Goal: Transaction & Acquisition: Purchase product/service

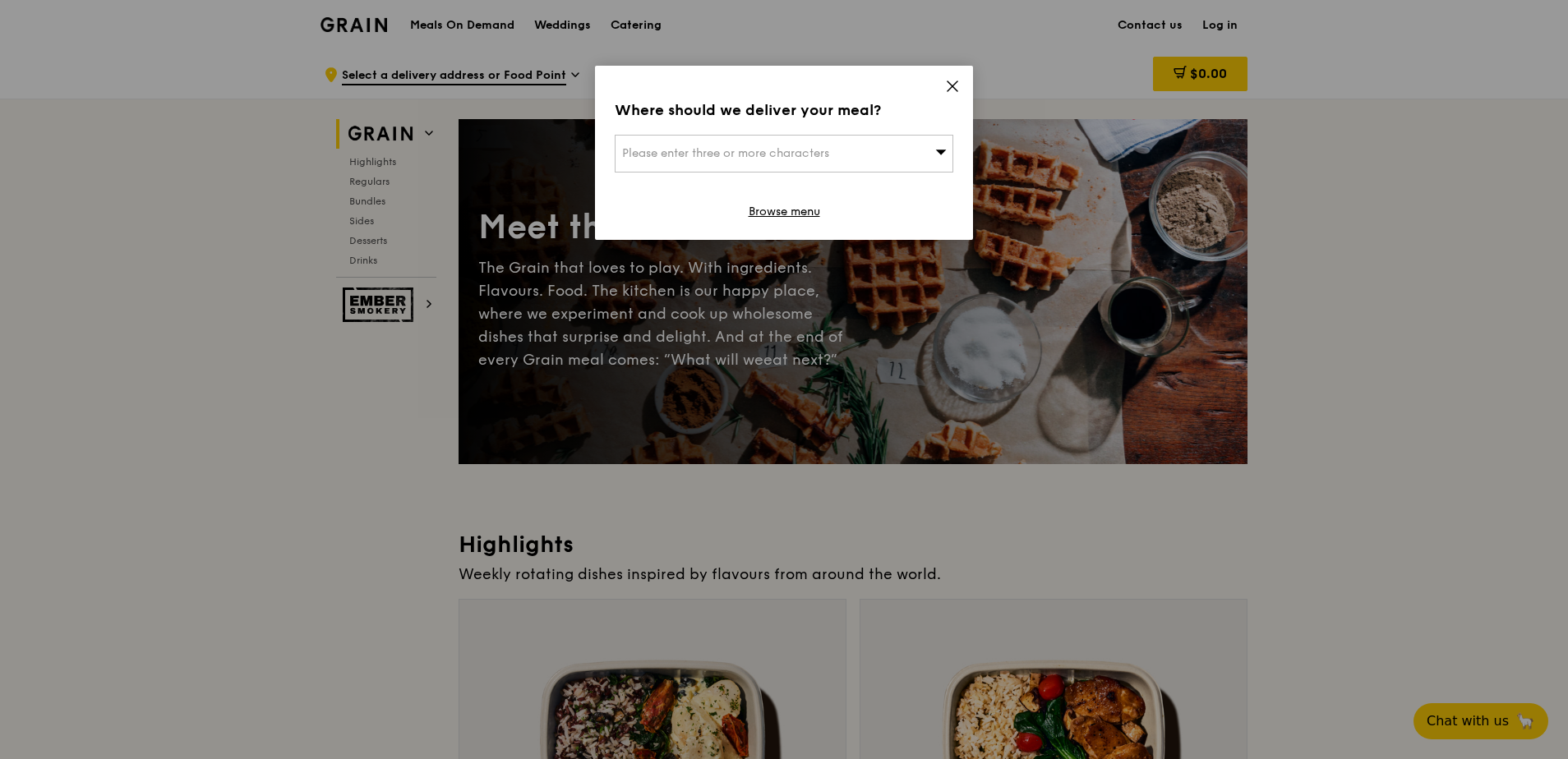
click at [952, 88] on icon at bounding box center [952, 86] width 14 height 14
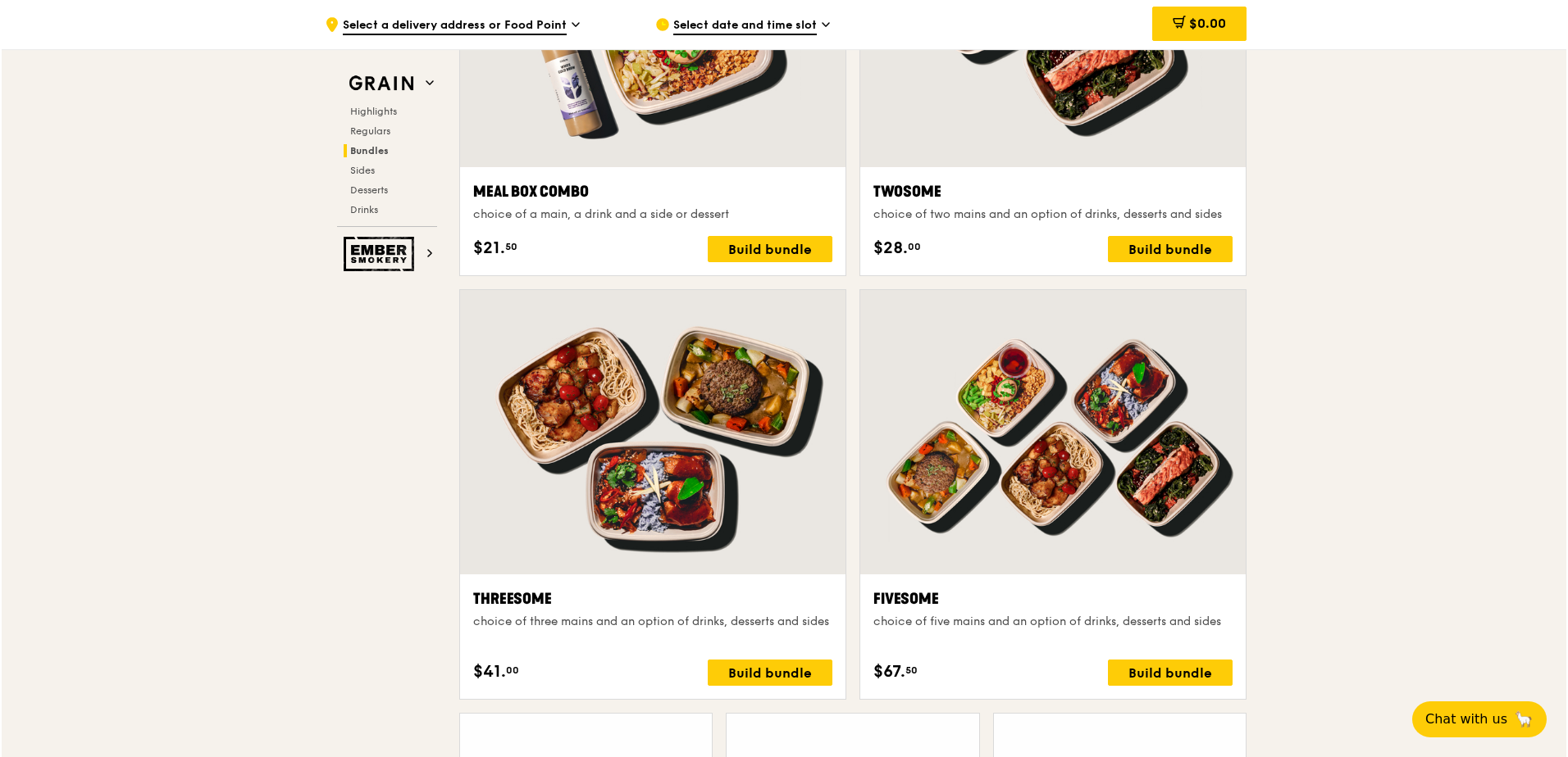
scroll to position [2623, 0]
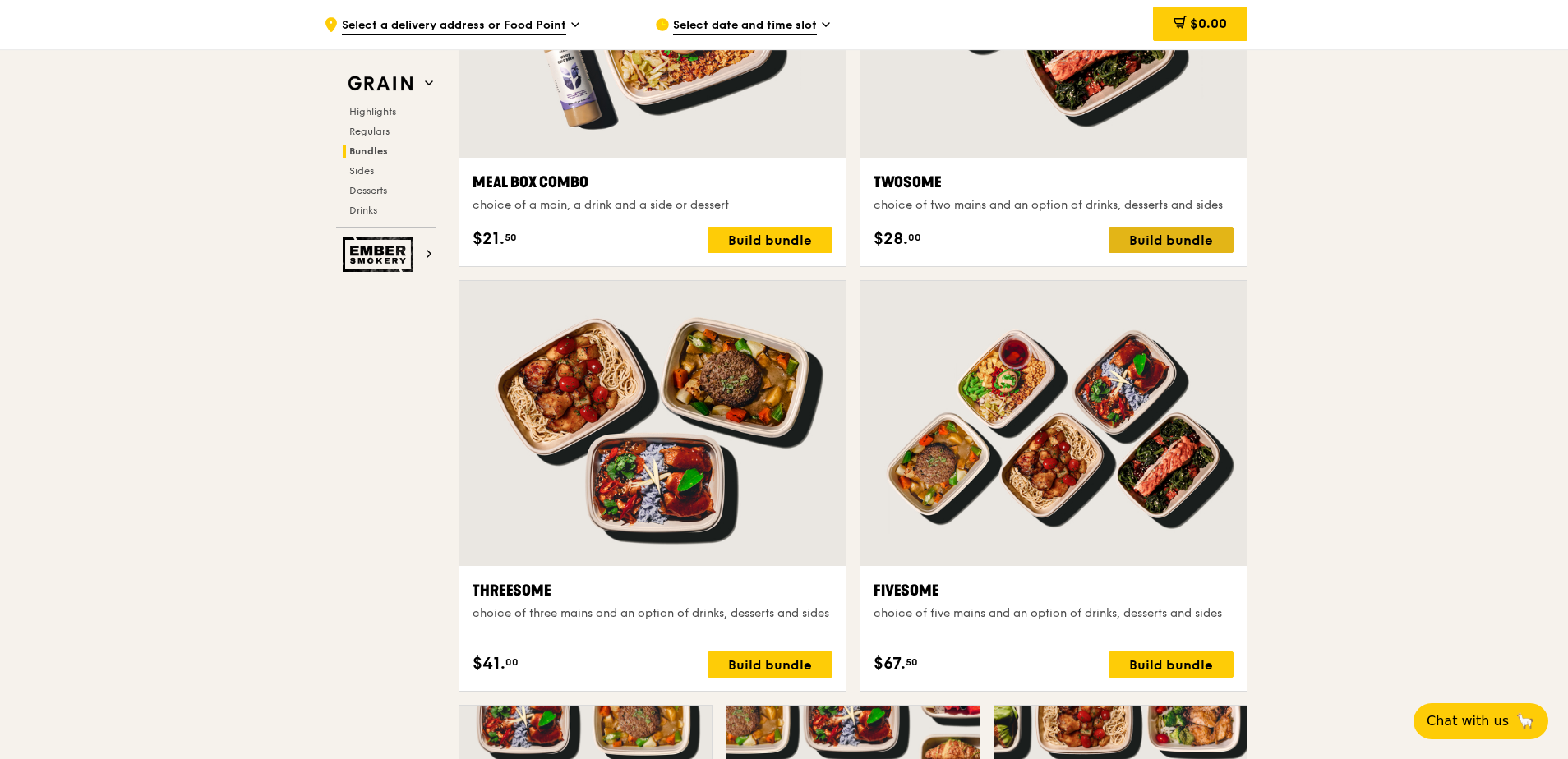
click at [1195, 235] on div "Build bundle" at bounding box center [1170, 240] width 125 height 26
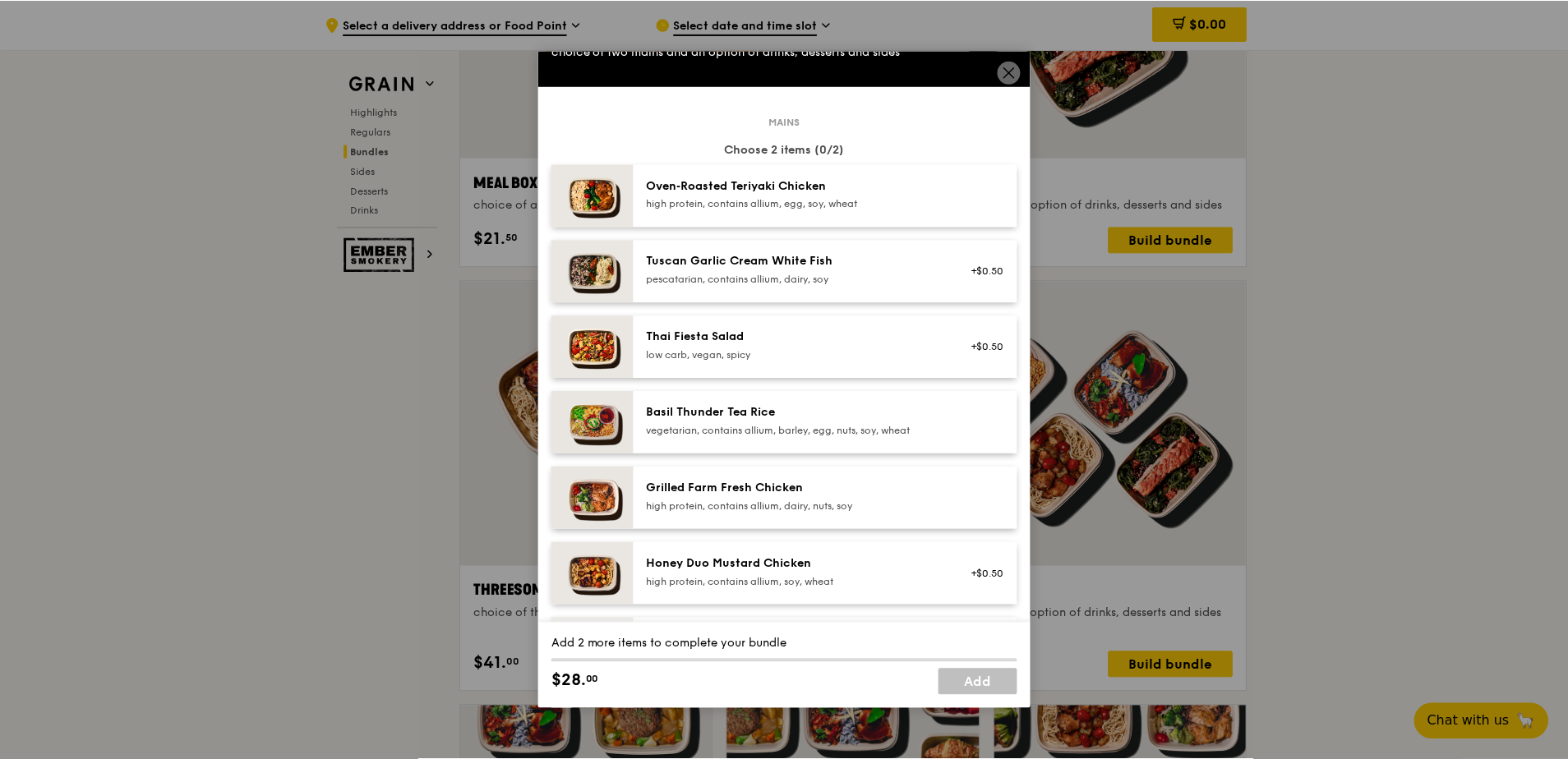
scroll to position [50, 0]
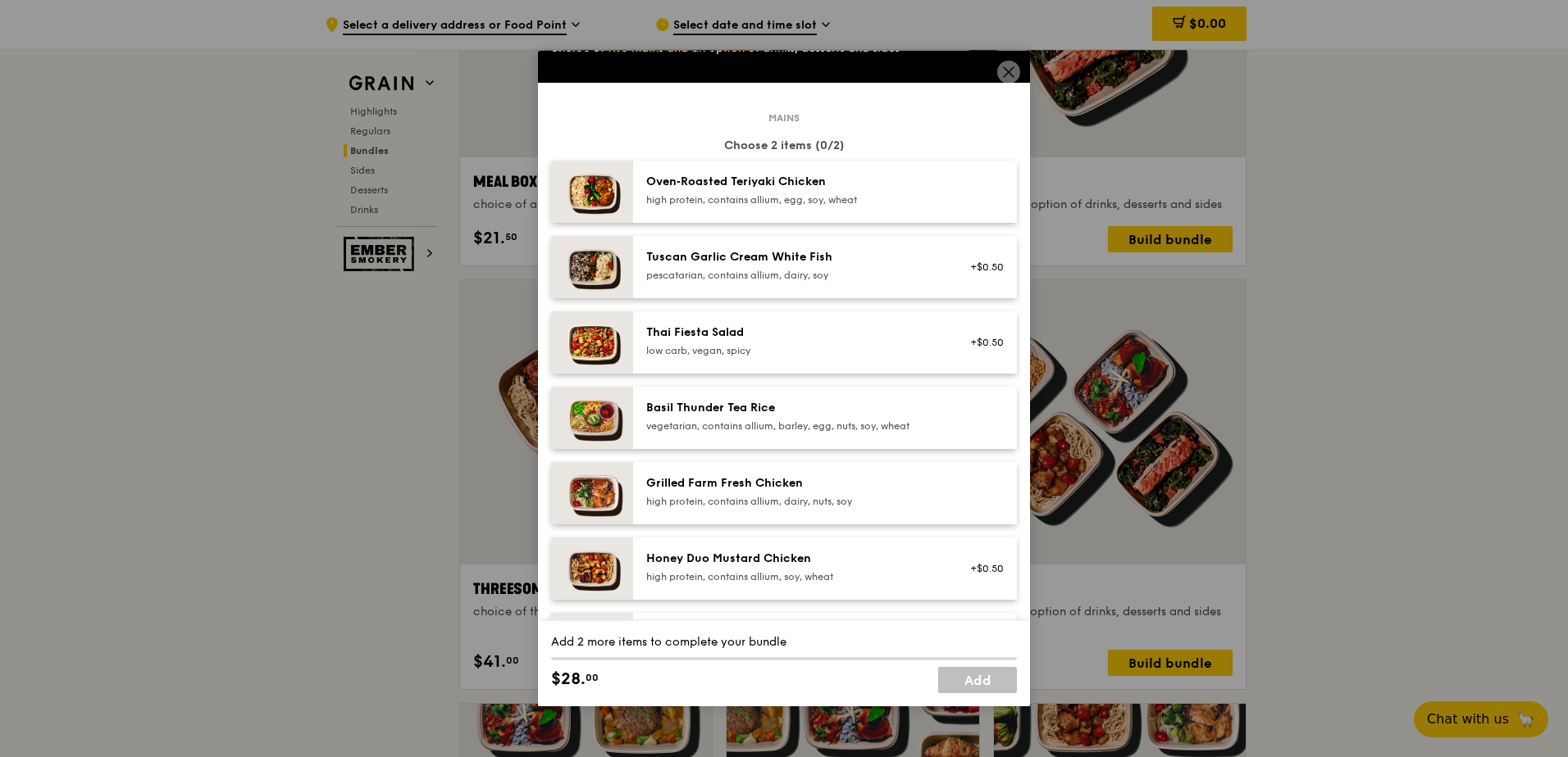
click at [1011, 70] on icon at bounding box center [1008, 72] width 10 height 10
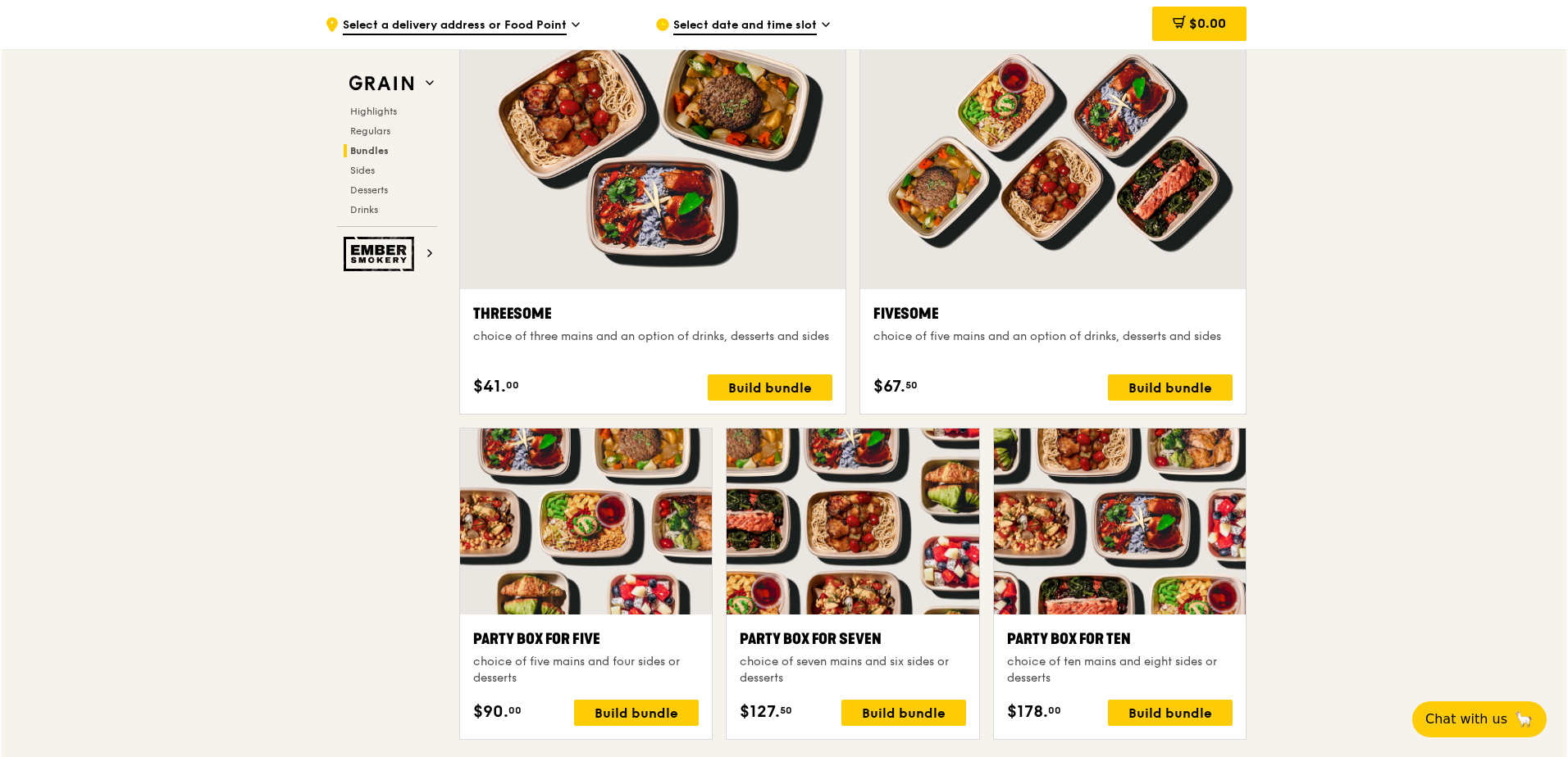
scroll to position [2869, 0]
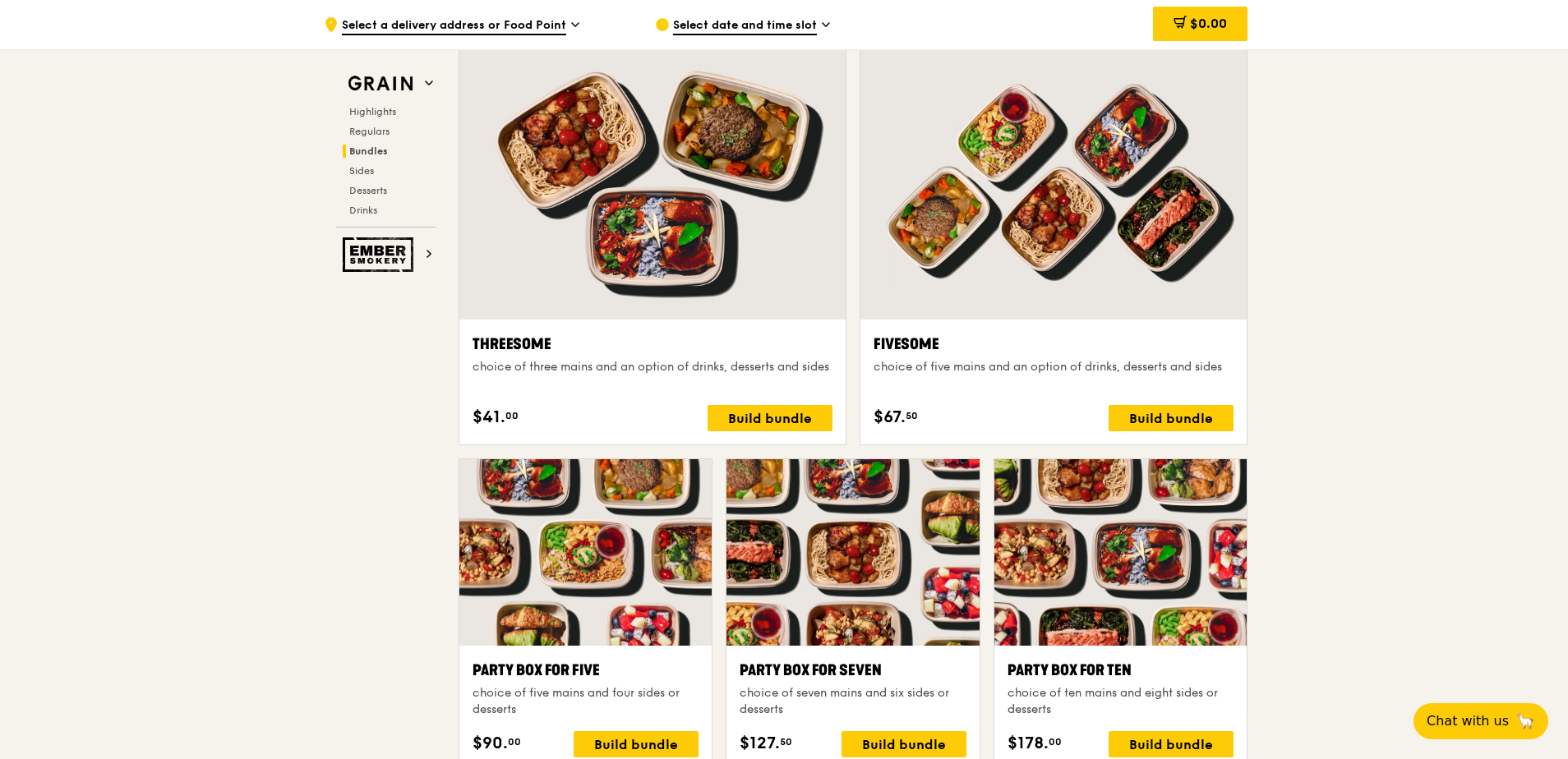
click at [1132, 342] on div "Fivesome" at bounding box center [1053, 344] width 359 height 23
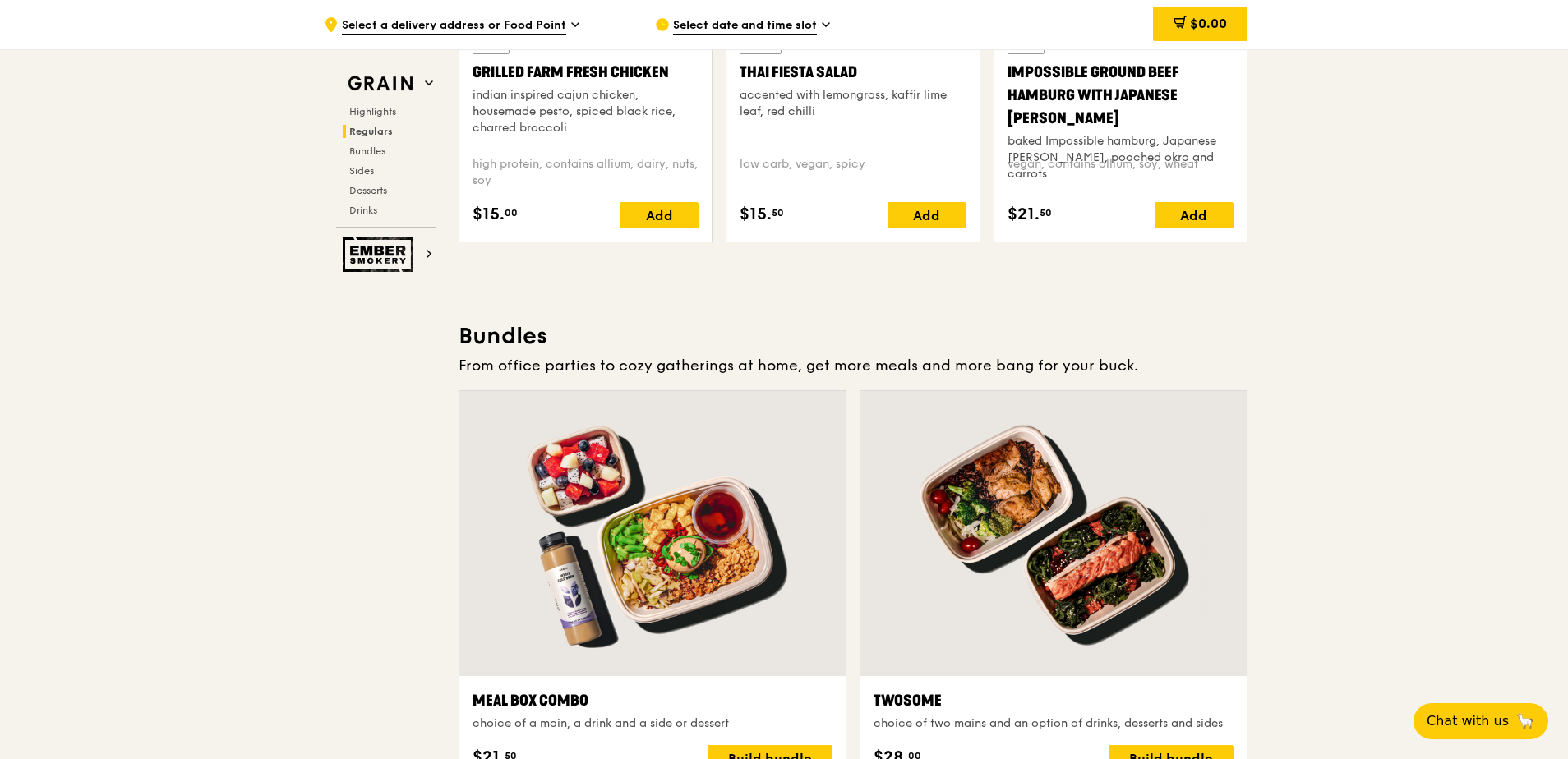
scroll to position [2218, 0]
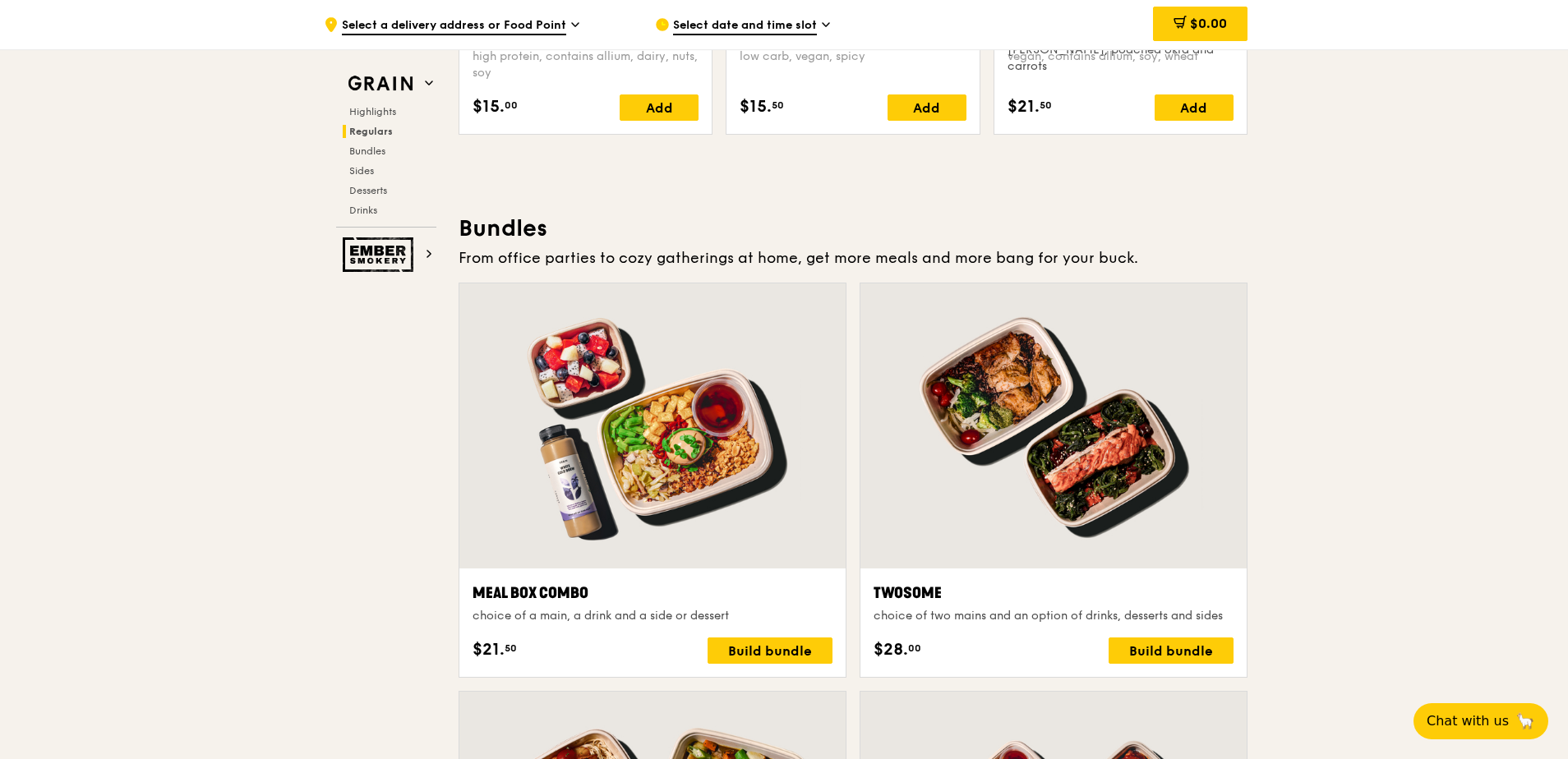
click at [1092, 444] on div at bounding box center [1053, 426] width 386 height 285
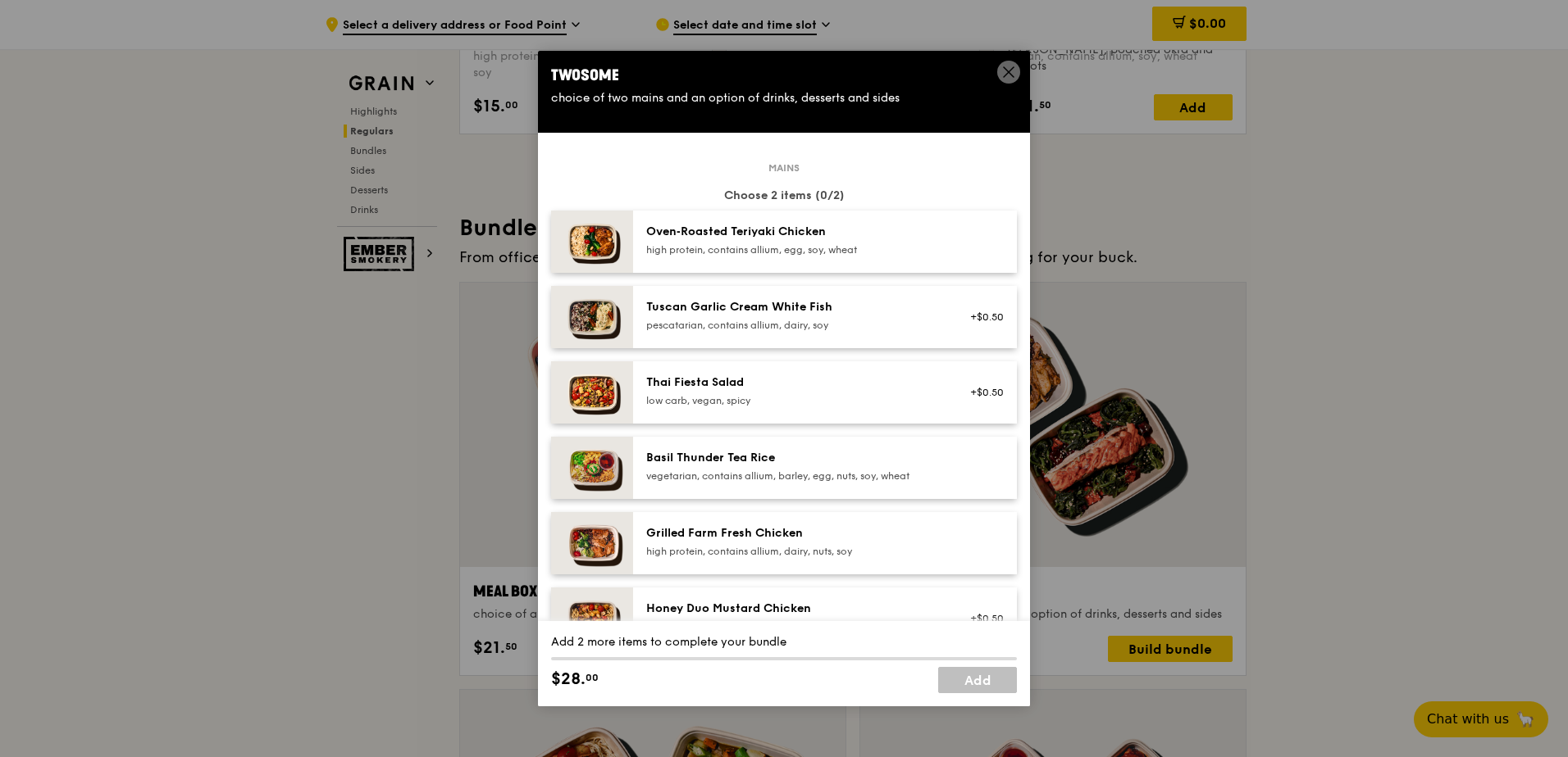
click at [784, 242] on div "Oven‑Roasted Teriyaki Chicken high protein, contains allium, egg, soy, wheat" at bounding box center [793, 240] width 294 height 33
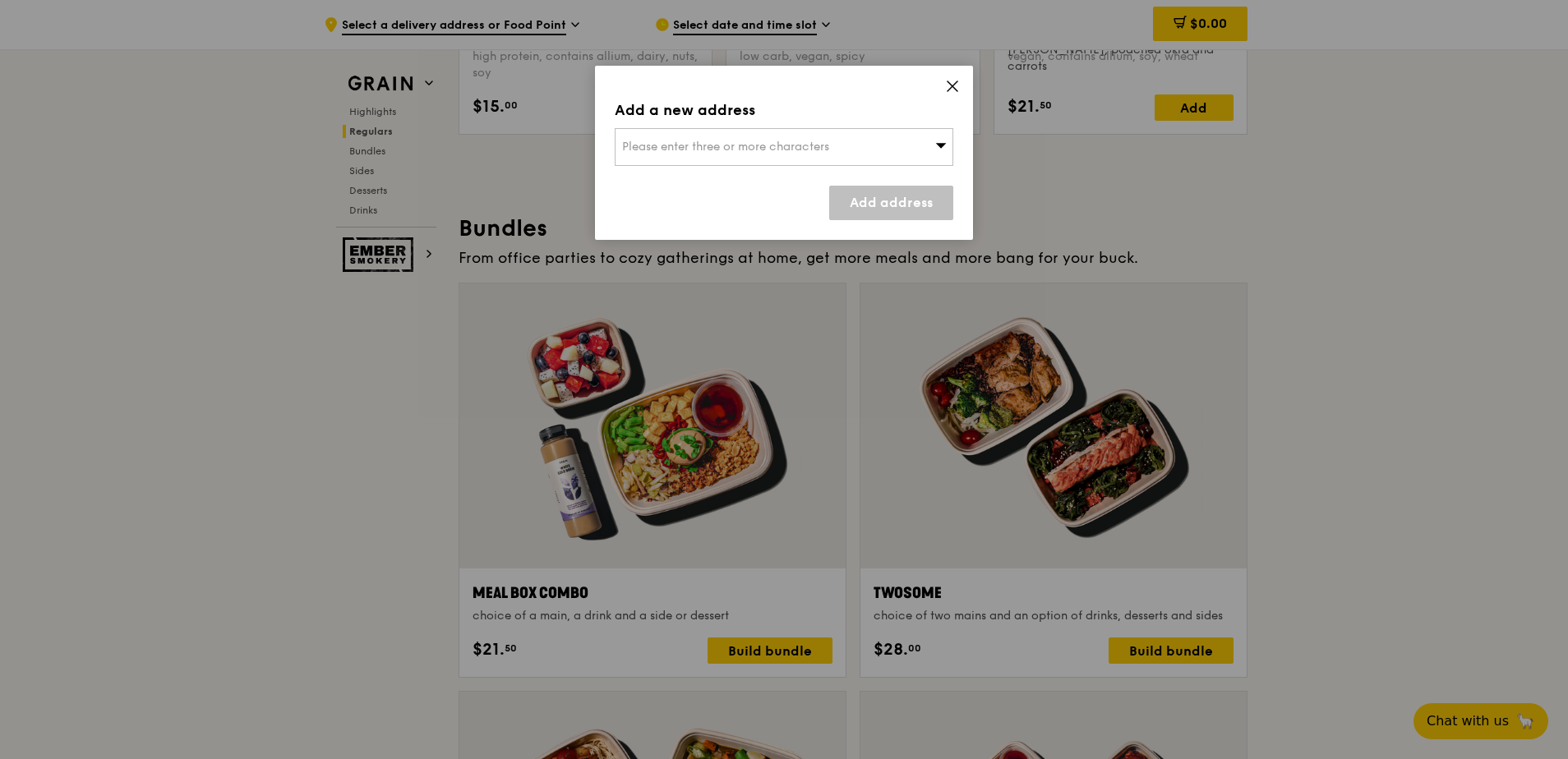
click at [834, 154] on div "Please enter three or more characters" at bounding box center [784, 147] width 338 height 37
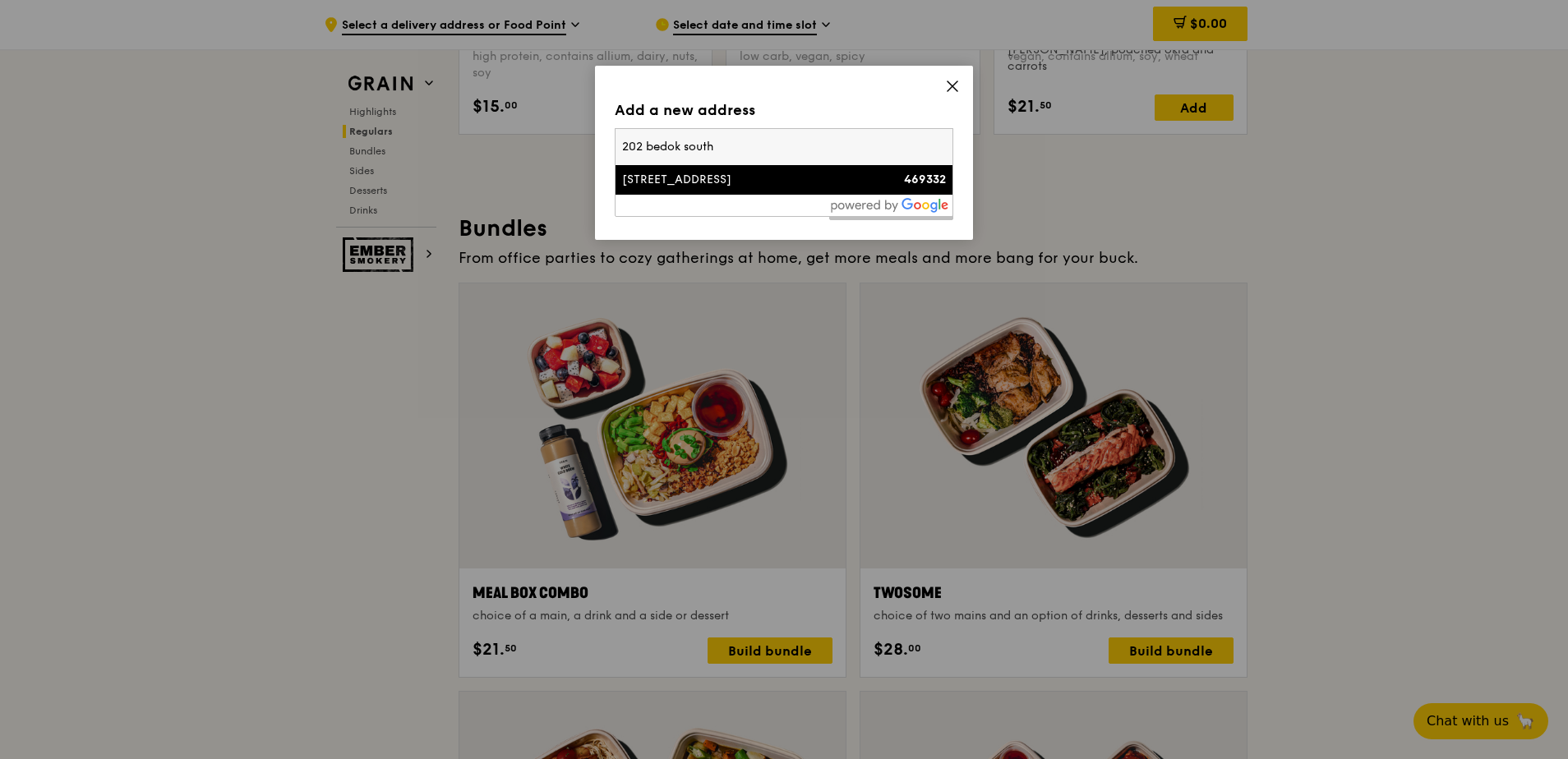
type input "202 bedok south"
click at [717, 183] on div "[STREET_ADDRESS]" at bounding box center [744, 179] width 243 height 16
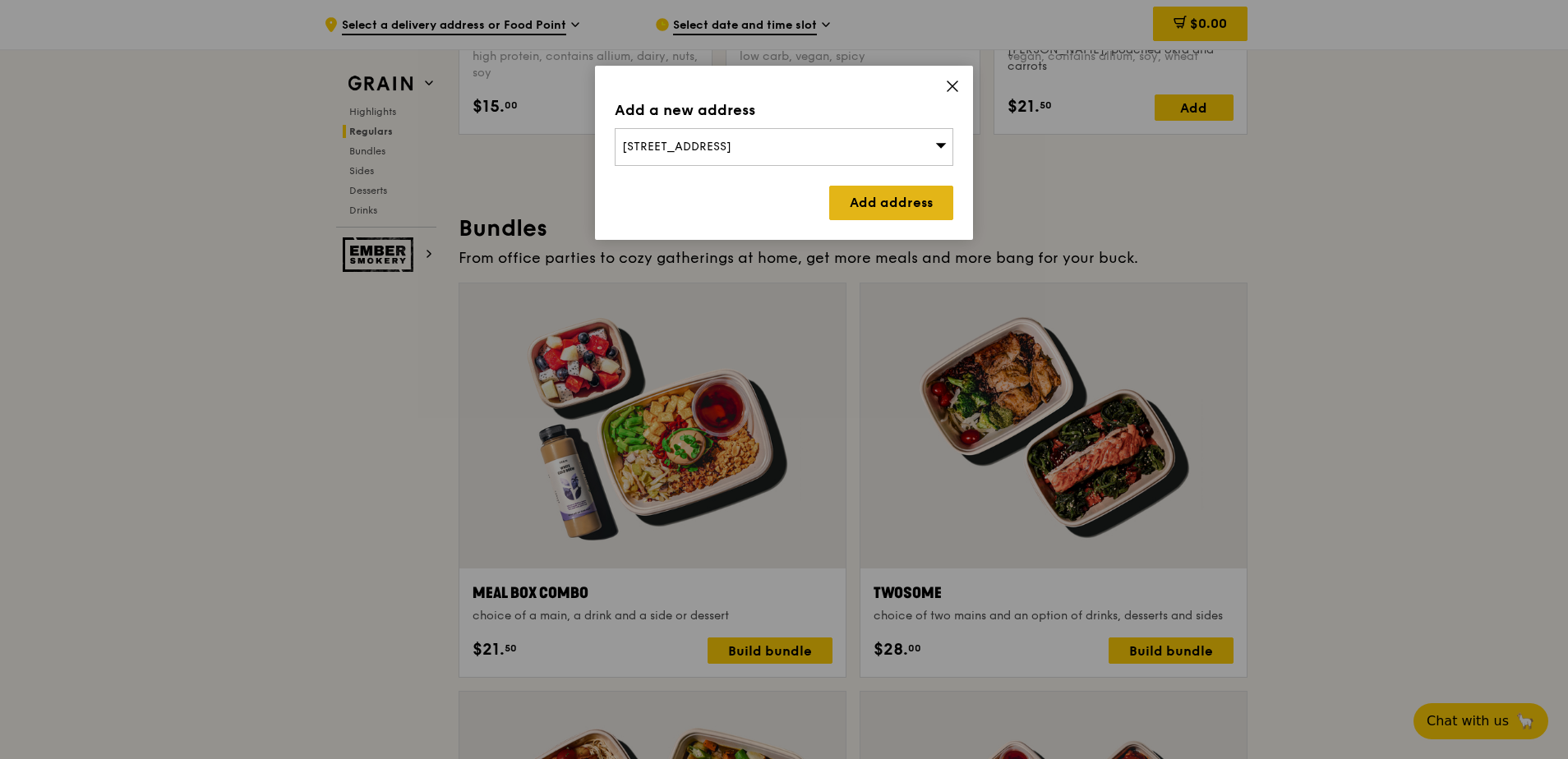
click at [893, 200] on link "Add address" at bounding box center [891, 202] width 124 height 35
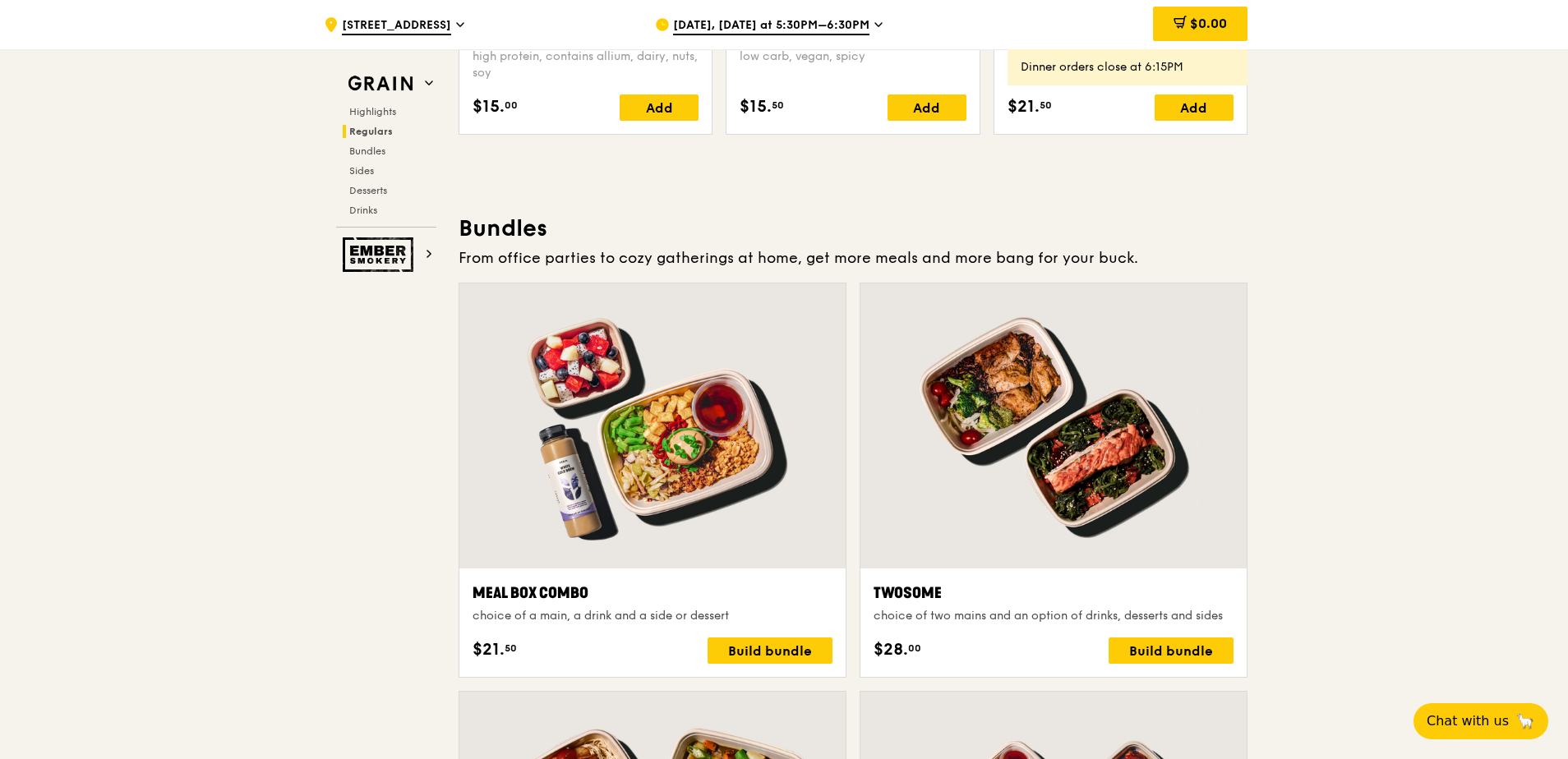
click at [802, 25] on span "[DATE], [DATE] at 5:30PM–6:30PM" at bounding box center [771, 25] width 196 height 18
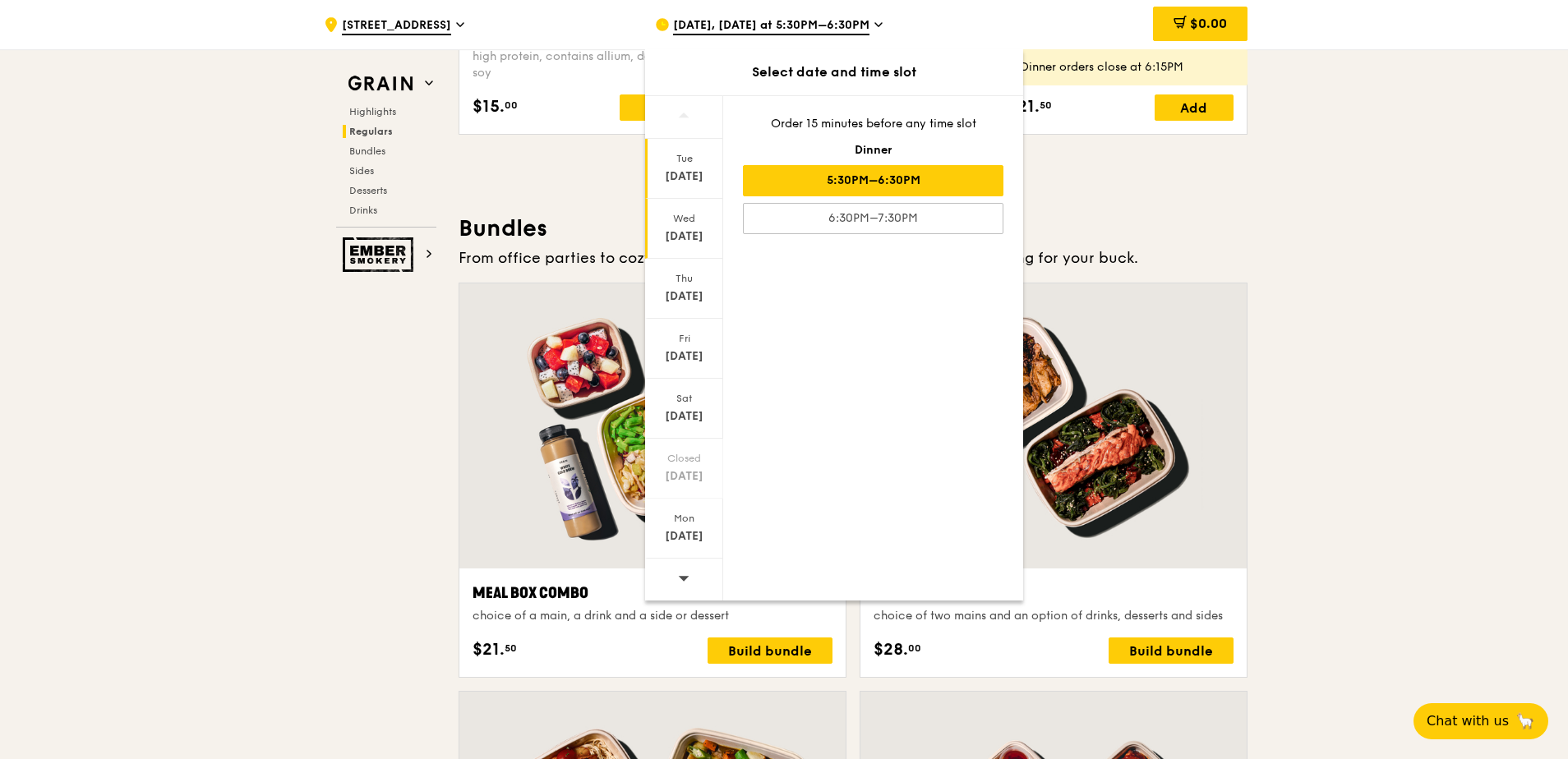
click at [676, 229] on div "[DATE]" at bounding box center [684, 236] width 73 height 16
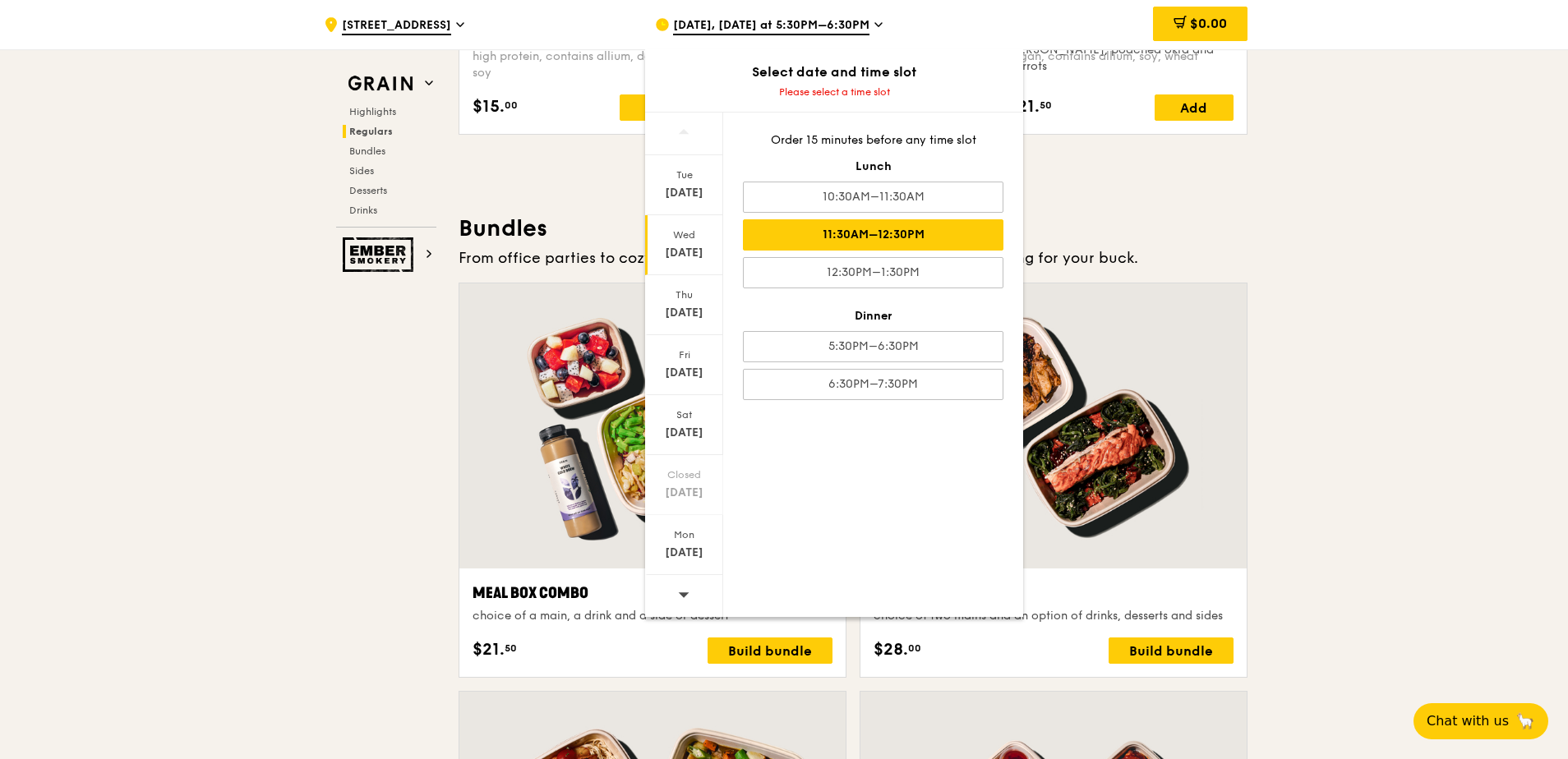
click at [941, 229] on div "11:30AM–12:30PM" at bounding box center [873, 235] width 260 height 31
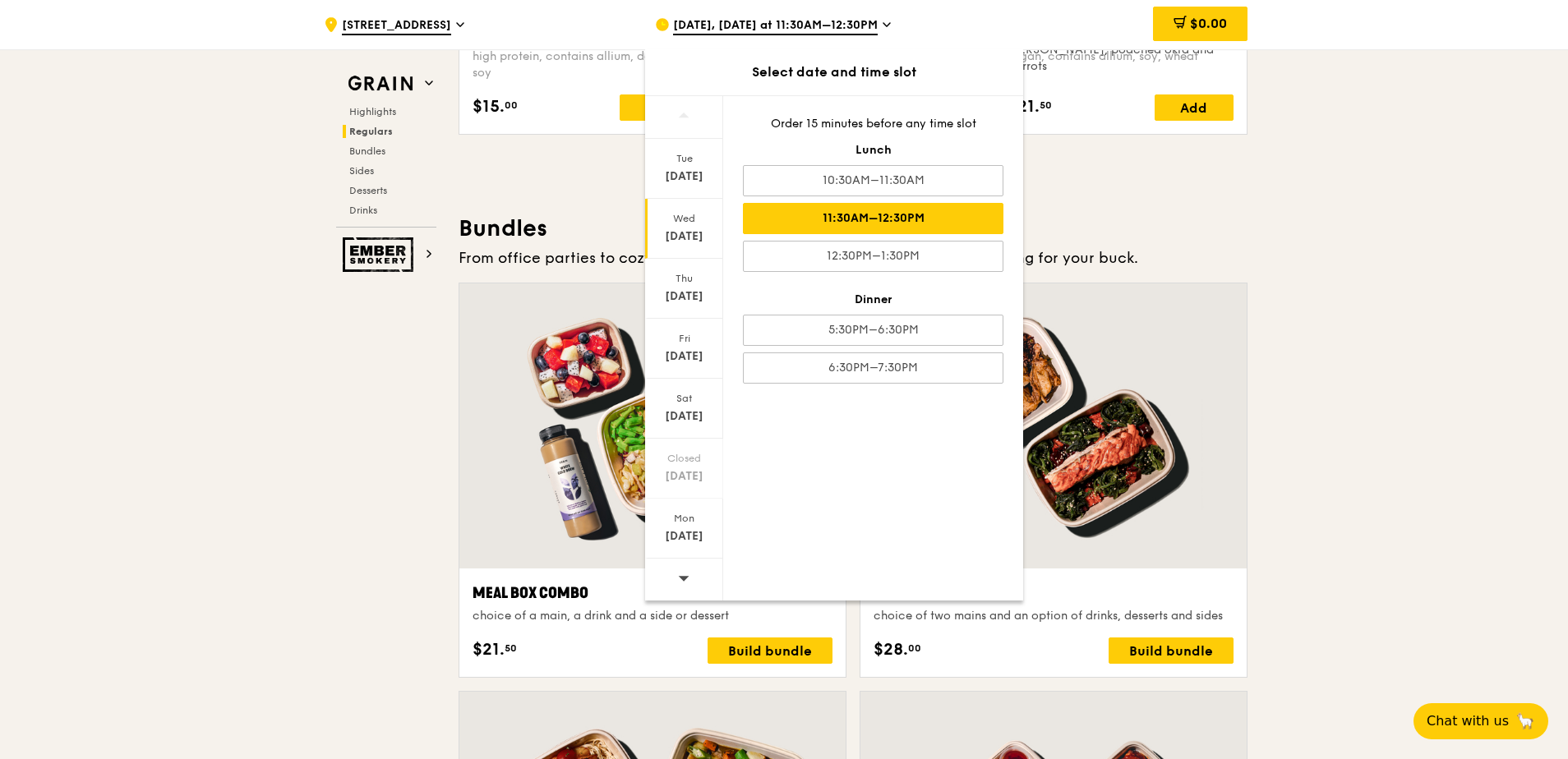
click at [915, 216] on div "11:30AM–12:30PM" at bounding box center [873, 218] width 260 height 31
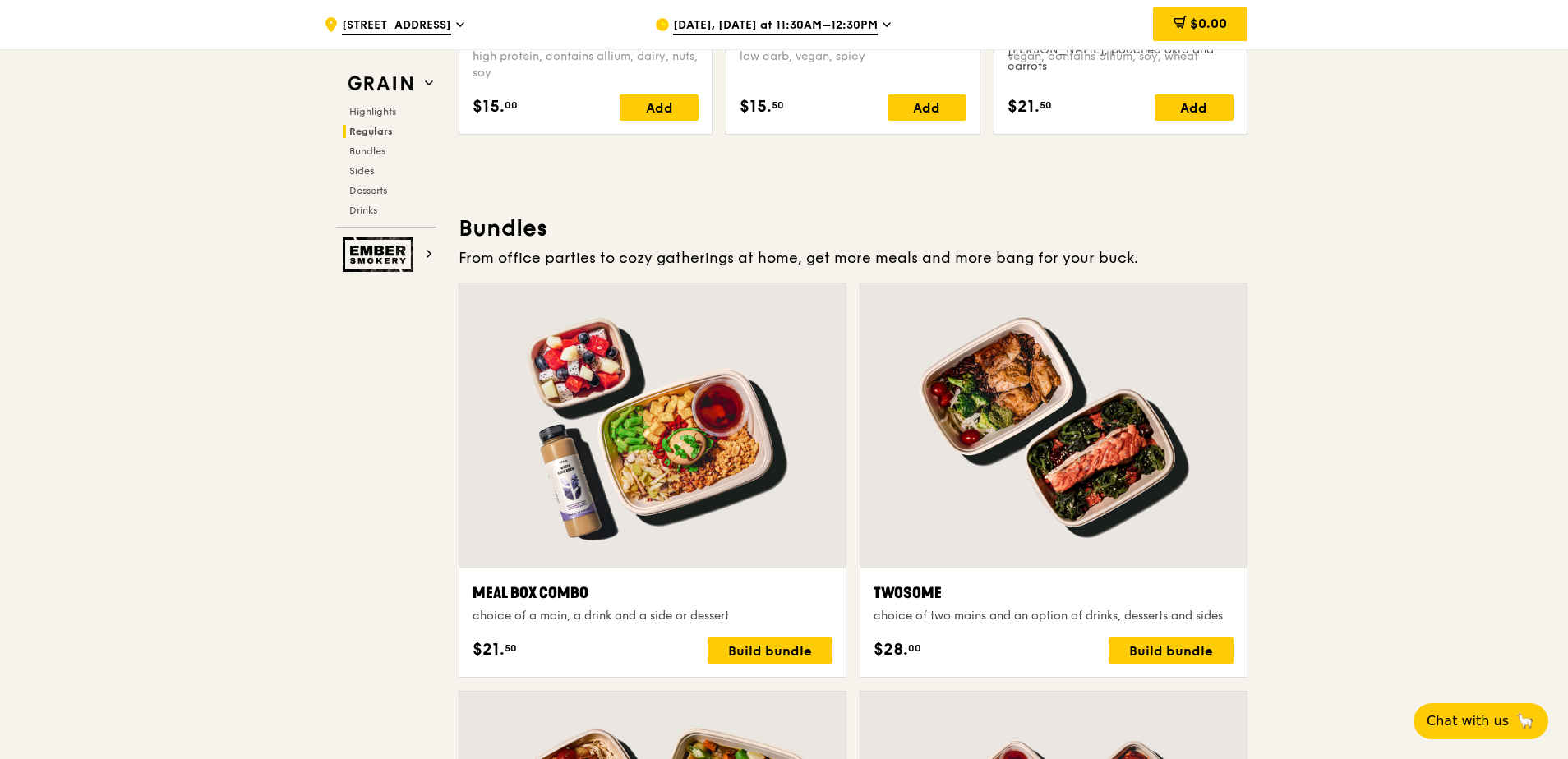
click at [1139, 514] on div at bounding box center [1053, 426] width 386 height 285
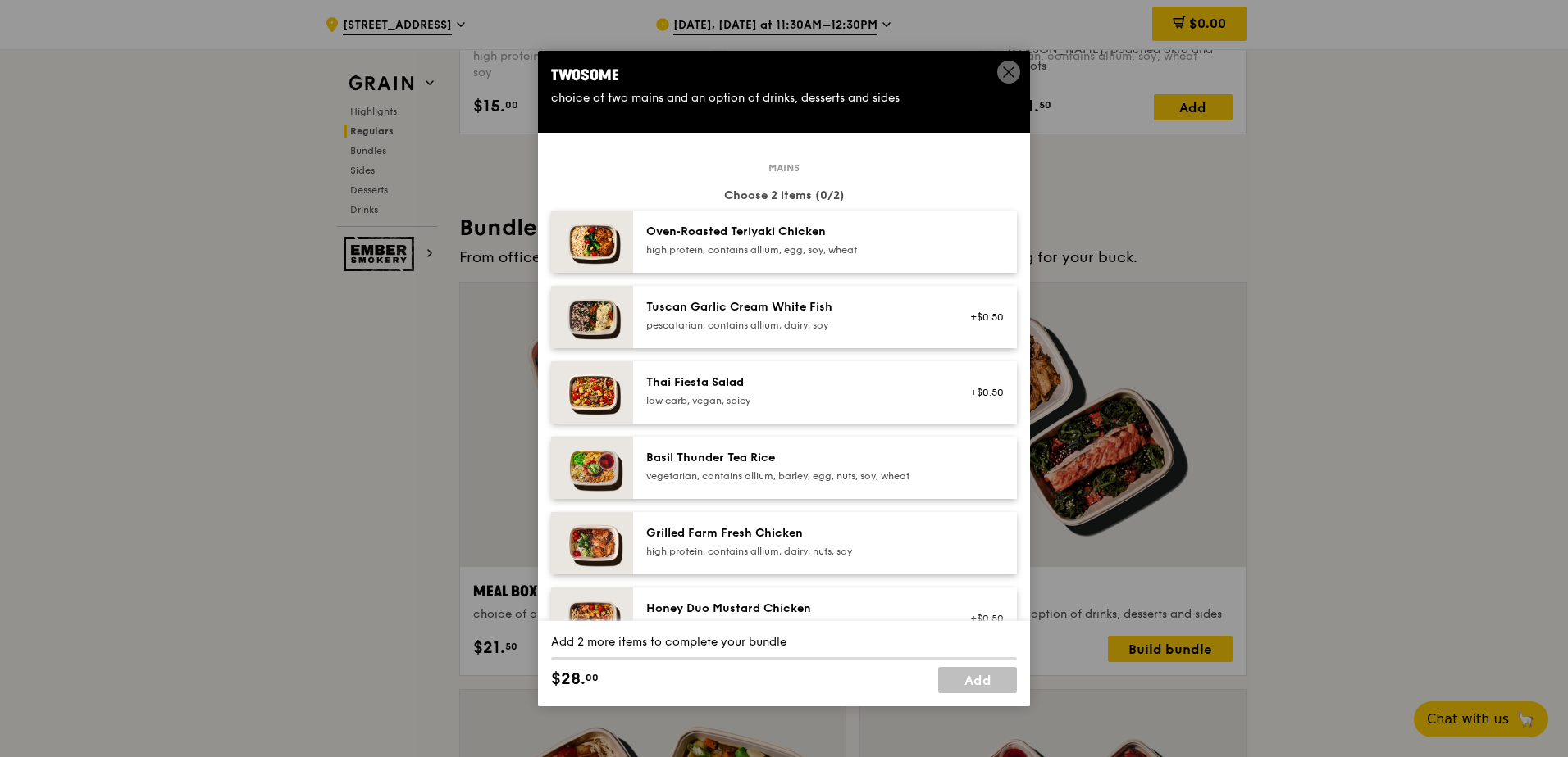
click at [802, 243] on div "high protein, contains allium, egg, soy, wheat" at bounding box center [793, 249] width 294 height 13
click at [827, 309] on div "Tuscan Garlic Cream White Fish" at bounding box center [793, 307] width 294 height 16
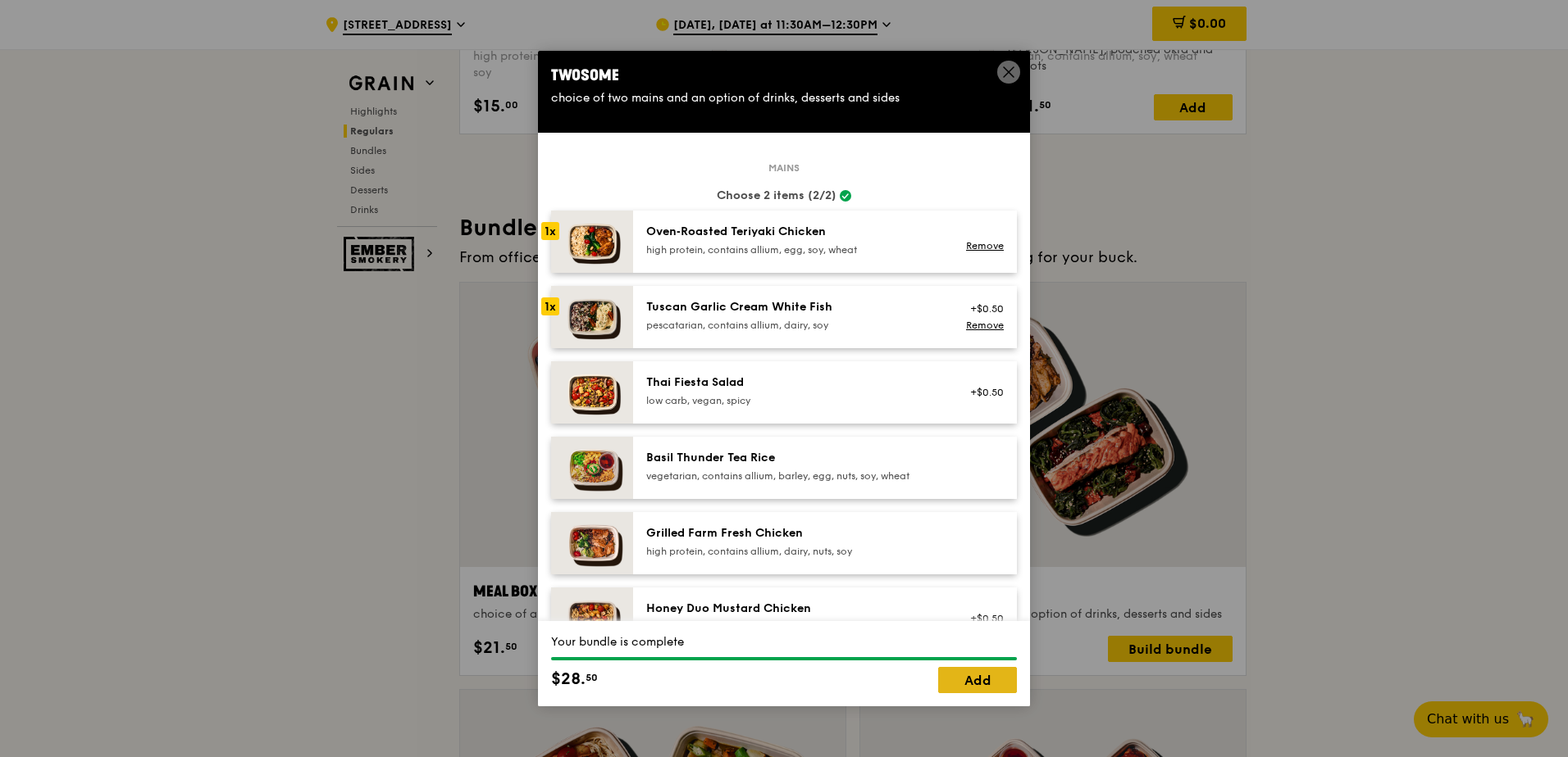
click at [986, 679] on link "Add" at bounding box center [977, 680] width 79 height 26
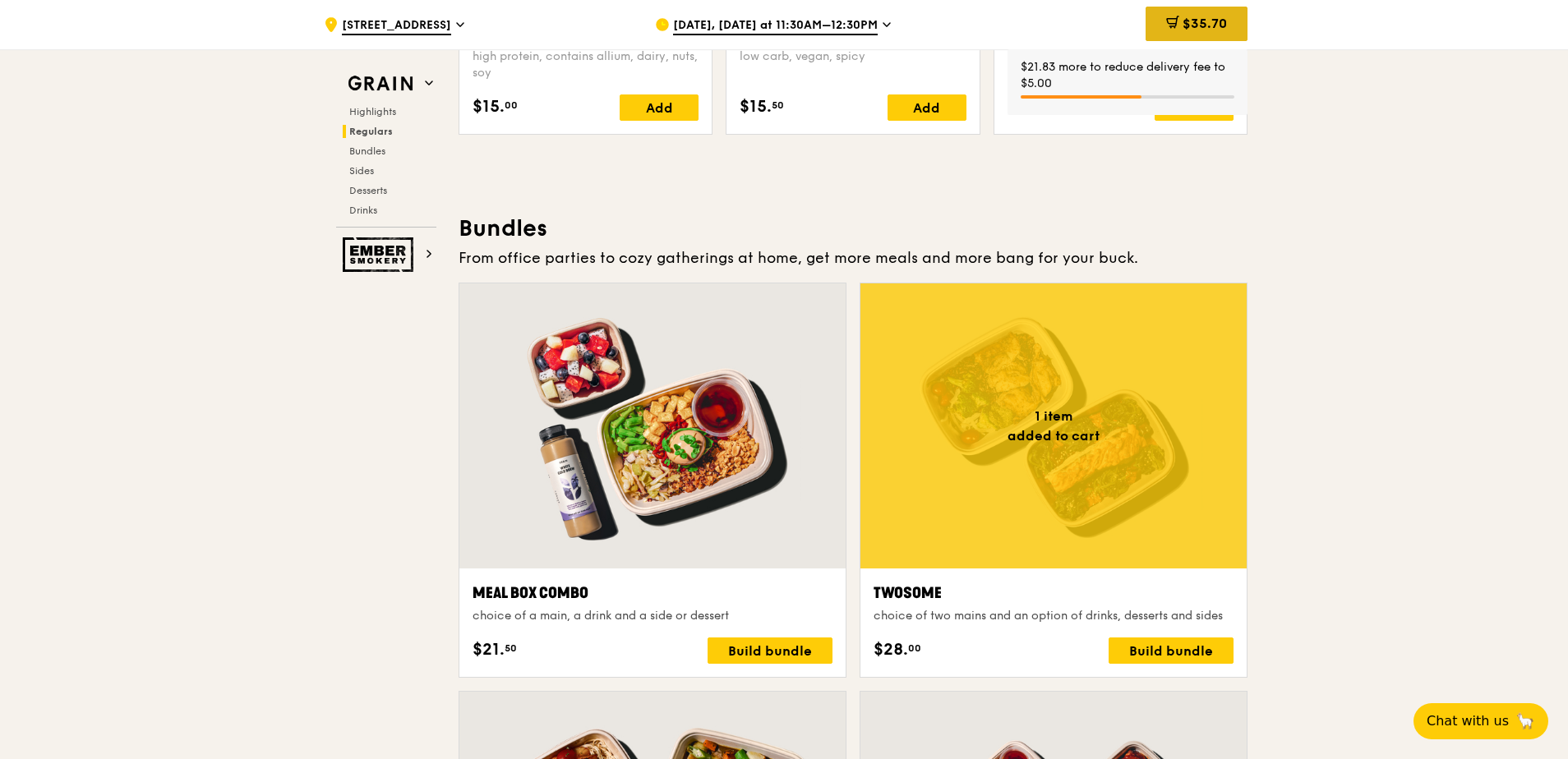
click at [1192, 23] on span "$35.70" at bounding box center [1204, 23] width 44 height 15
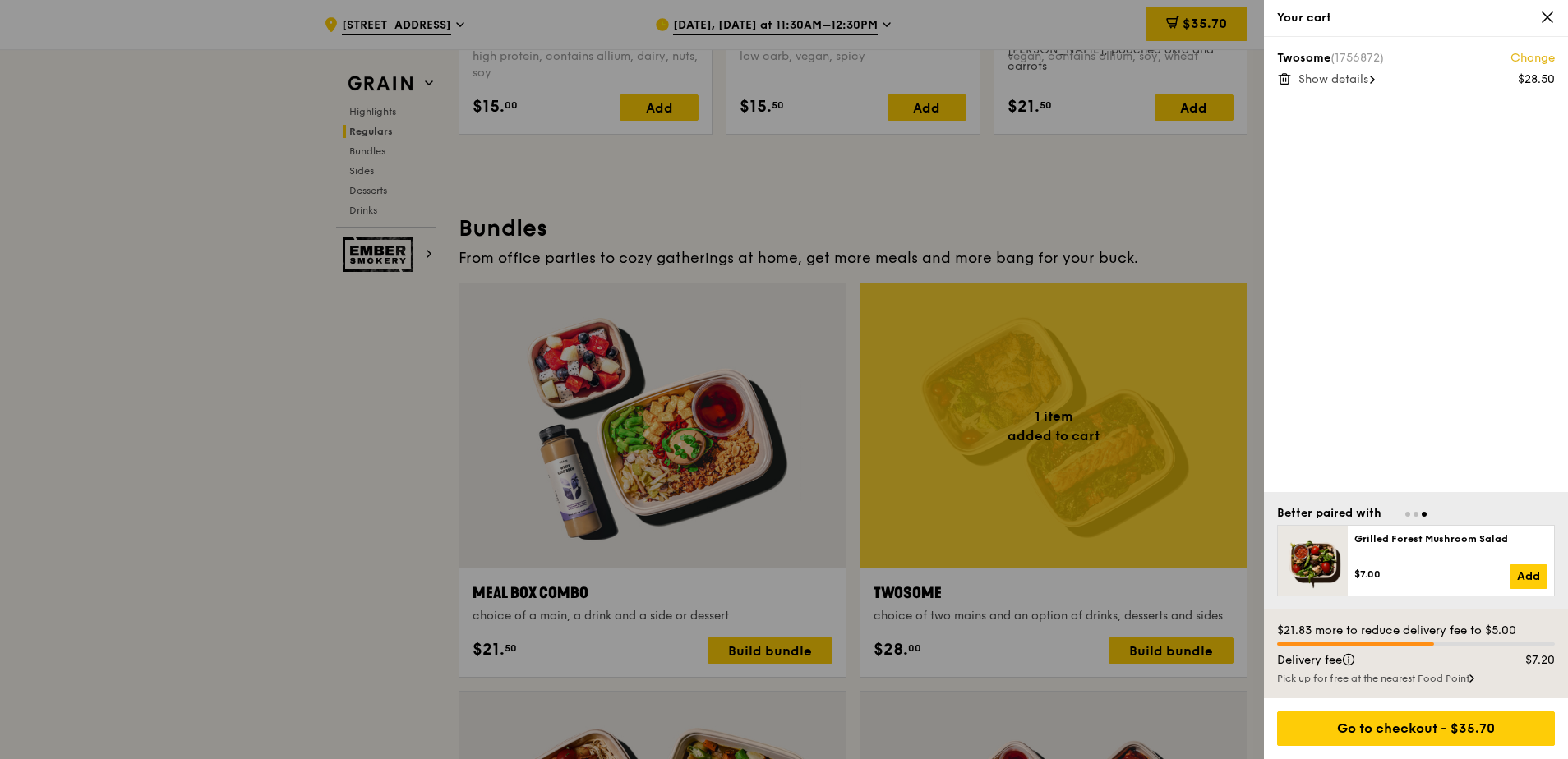
click at [1548, 11] on icon at bounding box center [1547, 17] width 14 height 14
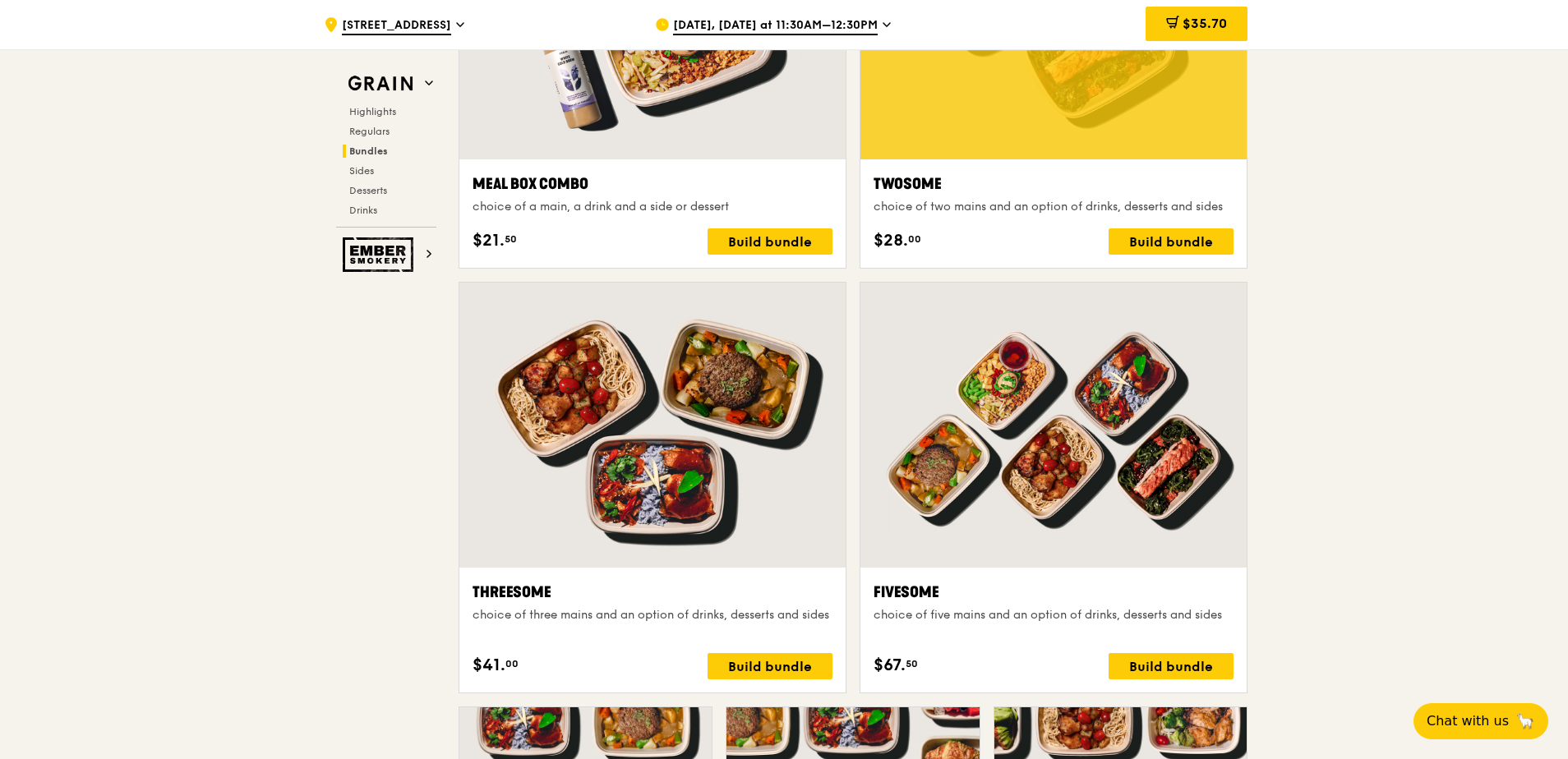
scroll to position [2630, 0]
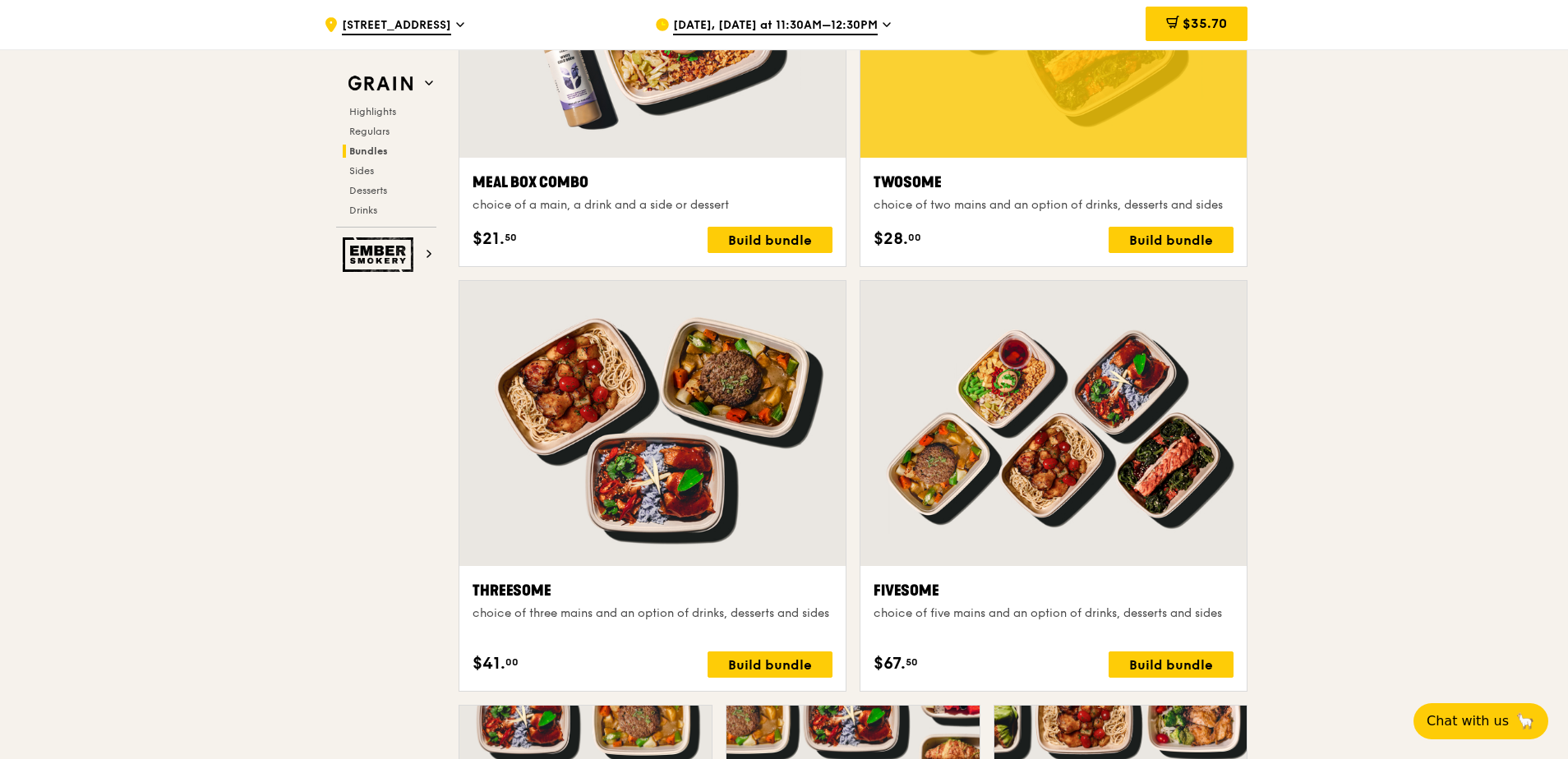
click at [1010, 376] on div at bounding box center [1053, 423] width 386 height 285
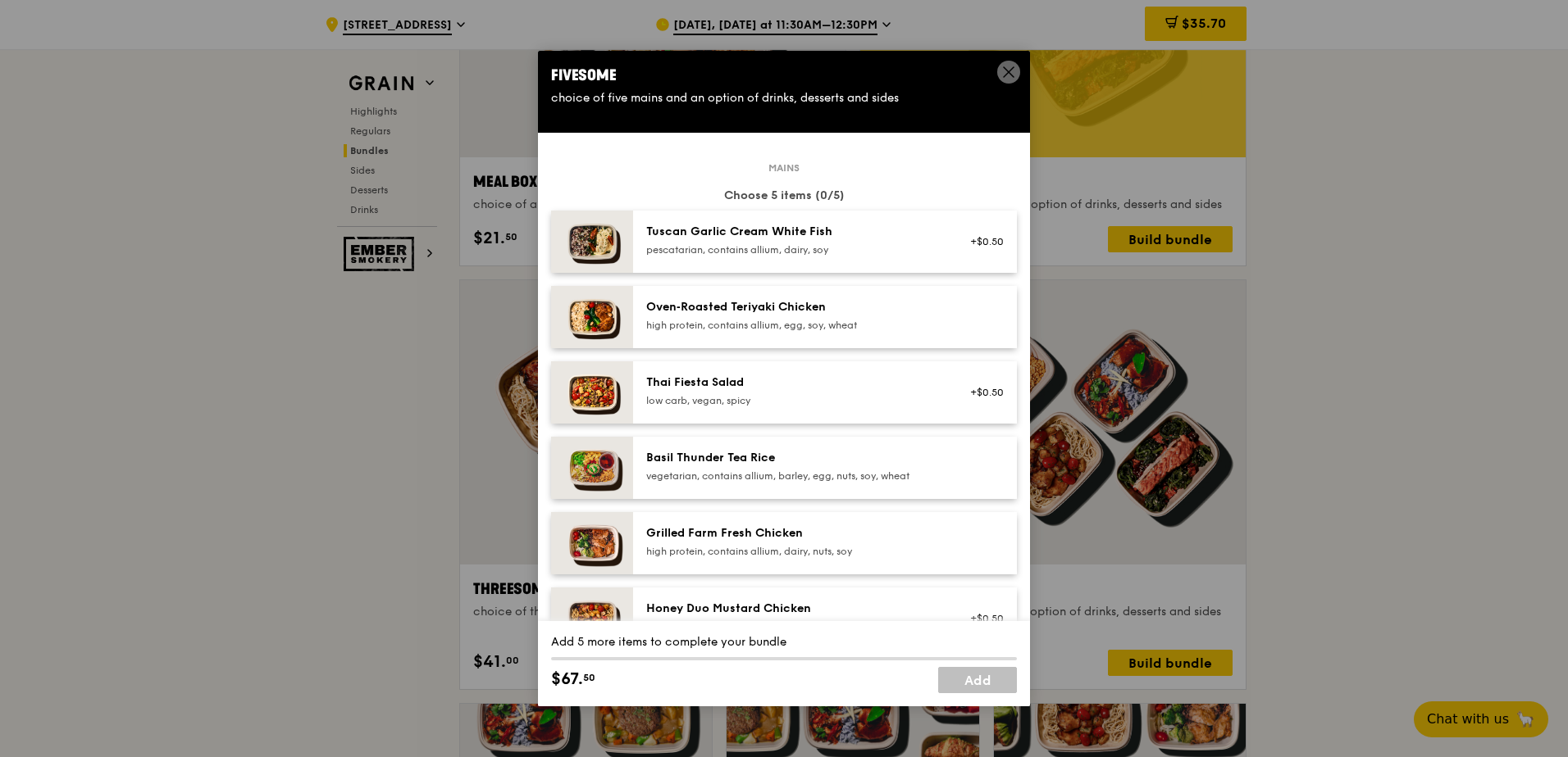
click at [775, 249] on div "pescatarian, contains allium, dairy, soy" at bounding box center [793, 249] width 294 height 13
click at [799, 310] on div "Oven‑Roasted Teriyaki Chicken" at bounding box center [793, 307] width 294 height 16
drag, startPoint x: 808, startPoint y: 383, endPoint x: 814, endPoint y: 431, distance: 48.4
click at [808, 384] on div "Thai Fiesta Salad" at bounding box center [793, 382] width 294 height 16
click at [818, 445] on div "Basil Thunder Tea Rice vegetarian, contains allium, barley, egg, nuts, soy, whe…" at bounding box center [824, 467] width 383 height 62
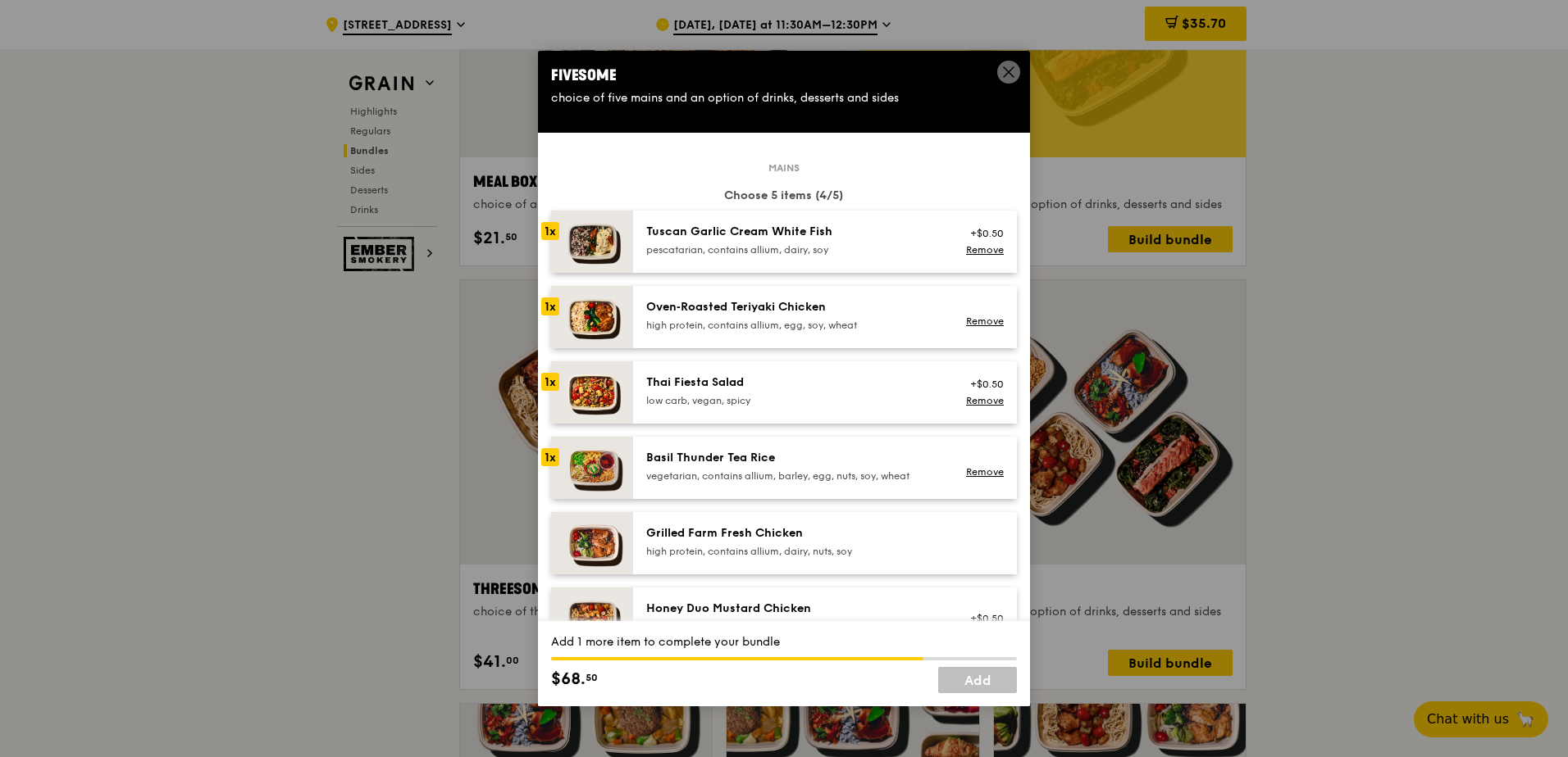
click at [812, 551] on div "high protein, contains allium, dairy, nuts, soy" at bounding box center [793, 551] width 294 height 13
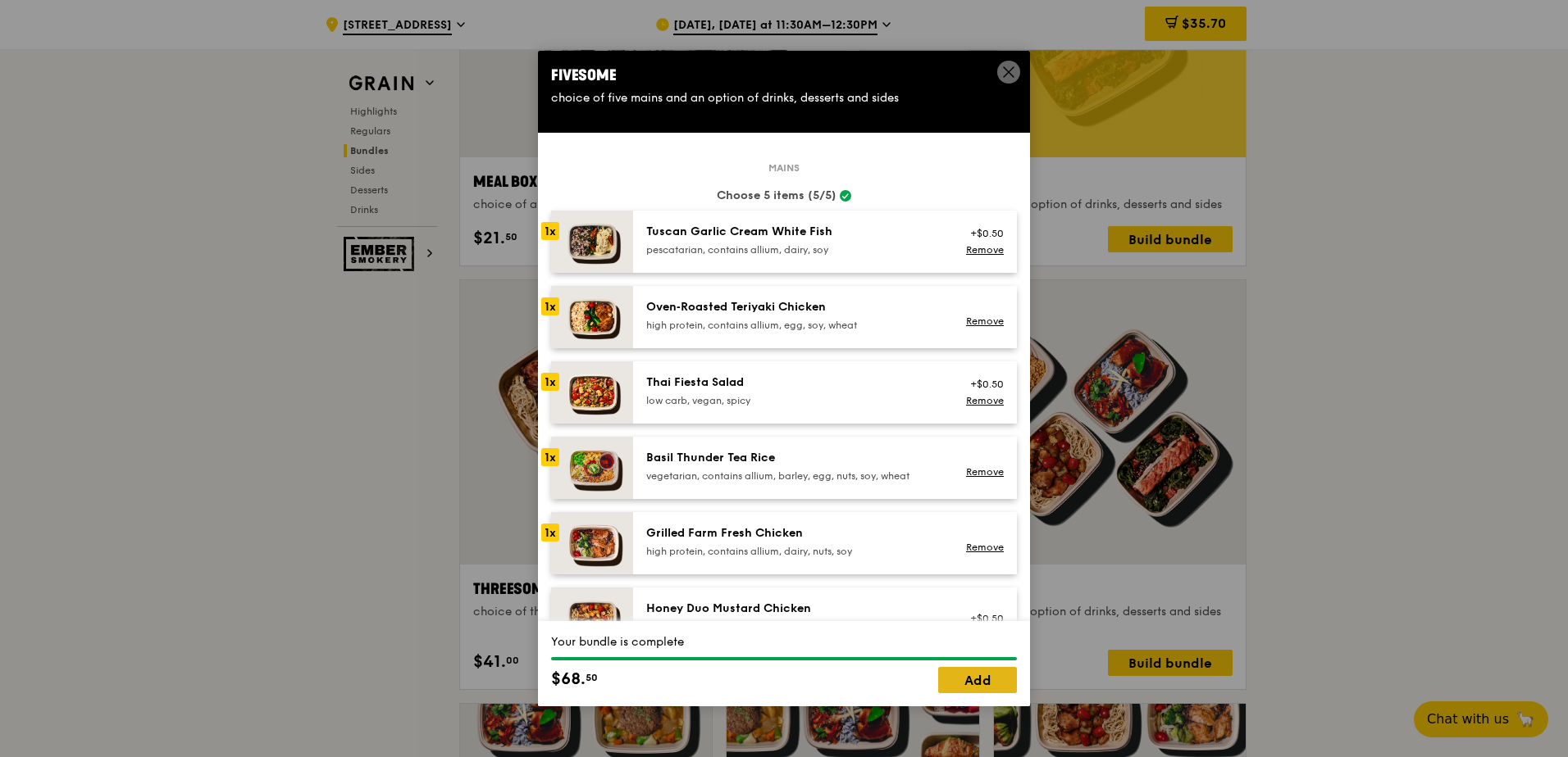
click at [983, 688] on link "Add" at bounding box center [977, 680] width 79 height 26
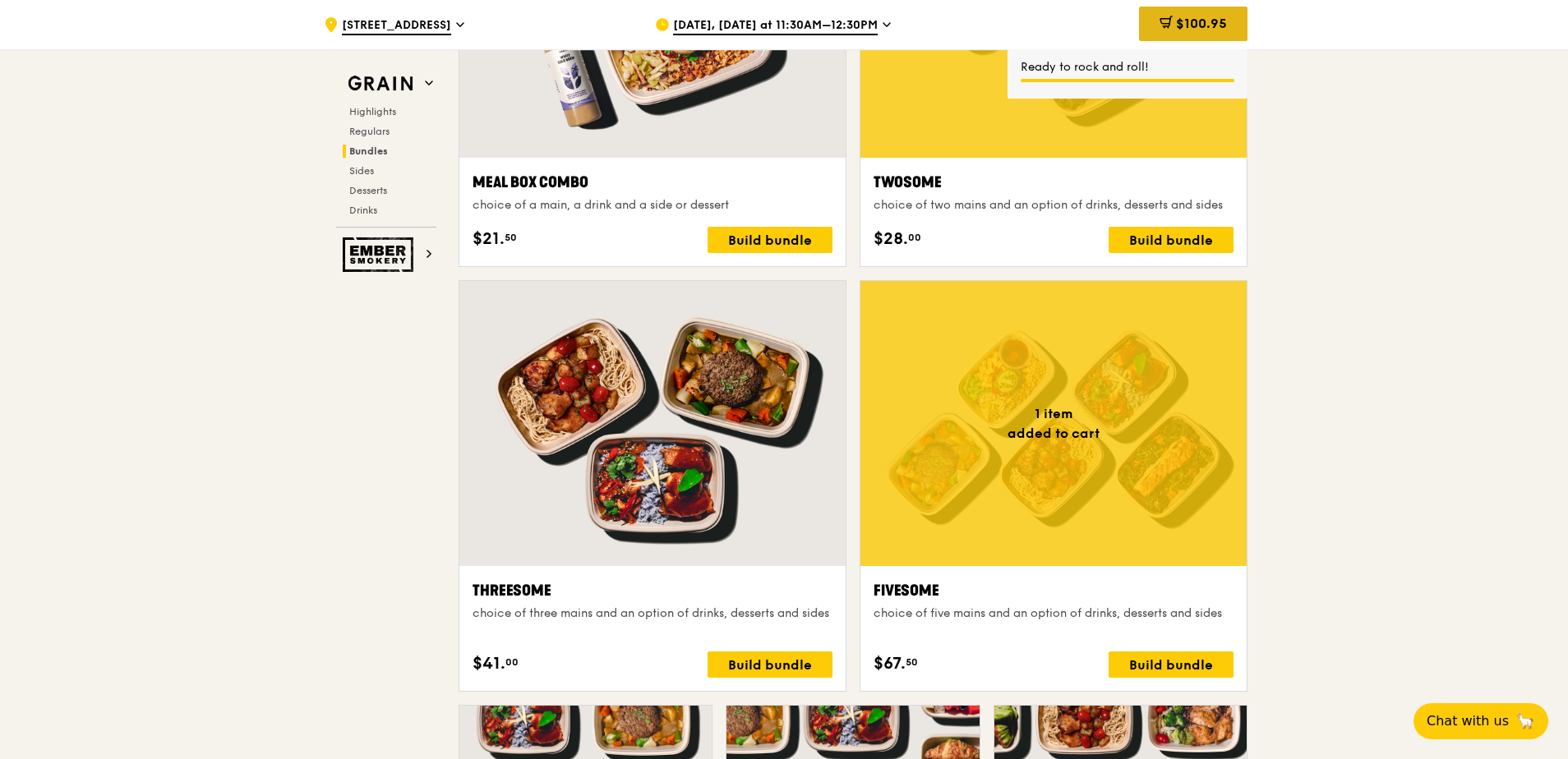
click at [1182, 24] on span "$100.95" at bounding box center [1201, 23] width 51 height 15
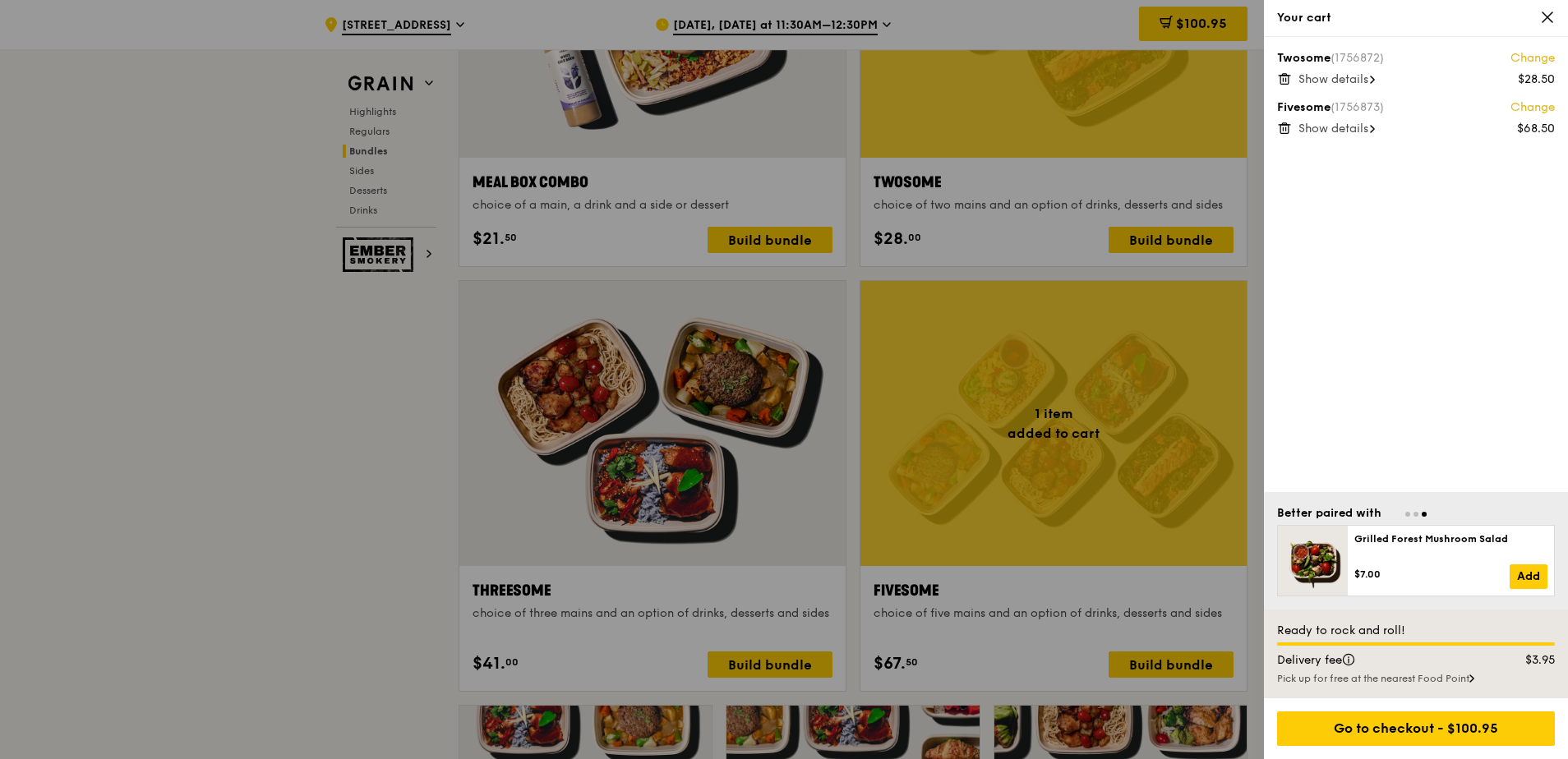
click at [1547, 17] on icon at bounding box center [1548, 18] width 10 height 10
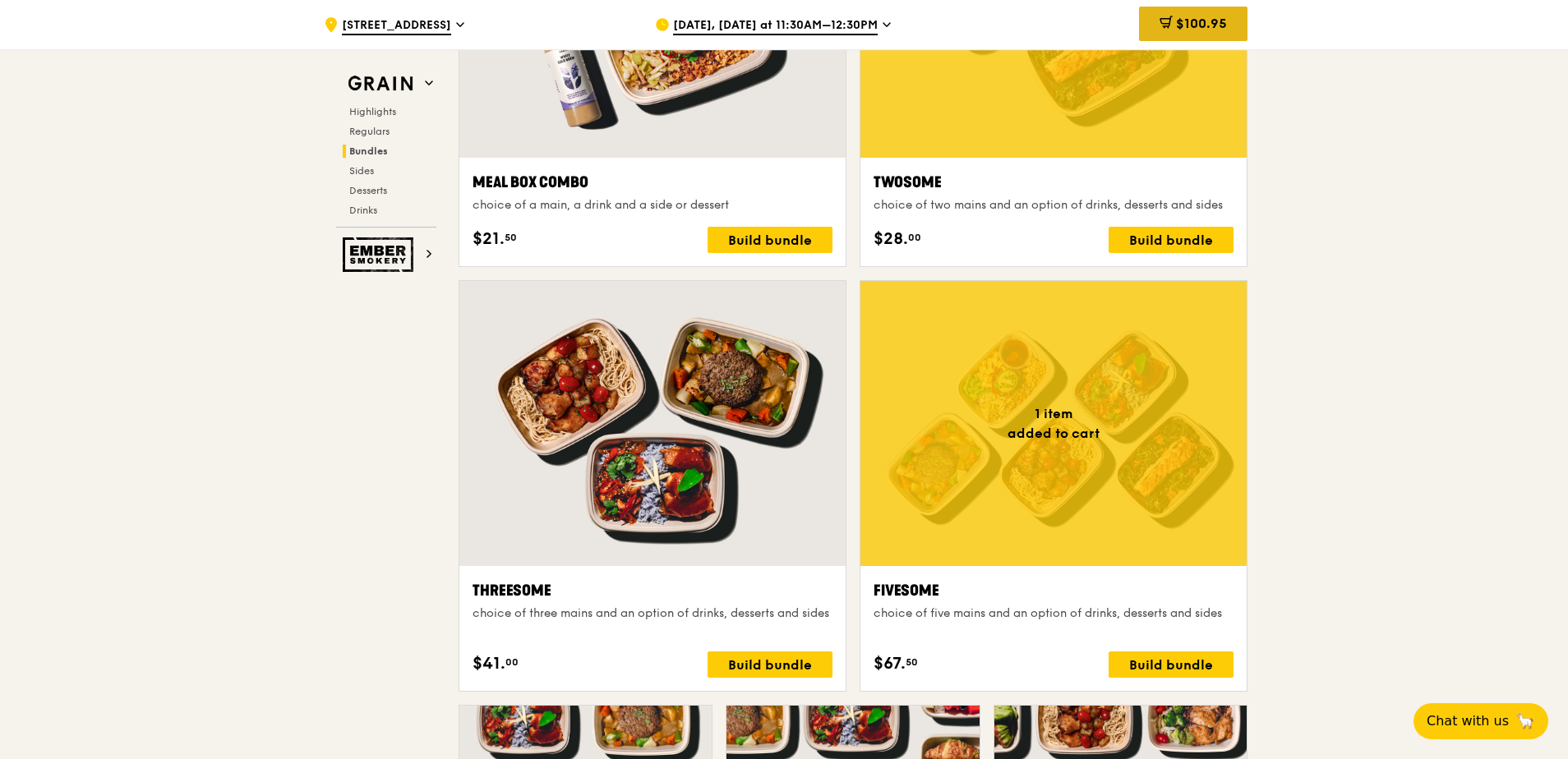
click at [1166, 20] on icon at bounding box center [1165, 21] width 13 height 13
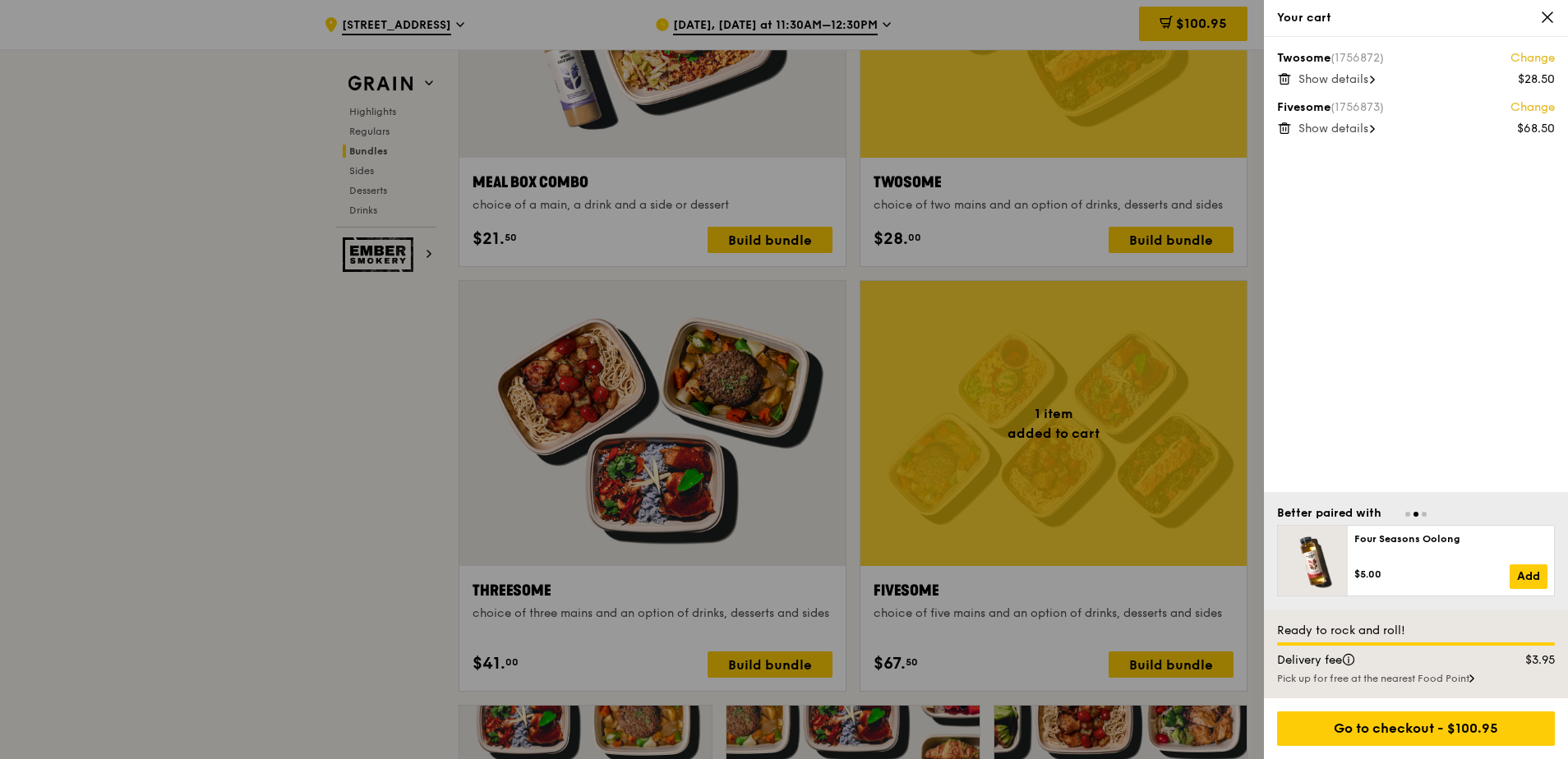
click at [1283, 127] on icon at bounding box center [1283, 127] width 14 height 14
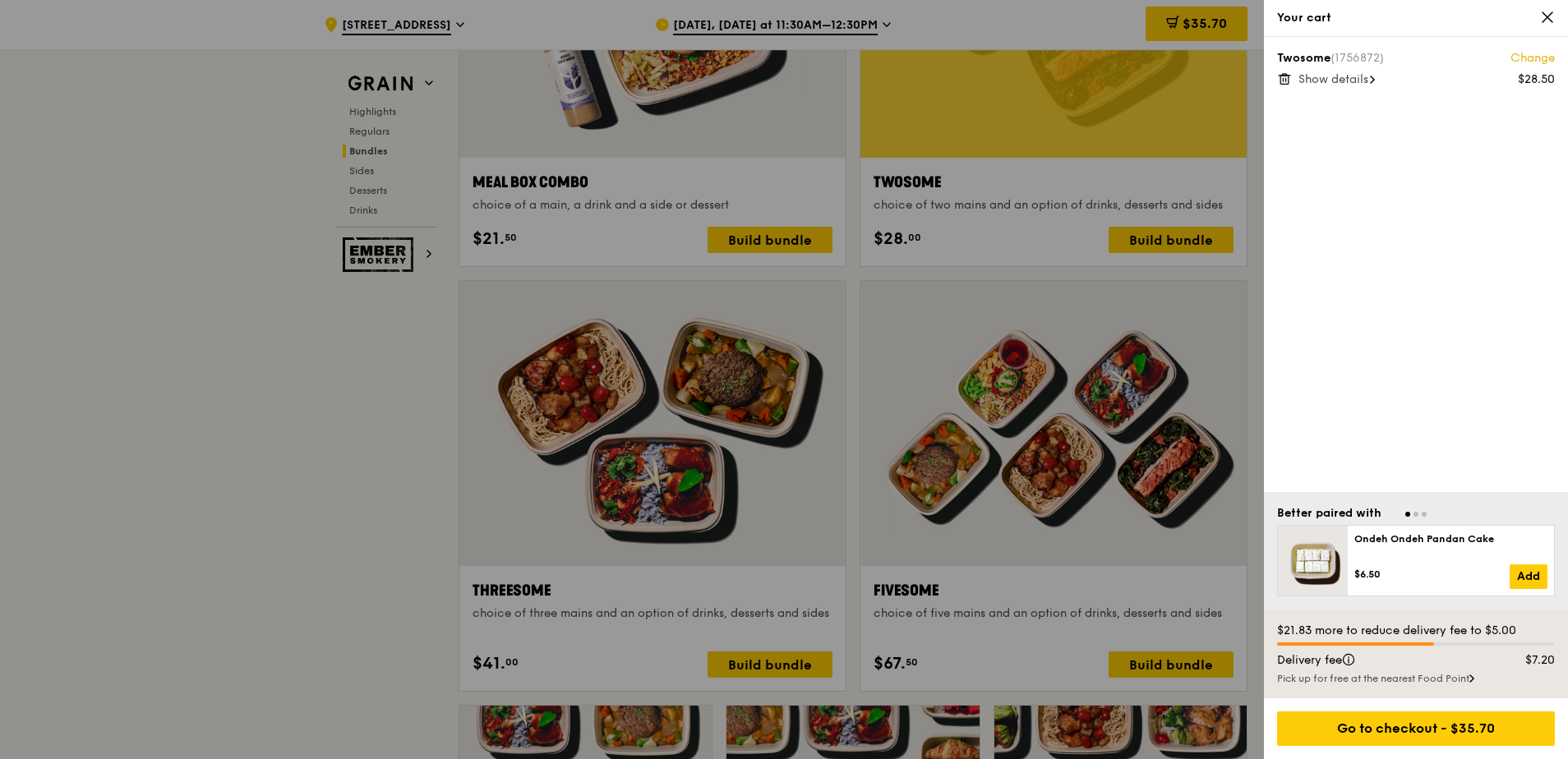
click at [342, 445] on div at bounding box center [784, 379] width 1568 height 759
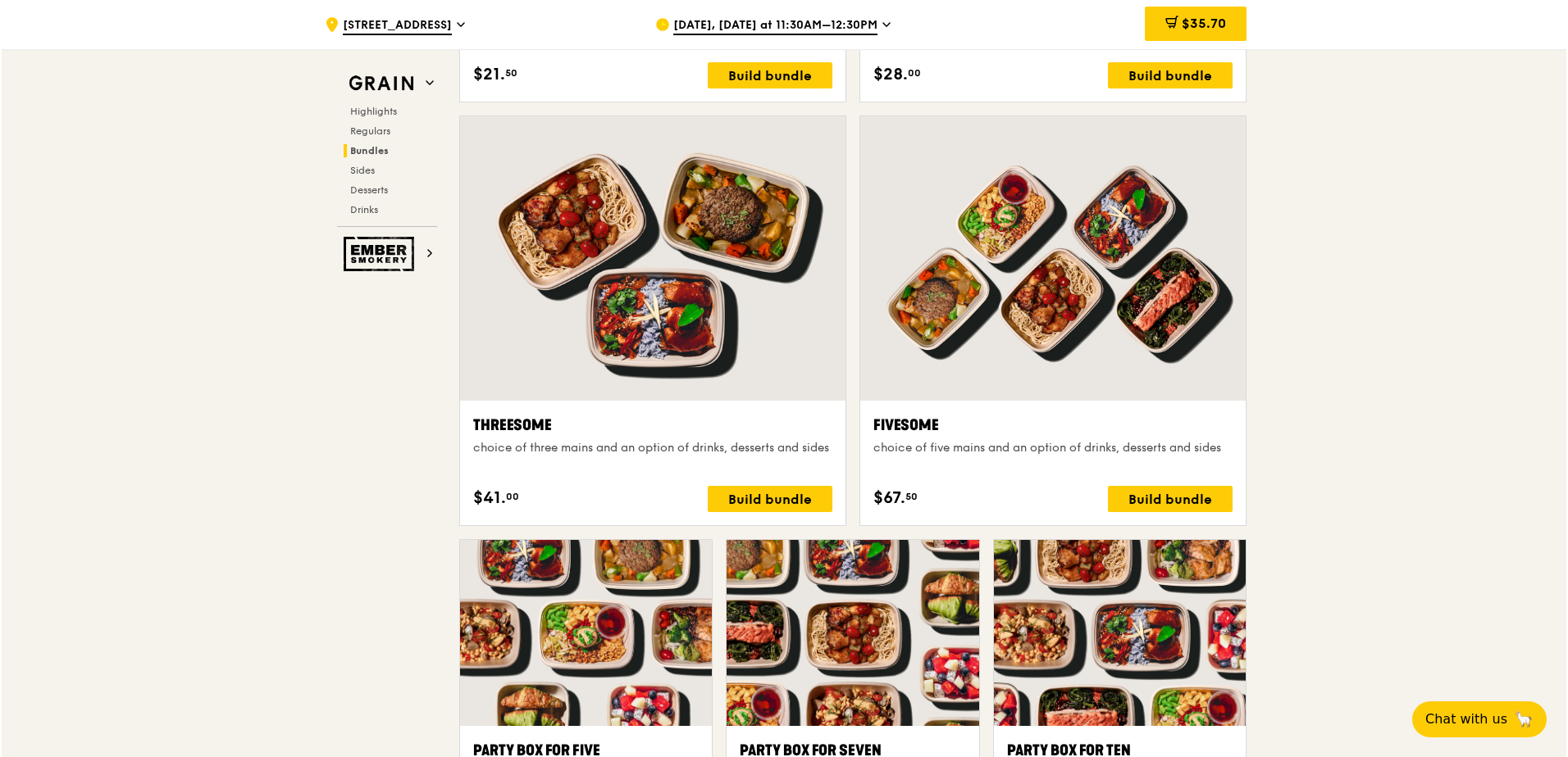
scroll to position [2704, 0]
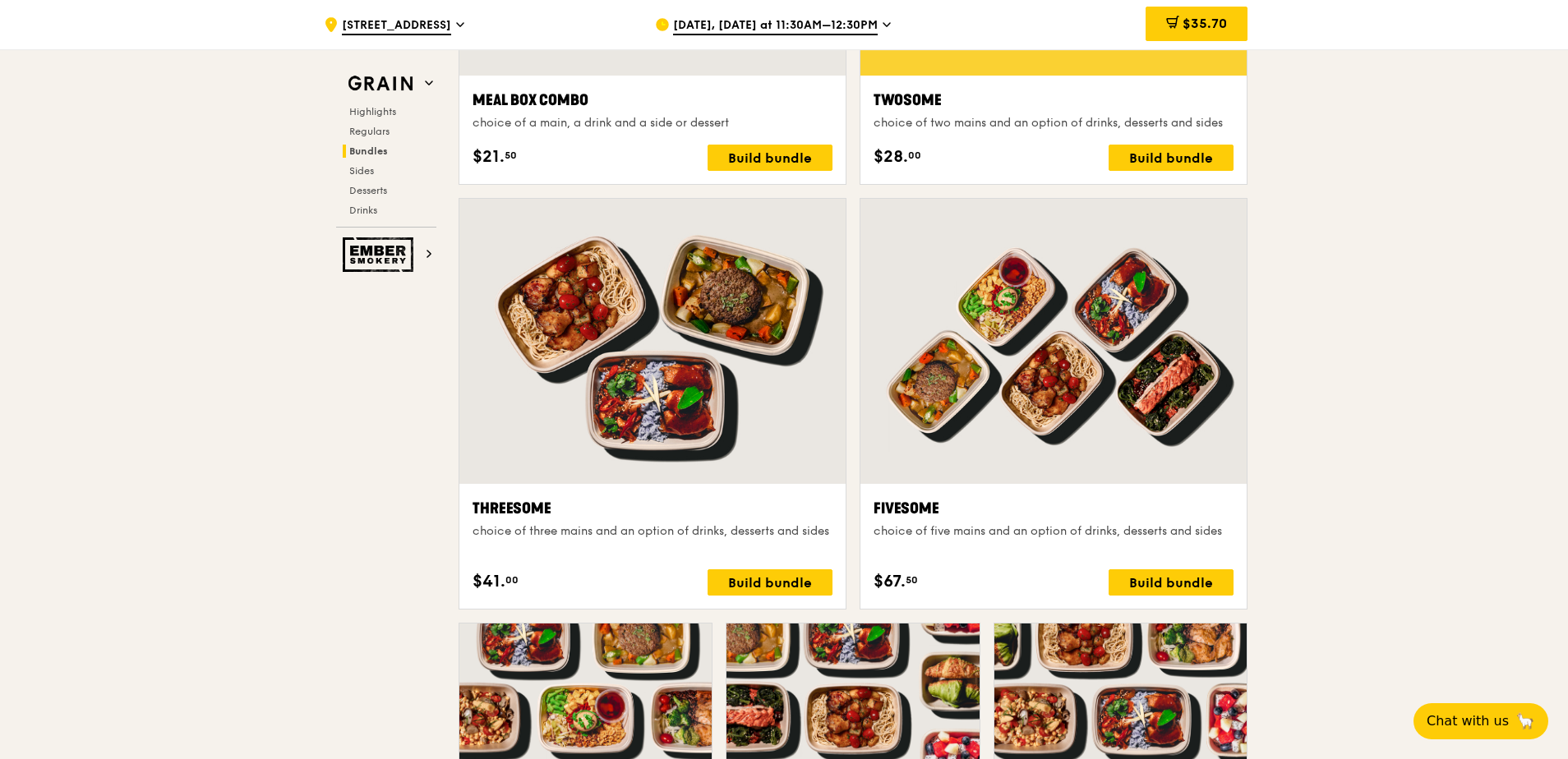
click at [1152, 467] on div at bounding box center [1053, 341] width 386 height 285
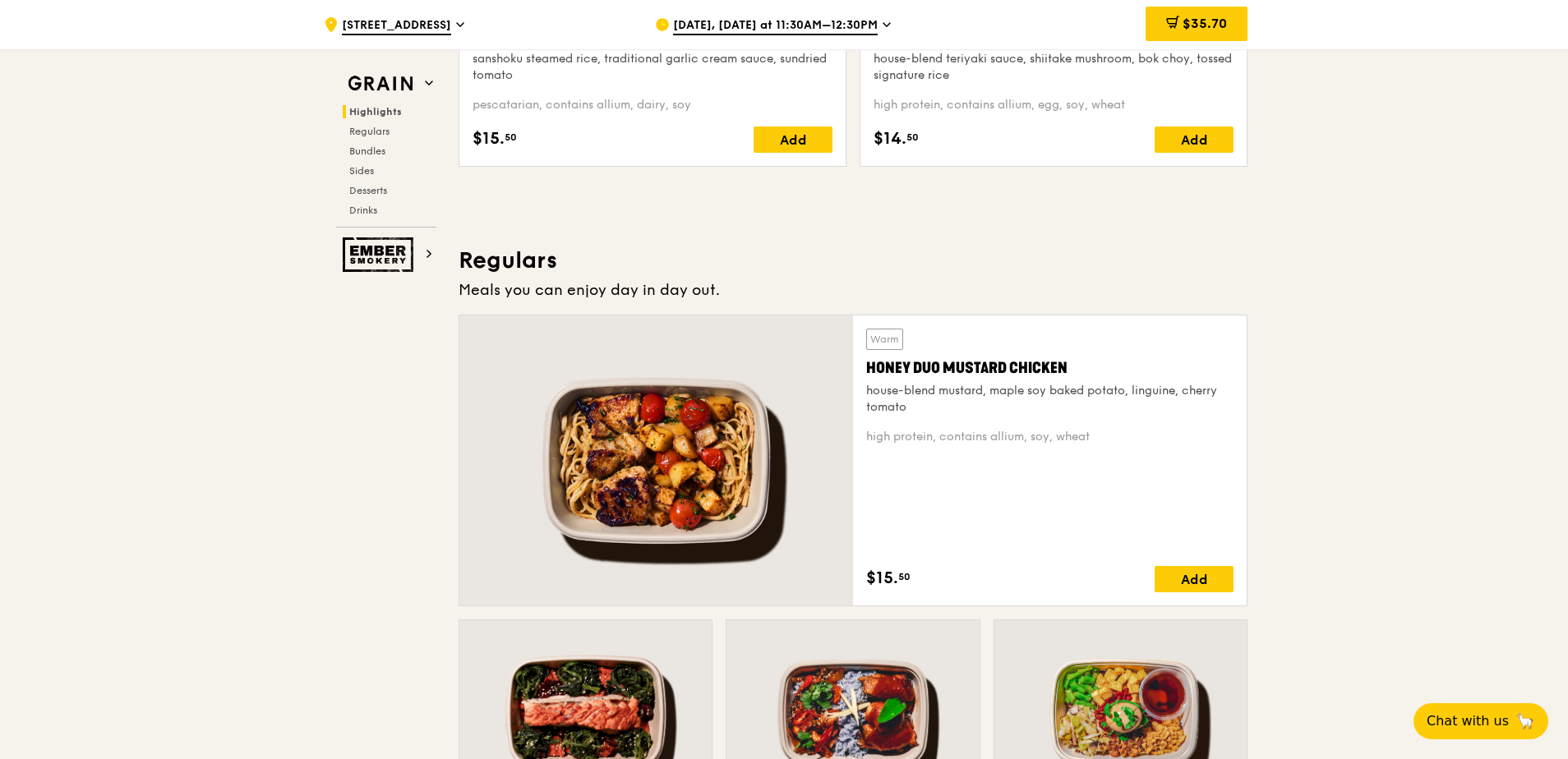
scroll to position [903, 0]
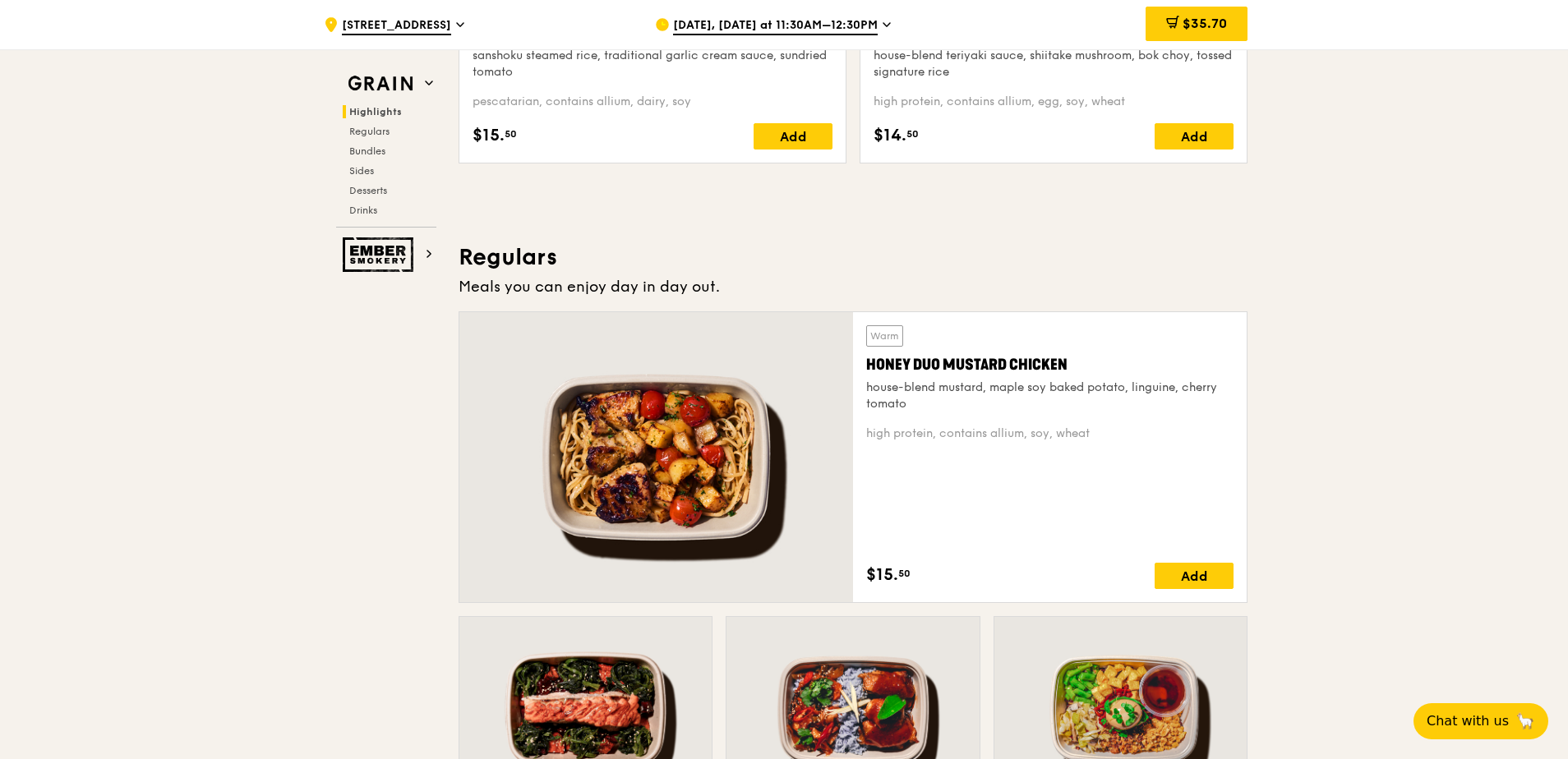
click at [1101, 445] on div "Warm Honey Duo Mustard Chicken house-blend mustard, maple soy baked potato, lin…" at bounding box center [1050, 457] width 367 height 263
click at [1018, 430] on div "high protein, contains allium, soy, wheat" at bounding box center [1050, 433] width 367 height 16
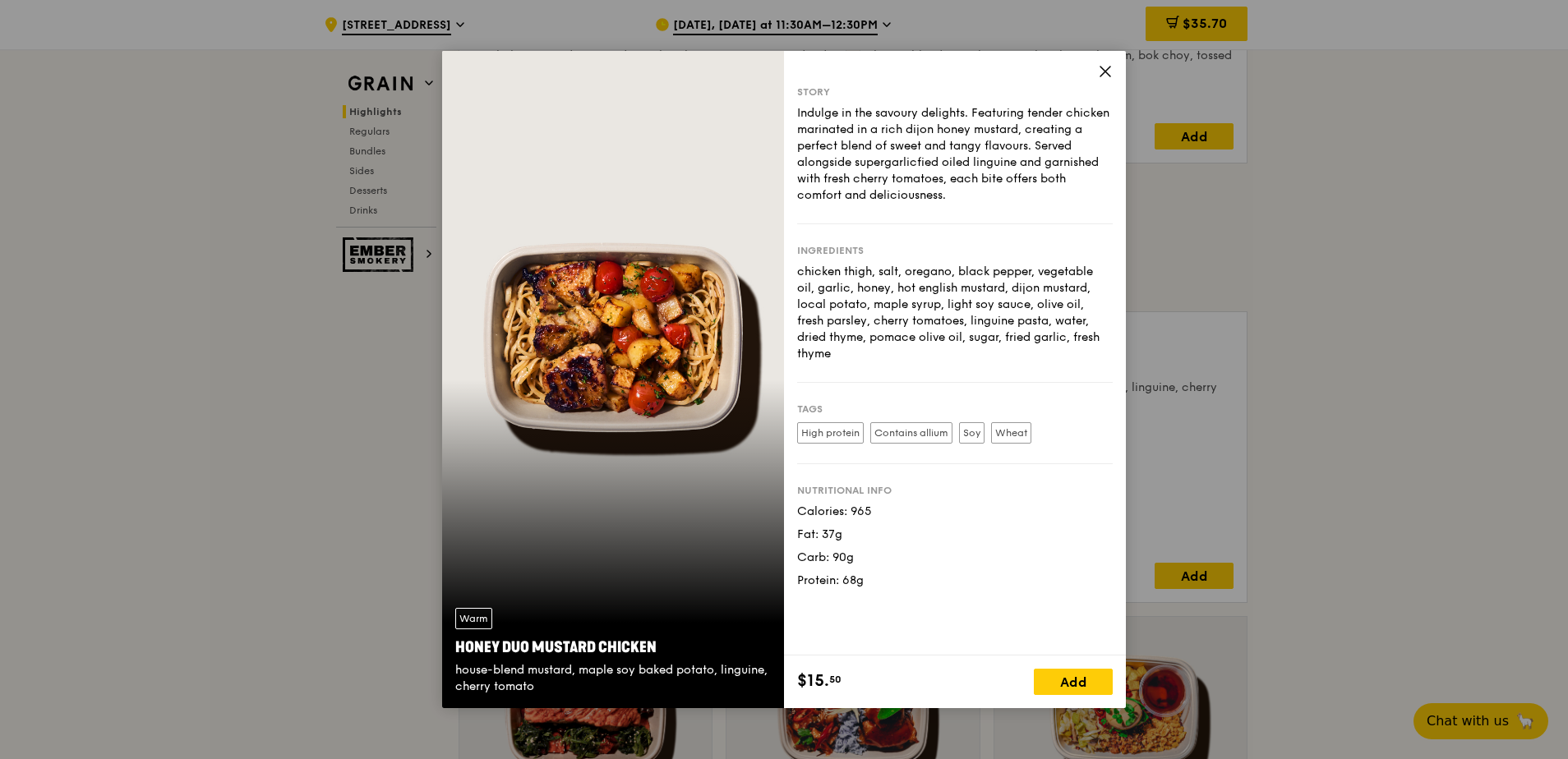
click at [1106, 65] on icon at bounding box center [1105, 71] width 14 height 14
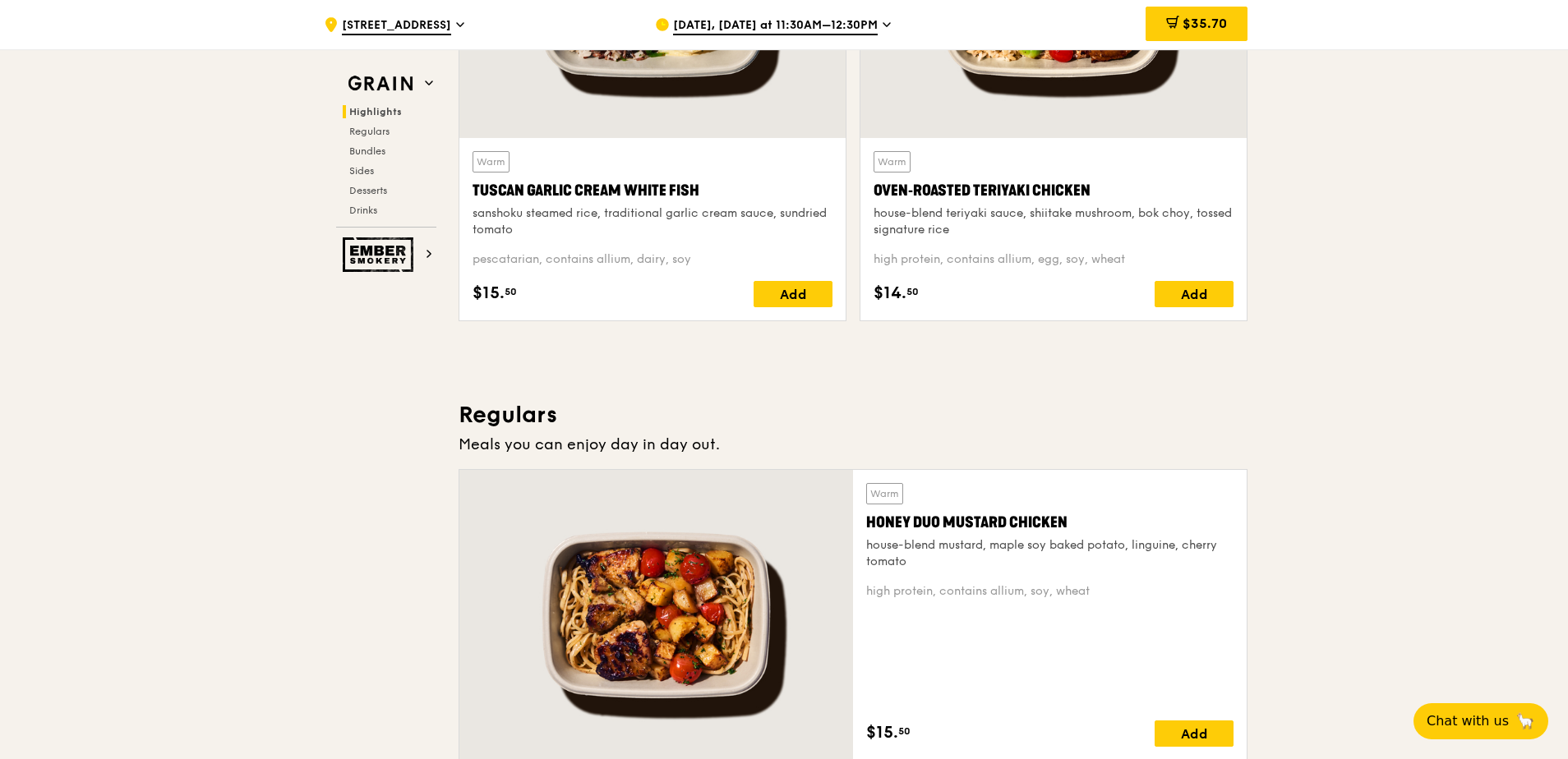
scroll to position [739, 0]
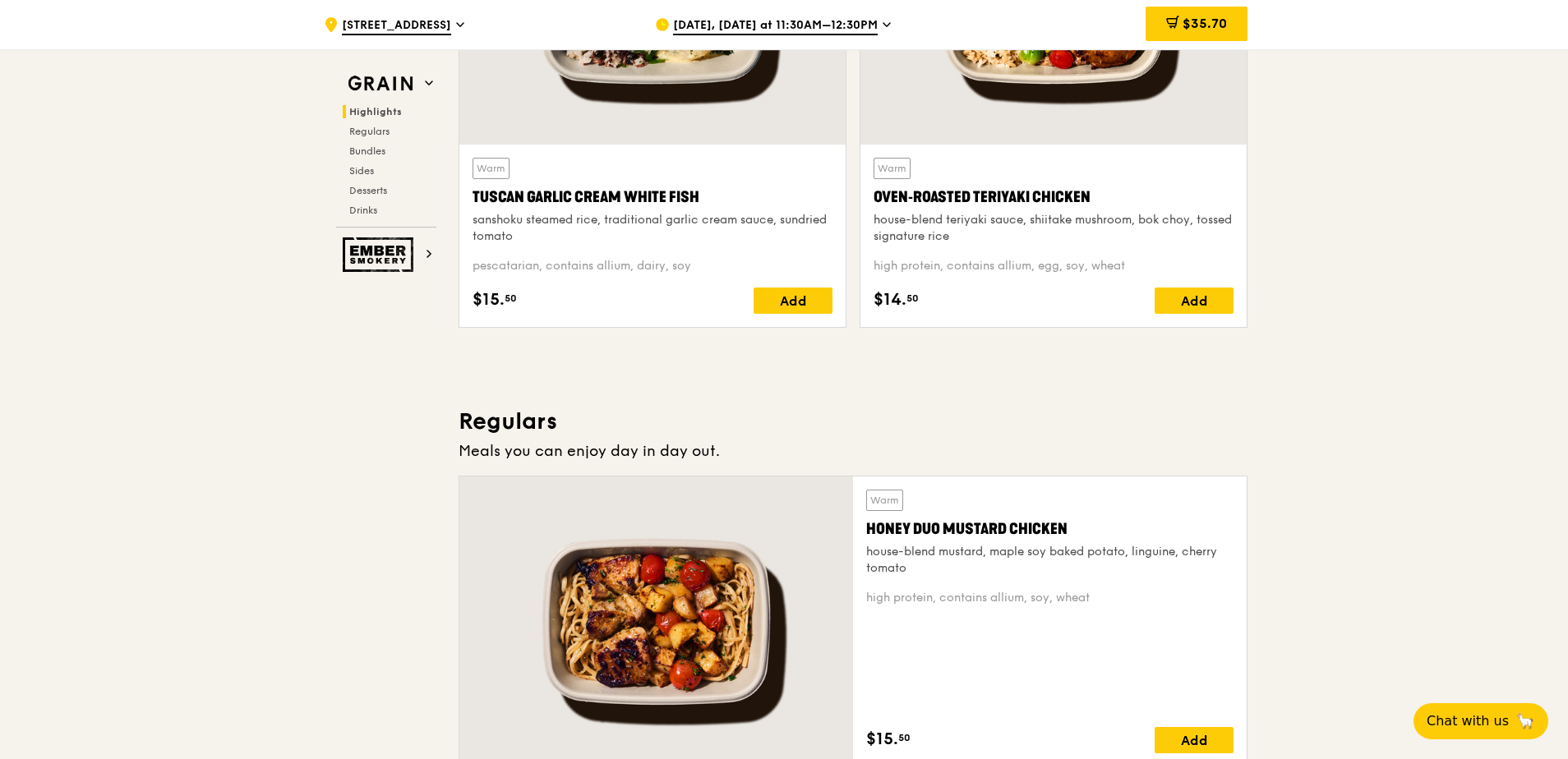
click at [695, 217] on div "sanshoku steamed rice, traditional garlic cream sauce, sundried tomato" at bounding box center [652, 228] width 359 height 33
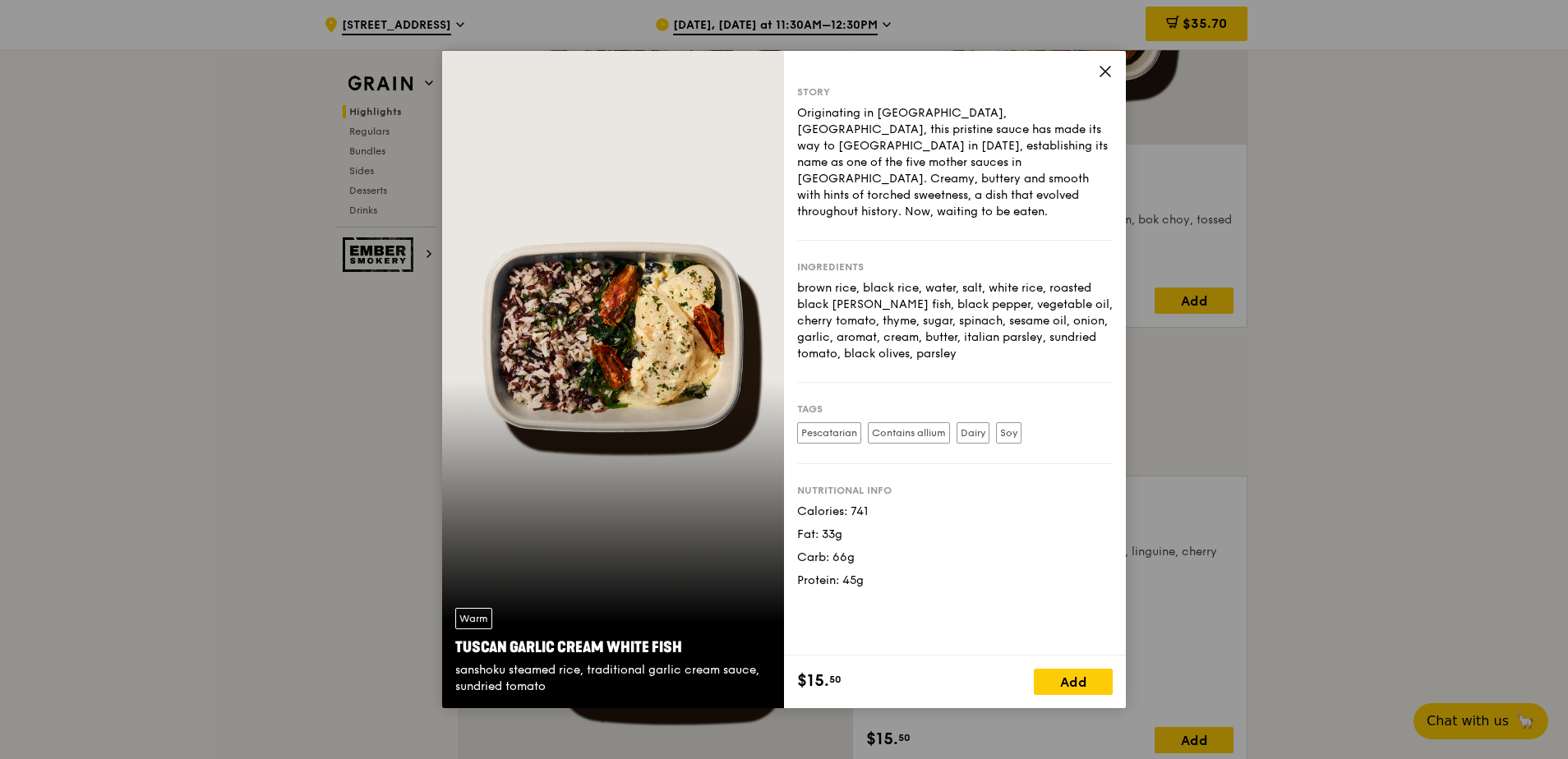
click at [1108, 65] on icon at bounding box center [1105, 71] width 14 height 14
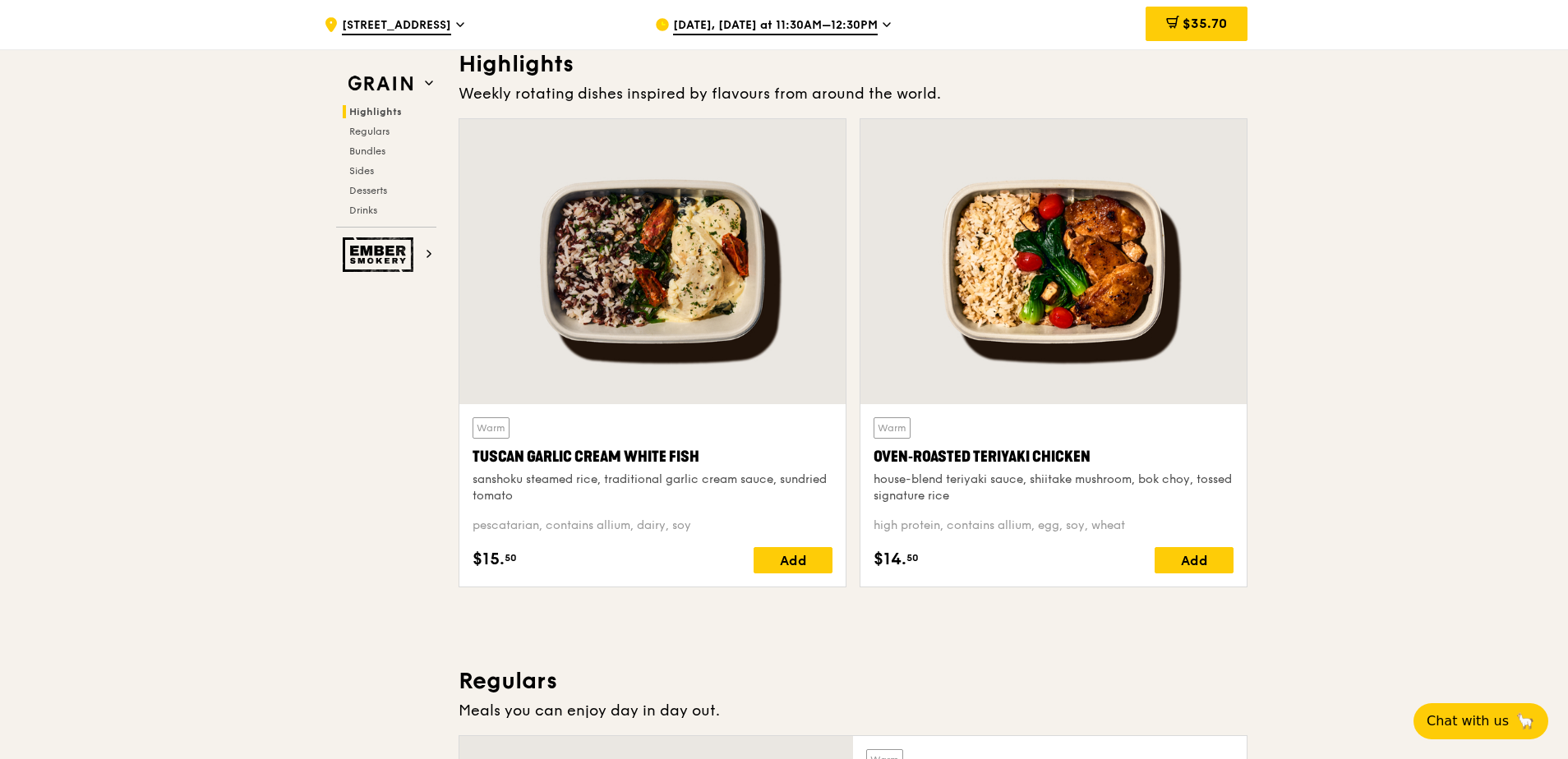
scroll to position [493, 0]
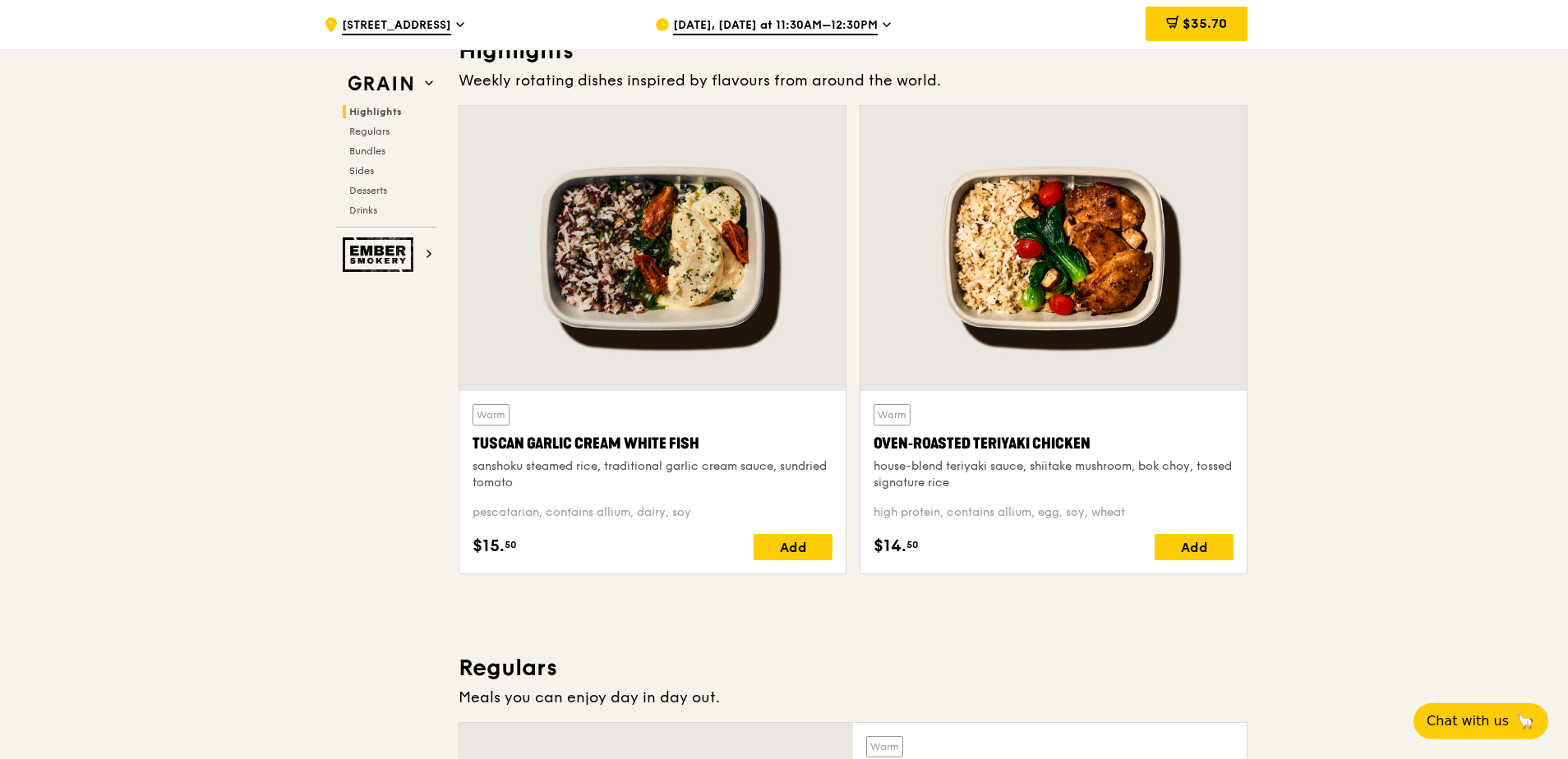
click at [736, 462] on div "sanshoku steamed rice, traditional garlic cream sauce, sundried tomato" at bounding box center [652, 474] width 359 height 33
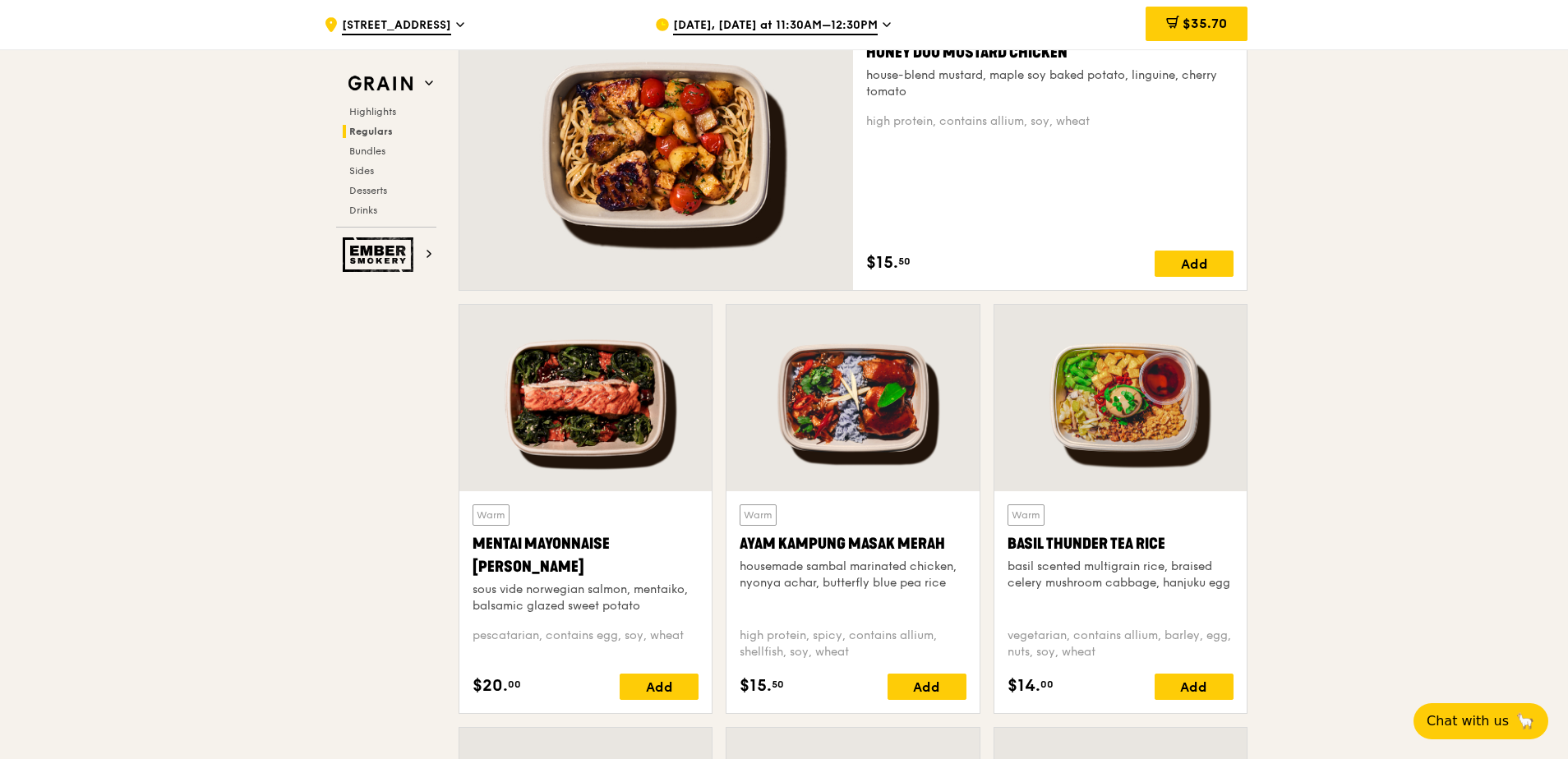
scroll to position [1232, 0]
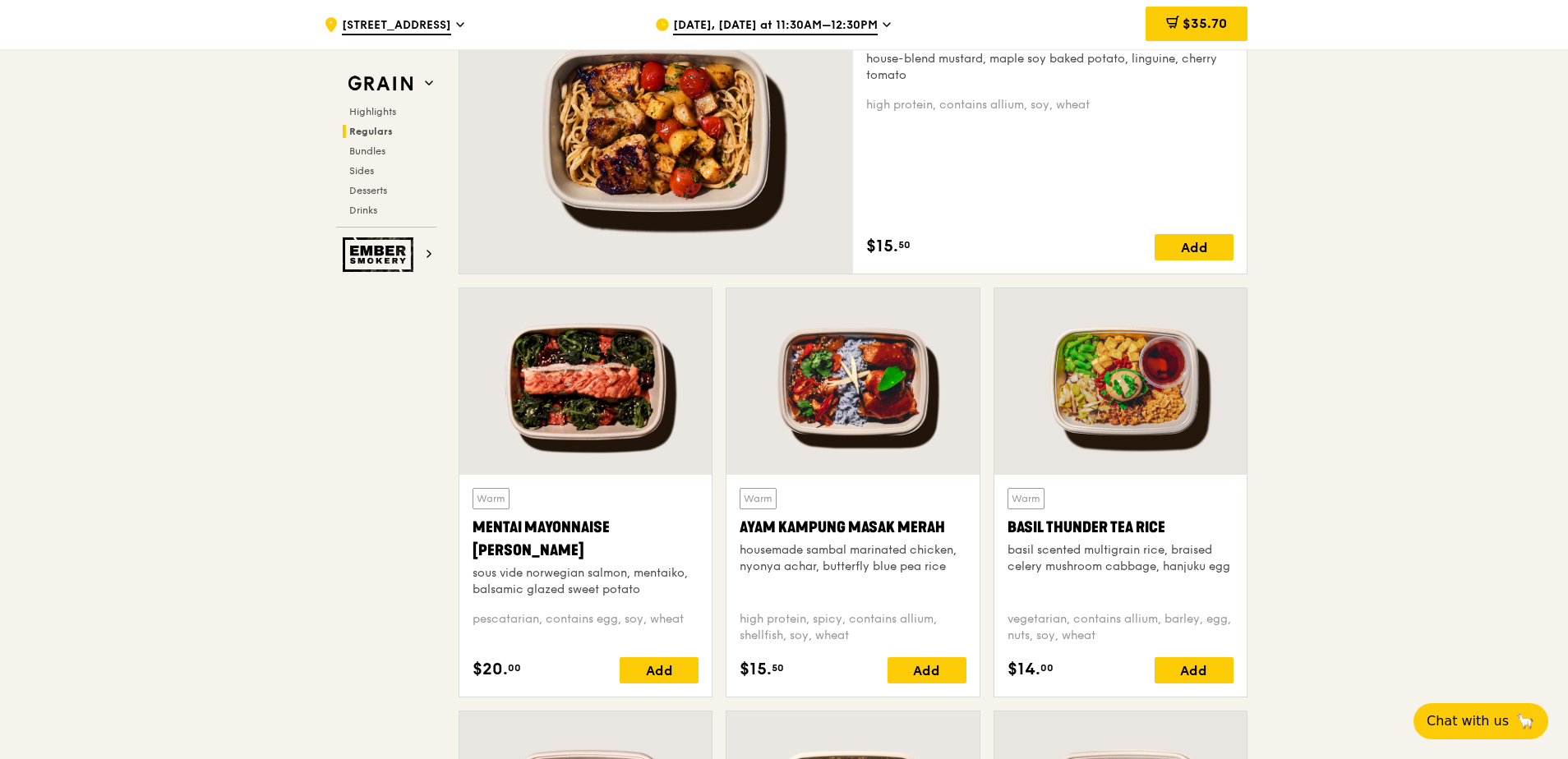
click at [614, 581] on div "sous vide norwegian salmon, mentaiko, balsamic glazed sweet potato" at bounding box center [586, 581] width 226 height 33
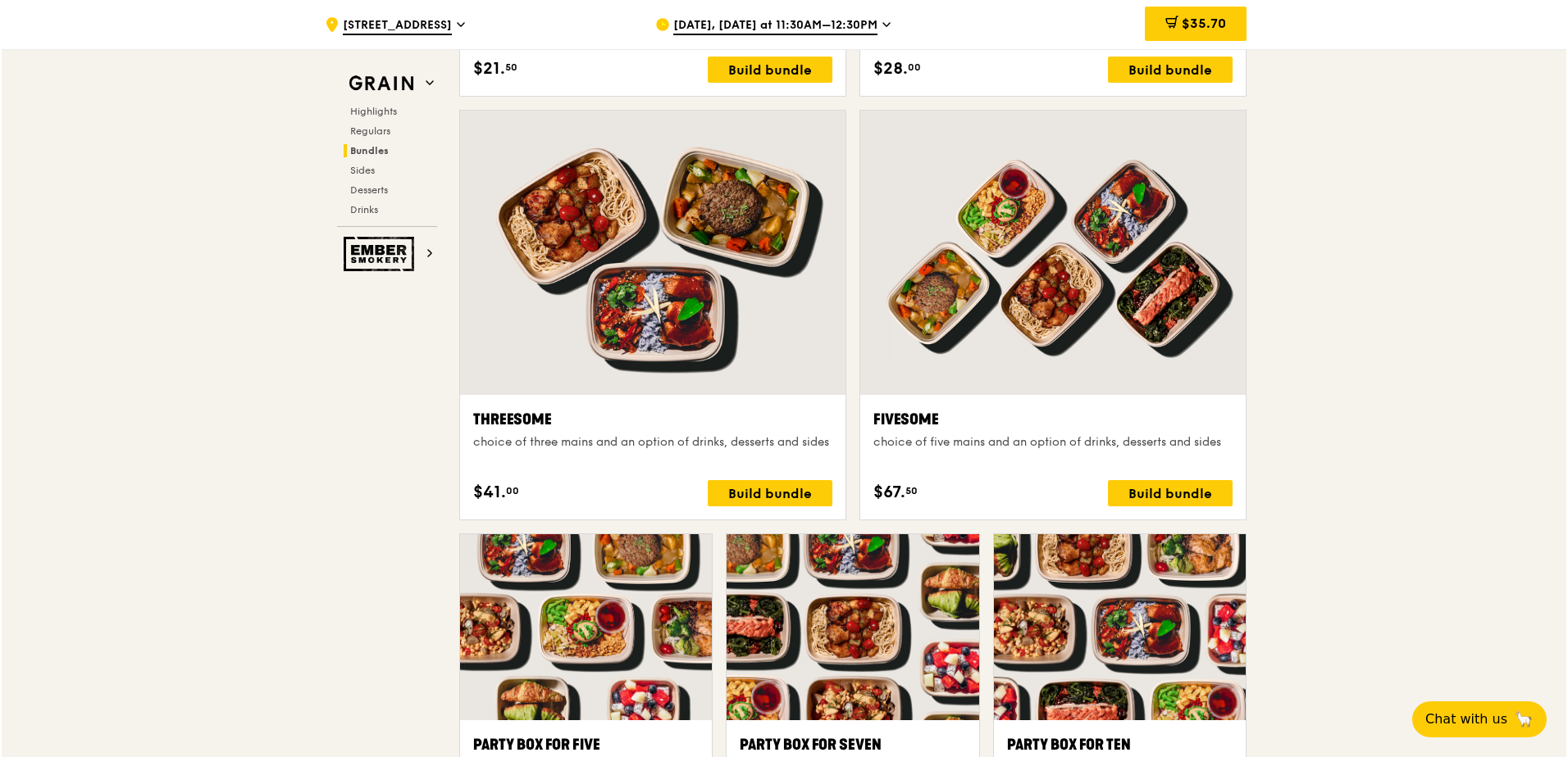
scroll to position [3032, 0]
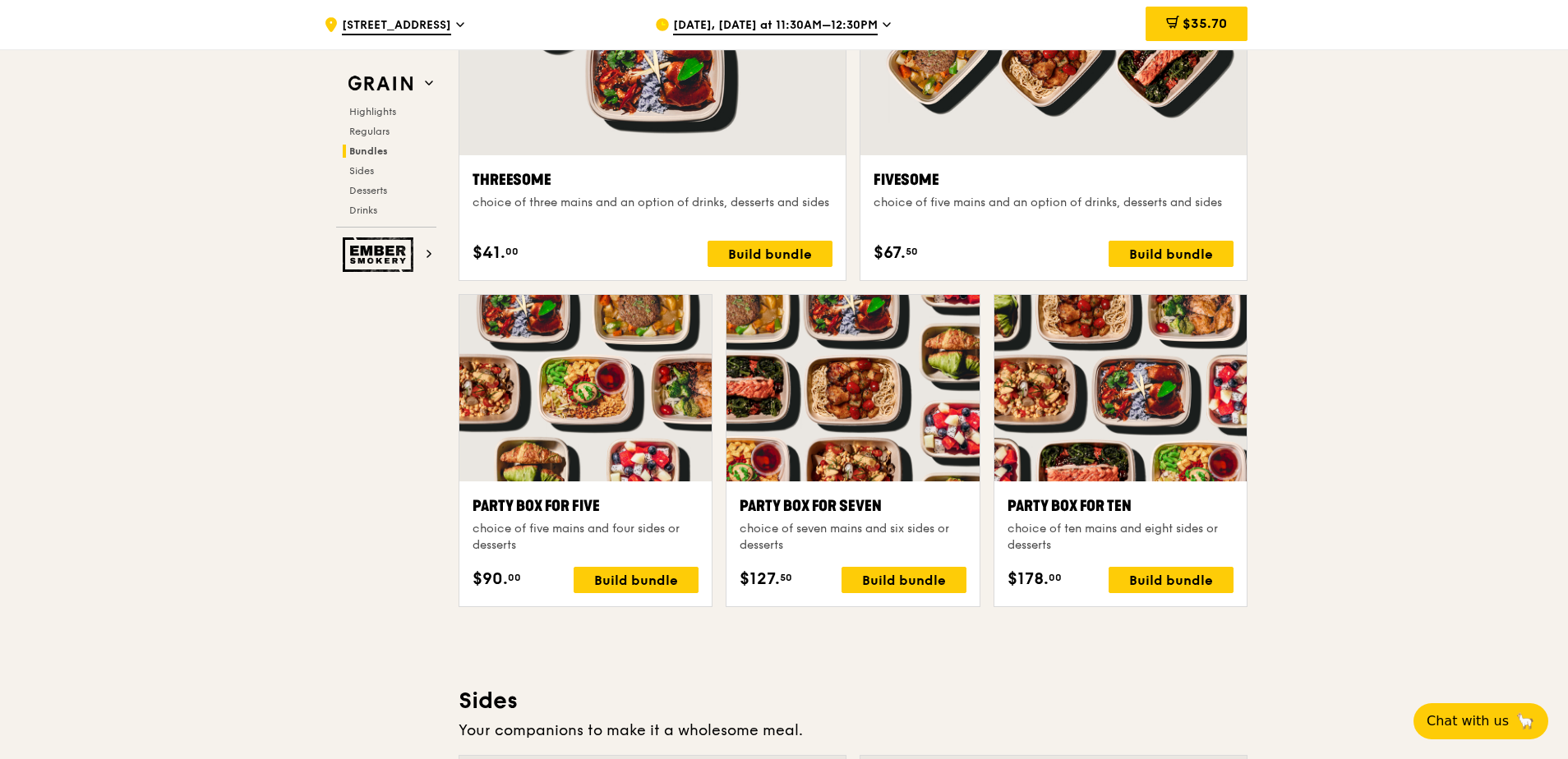
click at [555, 515] on div "Party Box for Five" at bounding box center [586, 506] width 226 height 23
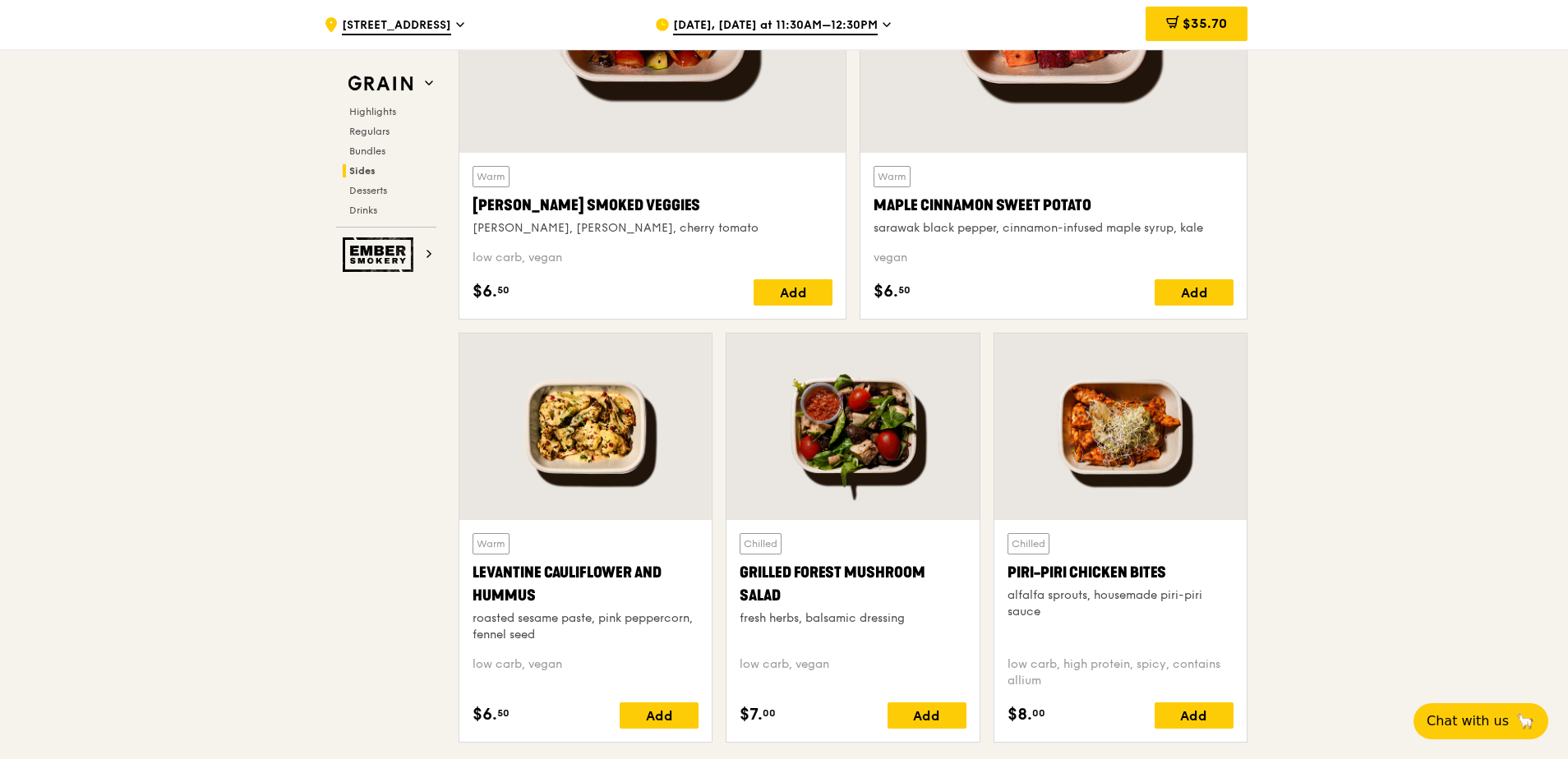
scroll to position [3957, 0]
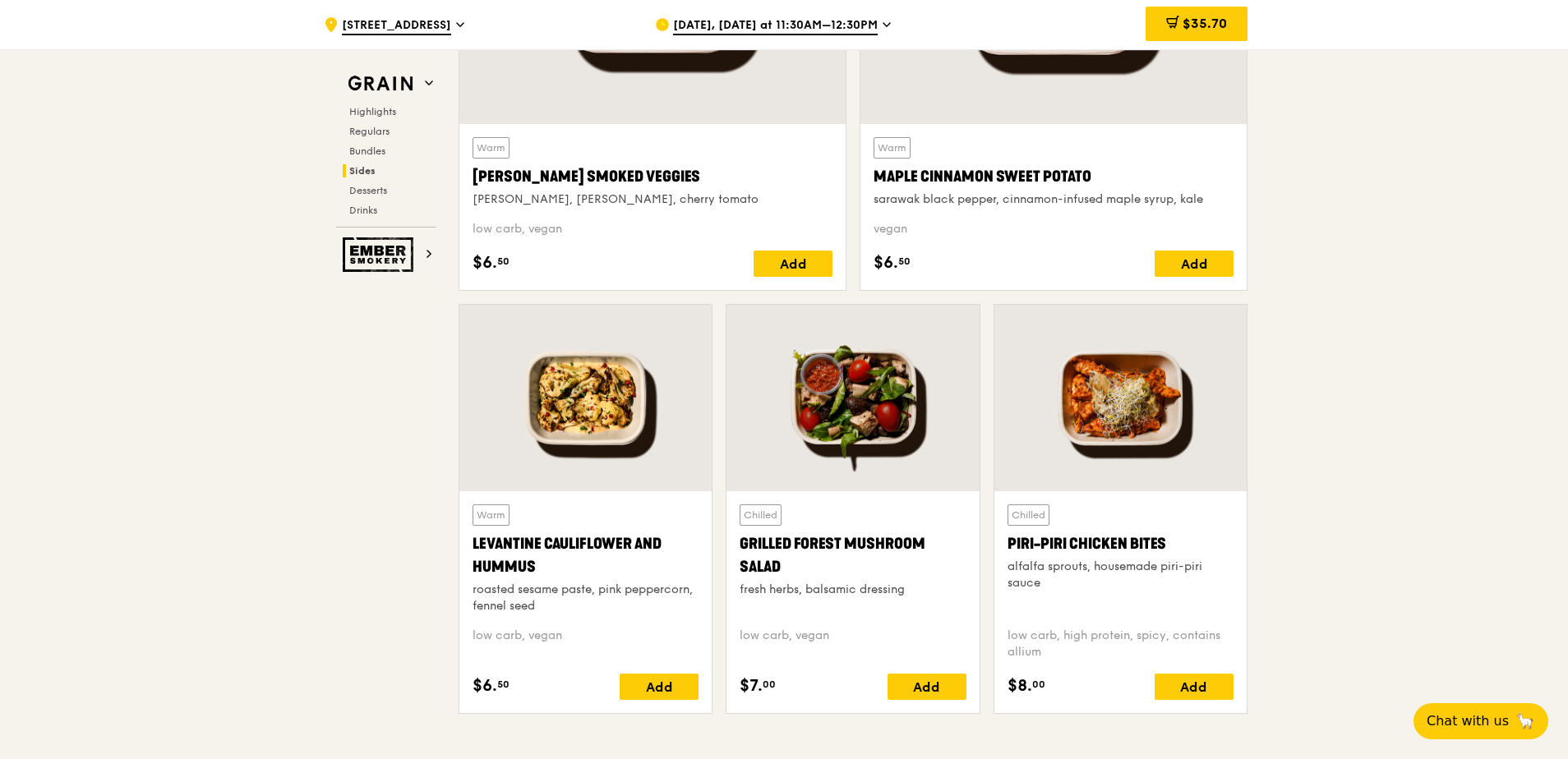
click at [913, 405] on div at bounding box center [852, 398] width 252 height 186
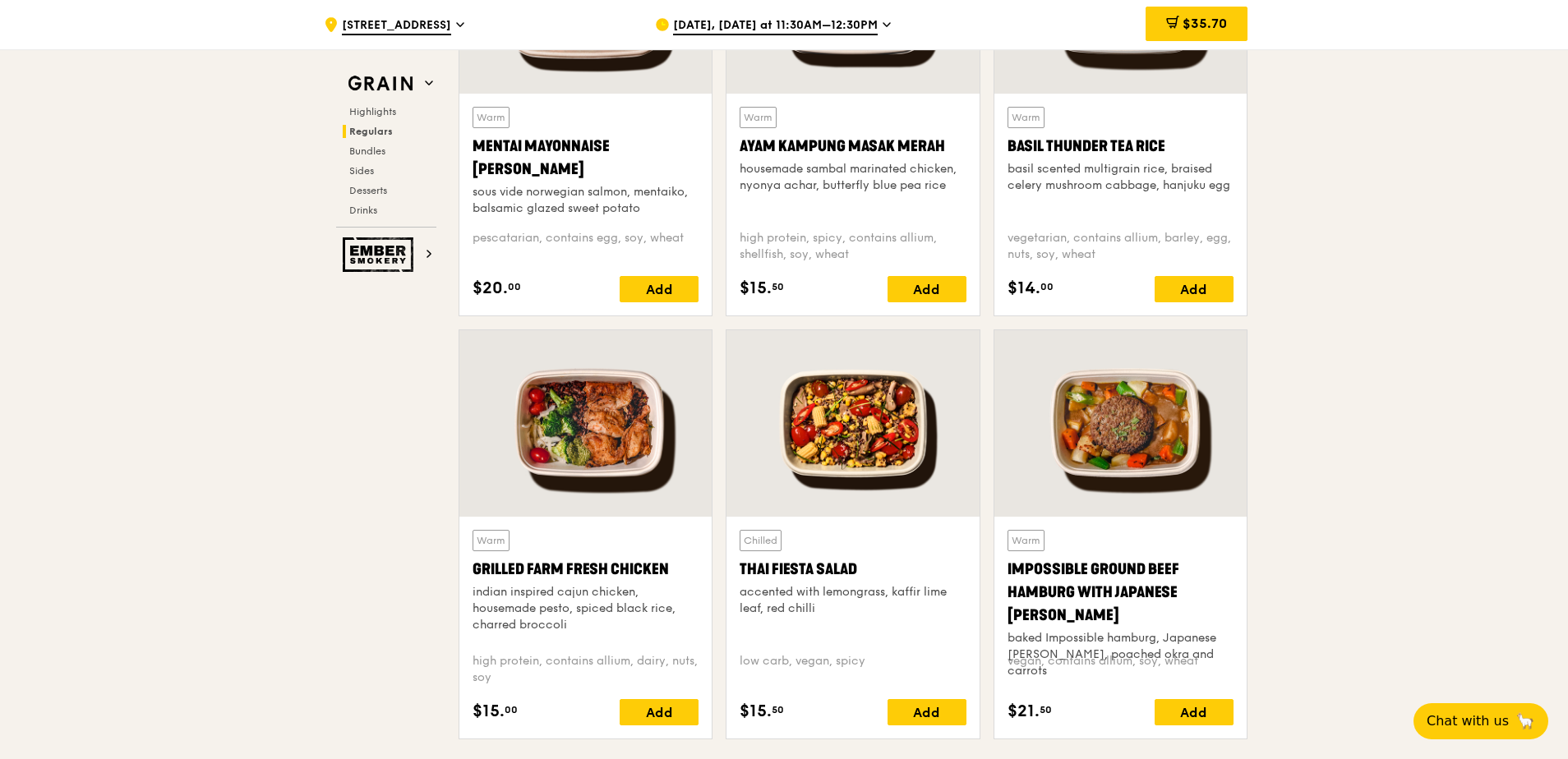
scroll to position [1644, 0]
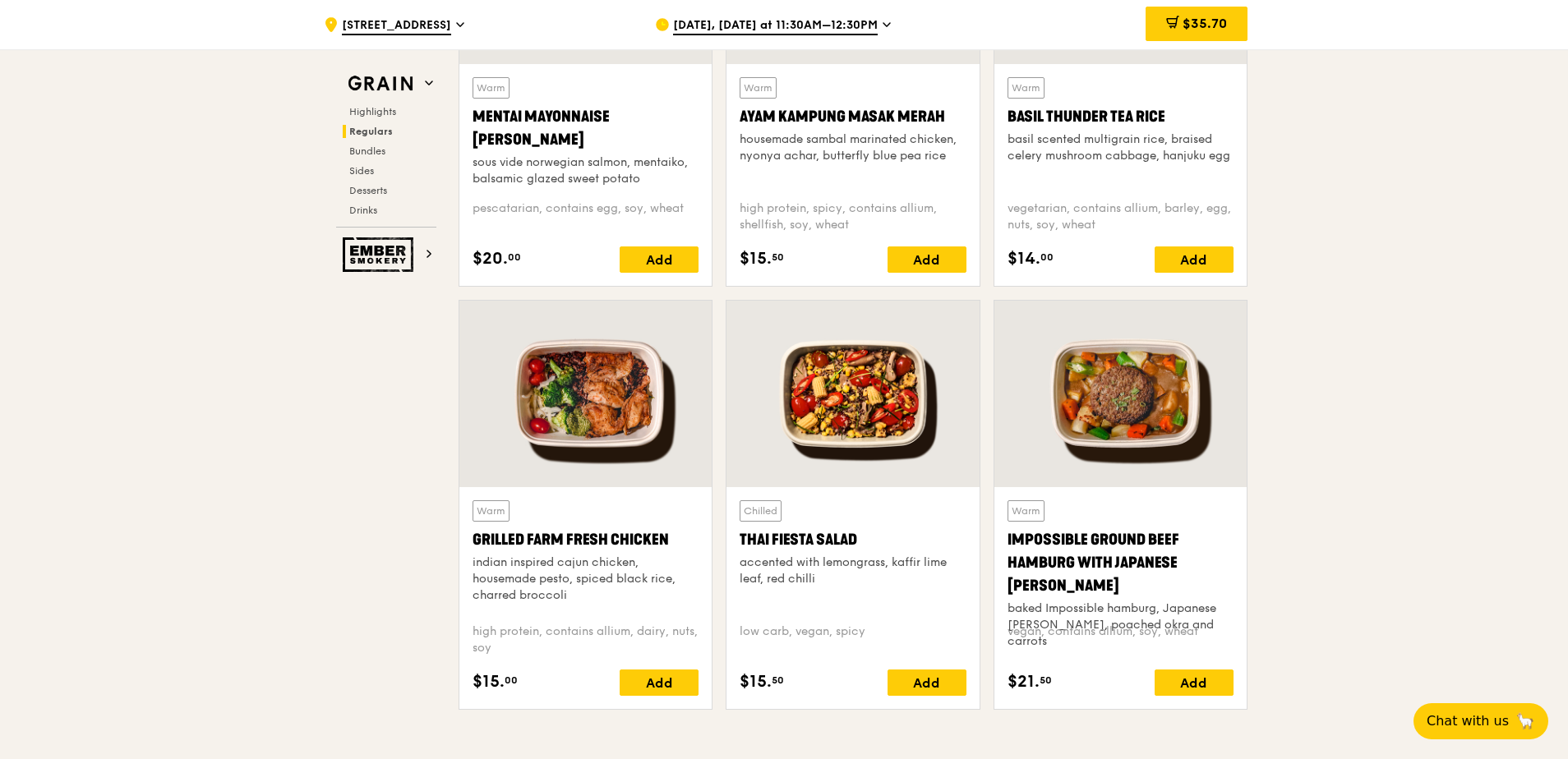
click at [491, 577] on div "indian inspired cajun chicken, housemade pesto, spiced black rice, charred broc…" at bounding box center [586, 580] width 226 height 49
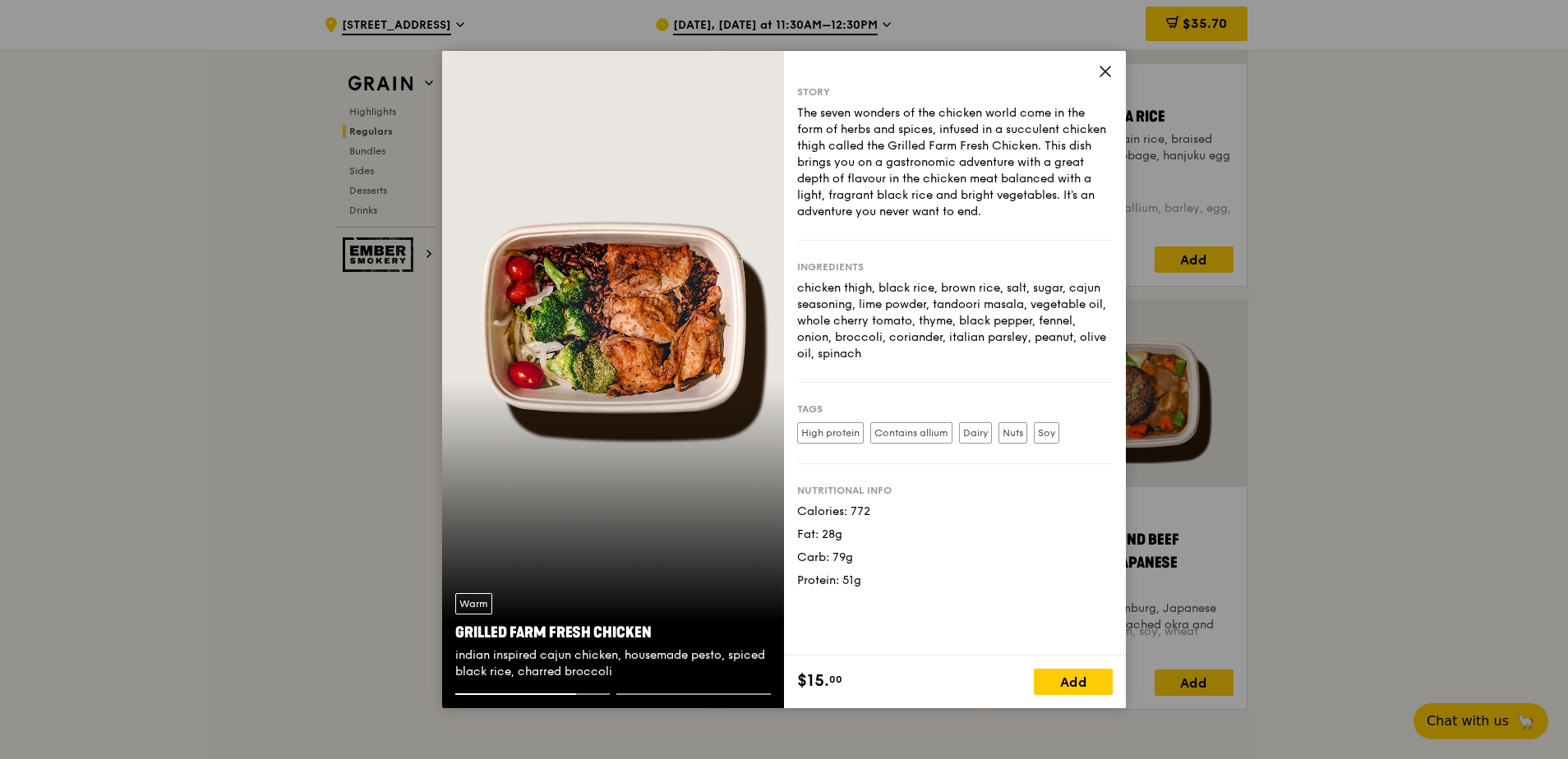
click at [1107, 71] on icon at bounding box center [1105, 71] width 14 height 14
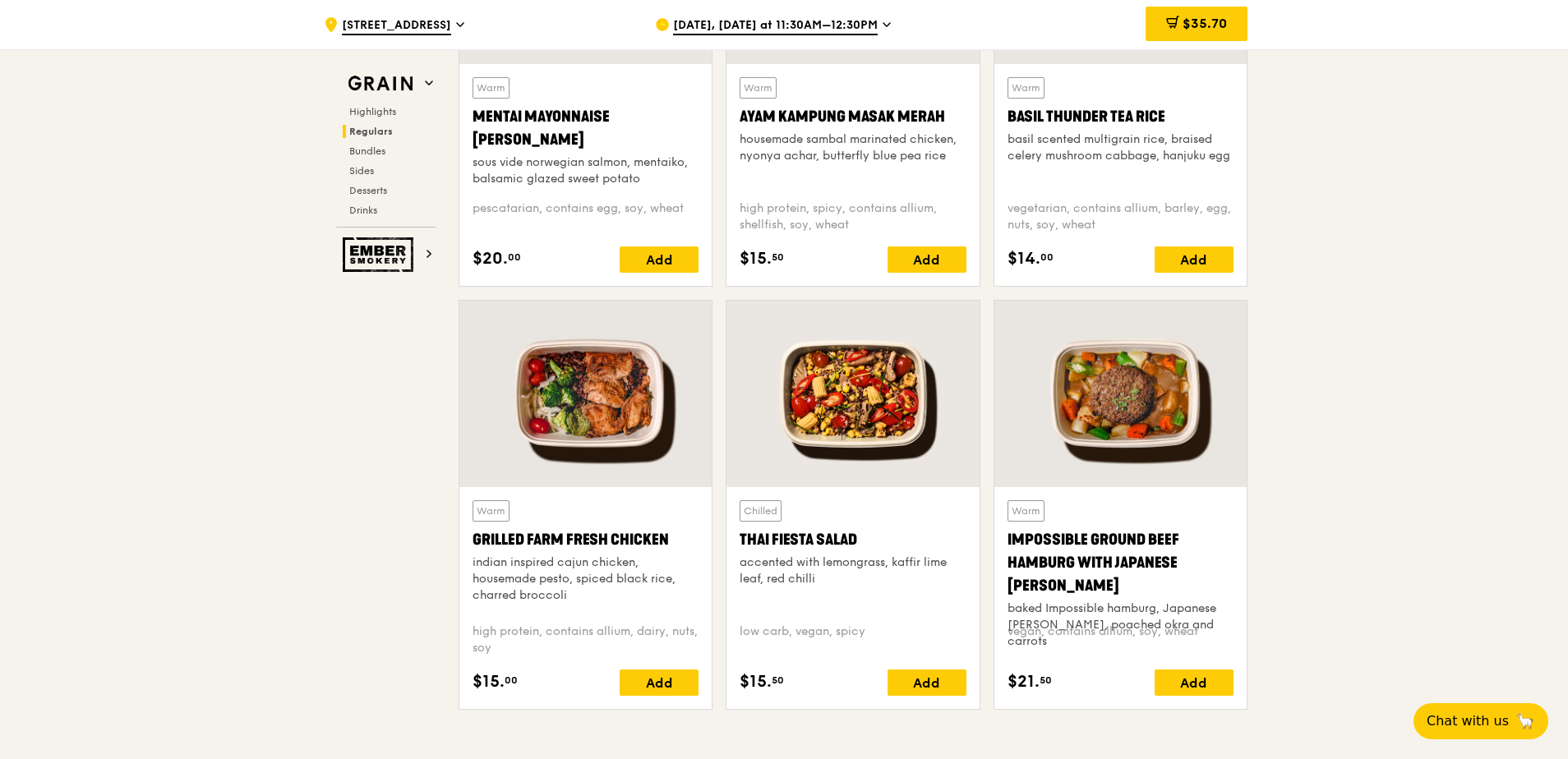
click at [908, 562] on div "accented with lemongrass, kaffir lime leaf, red chilli" at bounding box center [852, 571] width 226 height 33
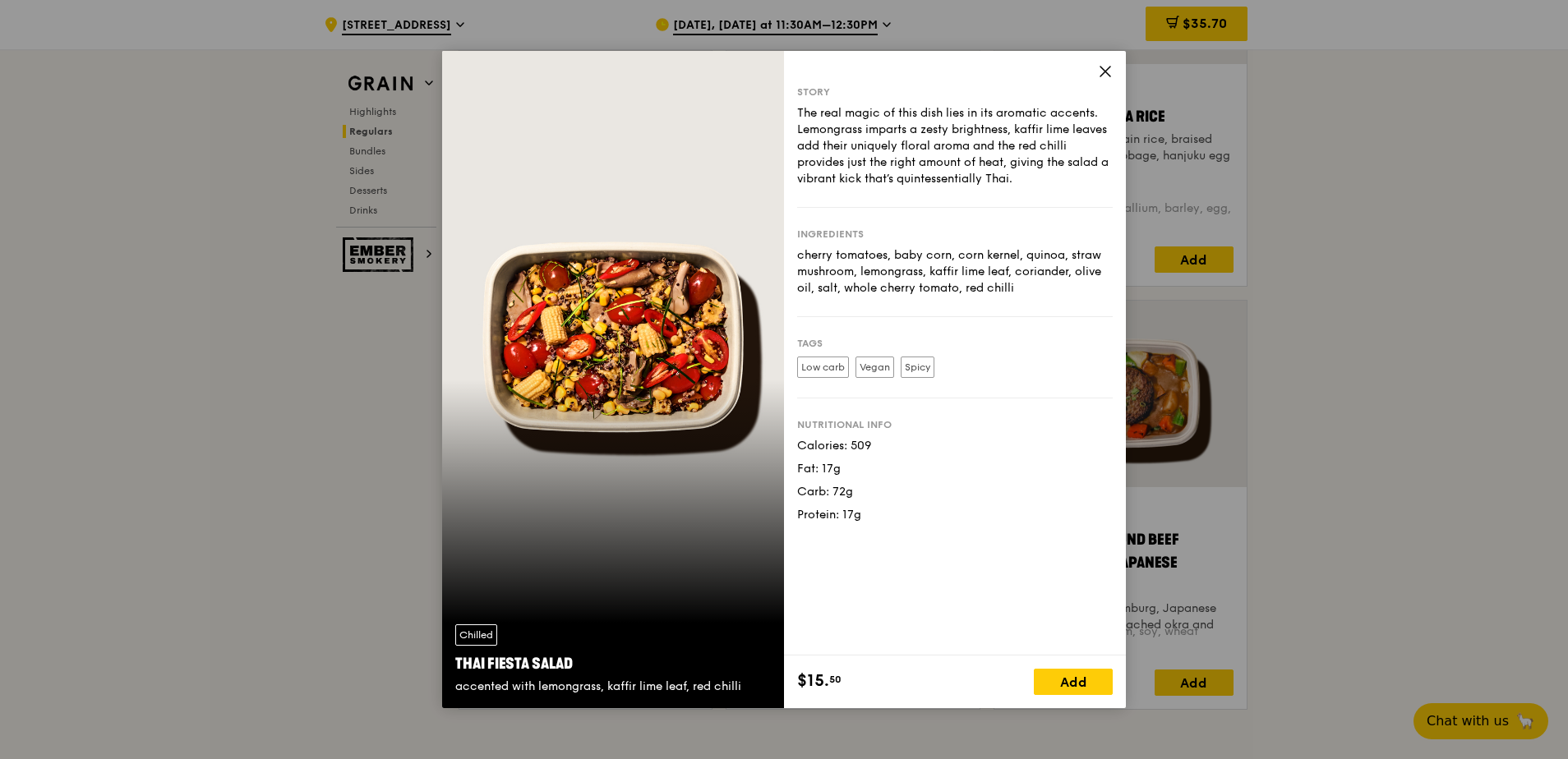
click at [1106, 71] on icon at bounding box center [1106, 71] width 10 height 10
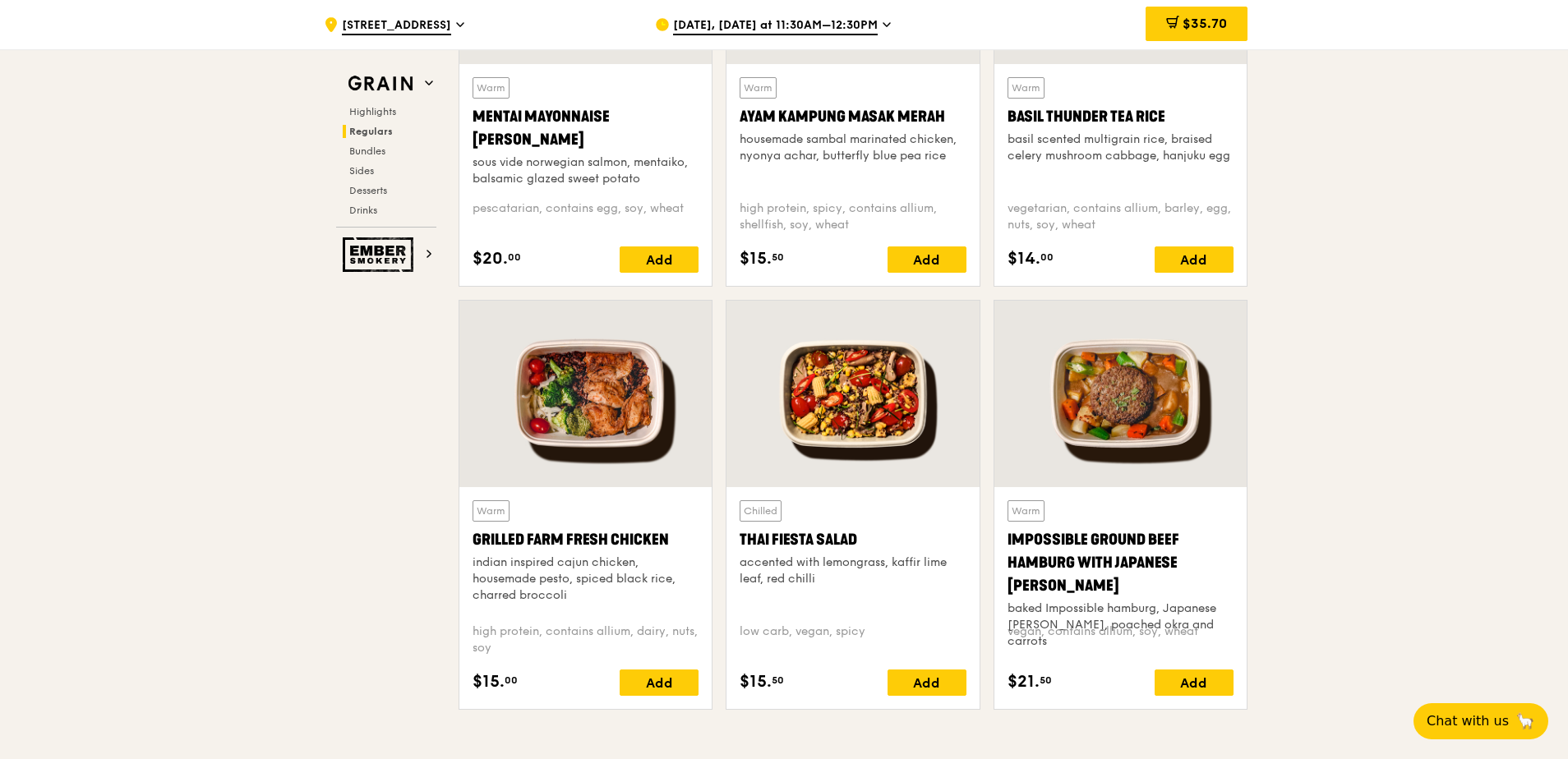
click at [1170, 141] on div "basil scented multigrain rice, braised celery mushroom cabbage, hanjuku egg" at bounding box center [1120, 148] width 226 height 33
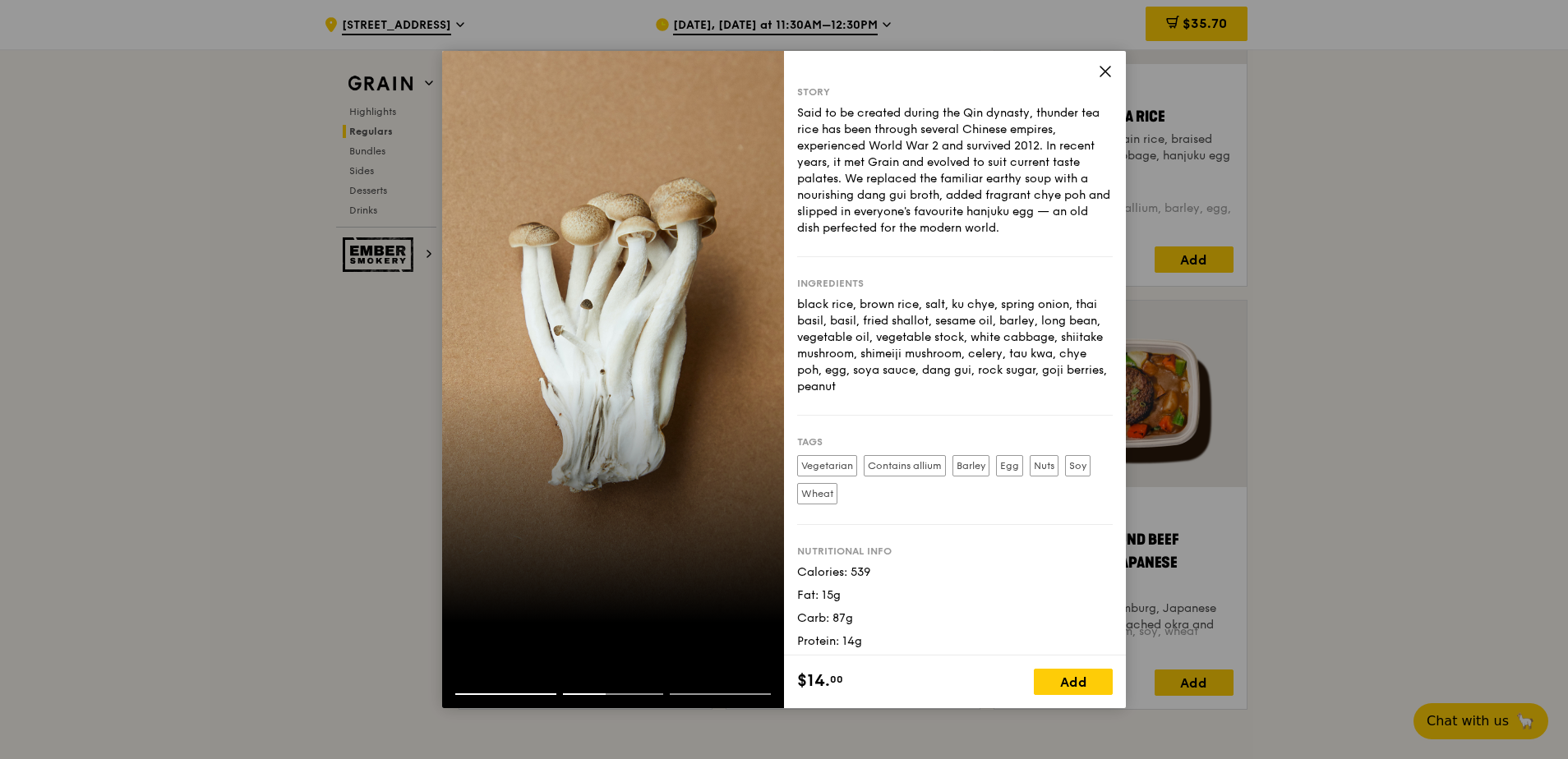
click at [733, 694] on div at bounding box center [720, 694] width 101 height 2
click at [522, 690] on div at bounding box center [613, 680] width 342 height 26
click at [687, 565] on div at bounding box center [613, 379] width 342 height 657
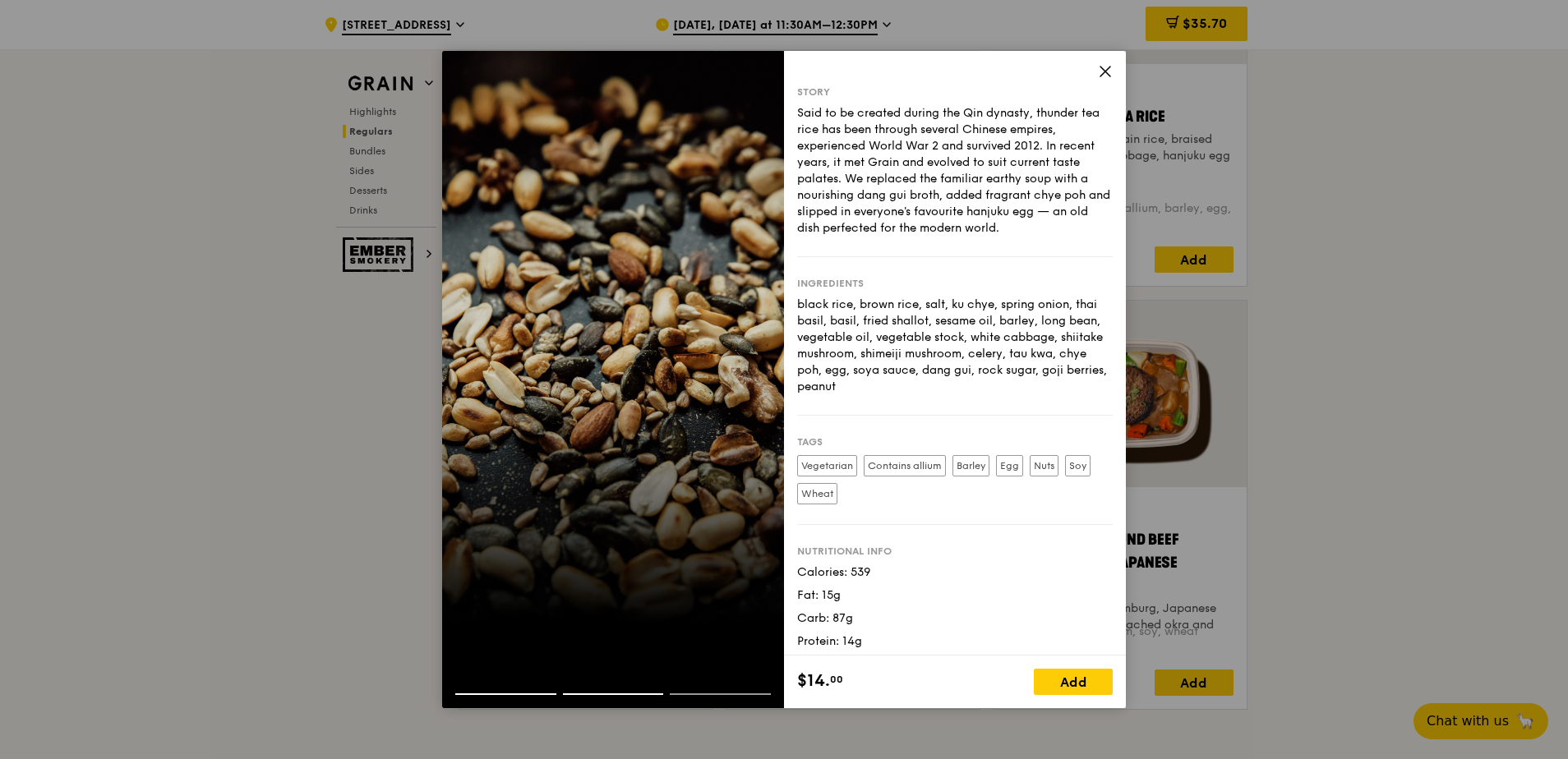
click at [668, 553] on div at bounding box center [613, 379] width 342 height 657
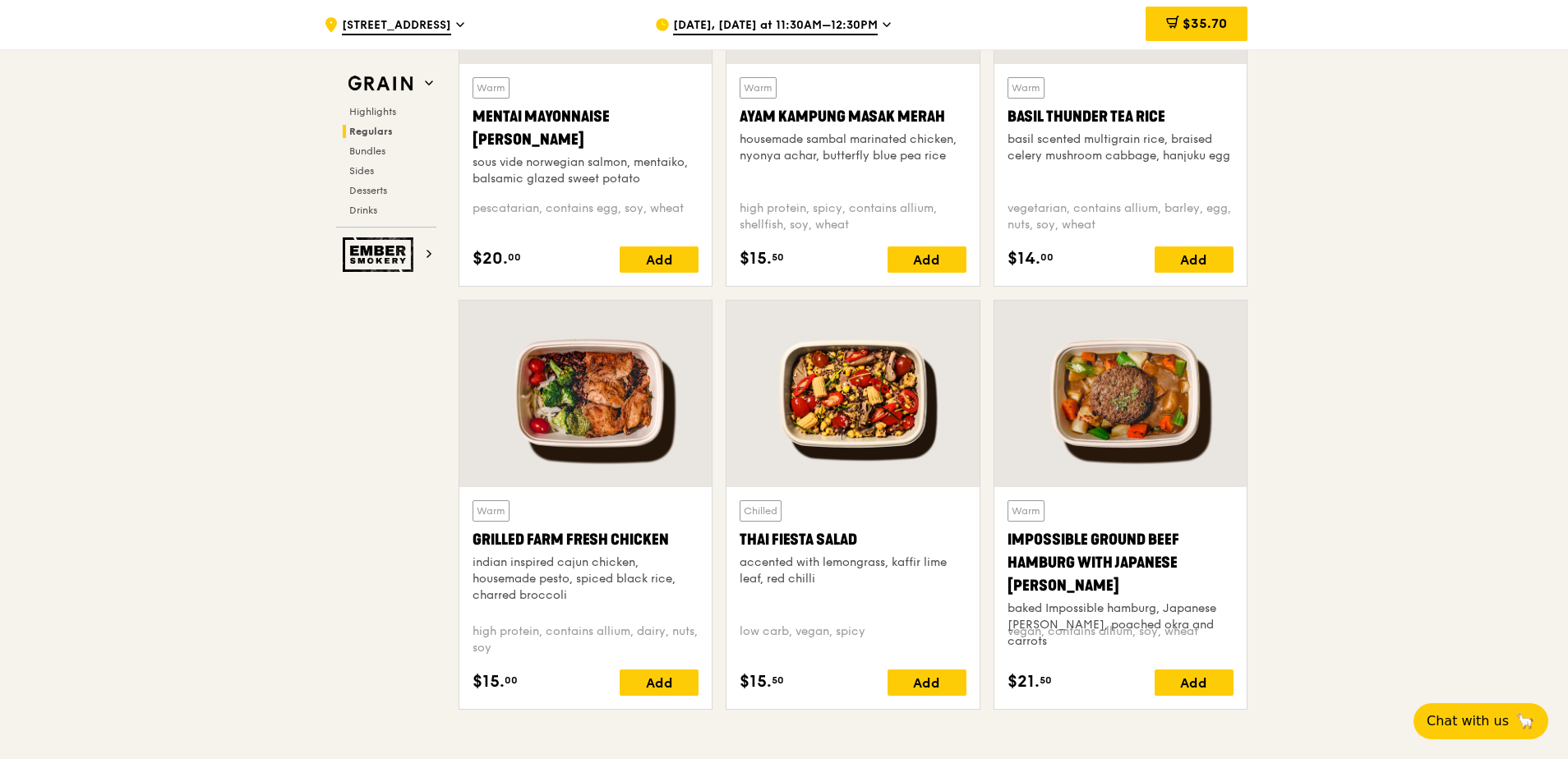
click at [1089, 404] on div at bounding box center [1120, 394] width 252 height 186
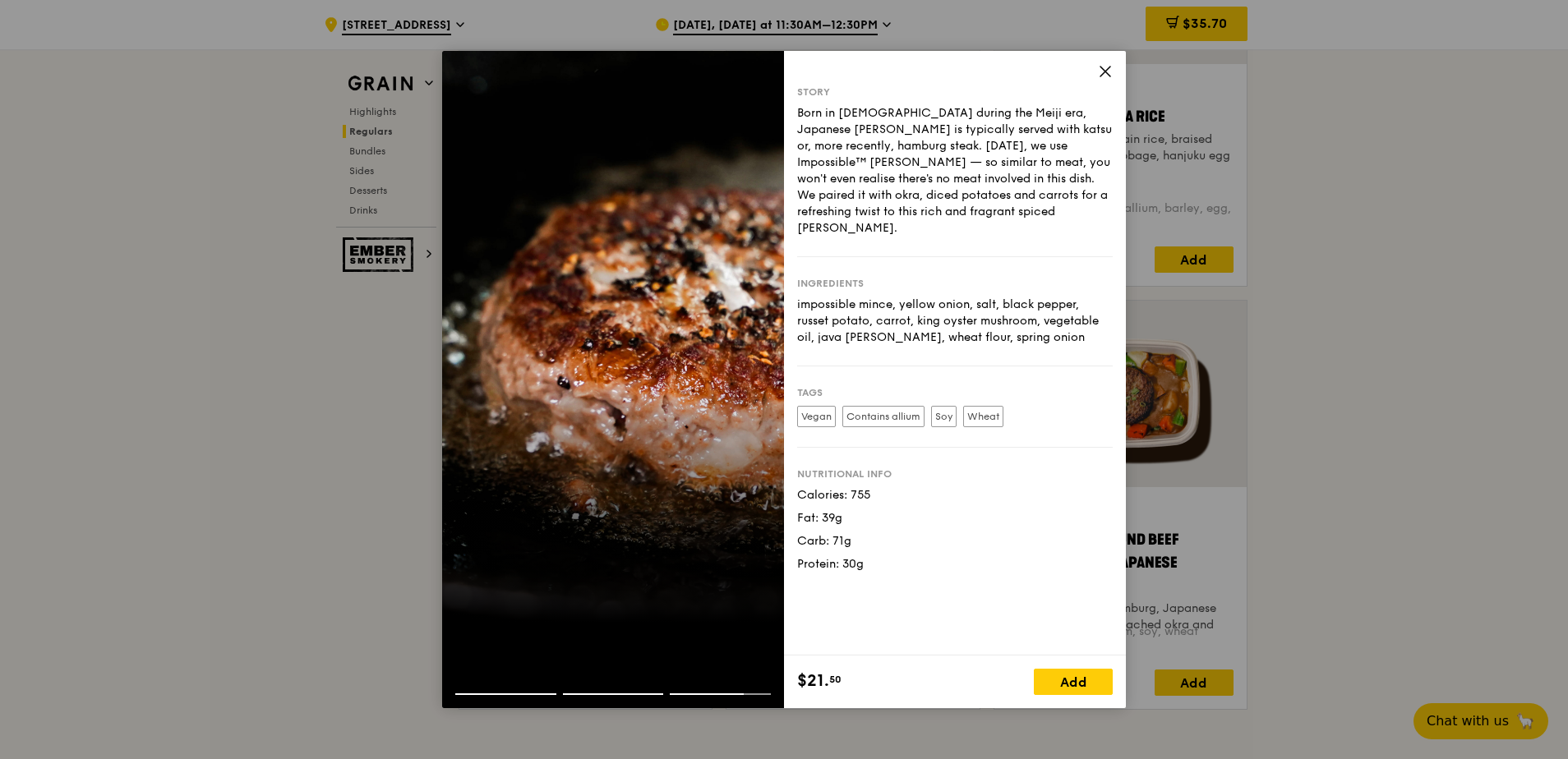
click at [1108, 70] on icon at bounding box center [1105, 71] width 14 height 14
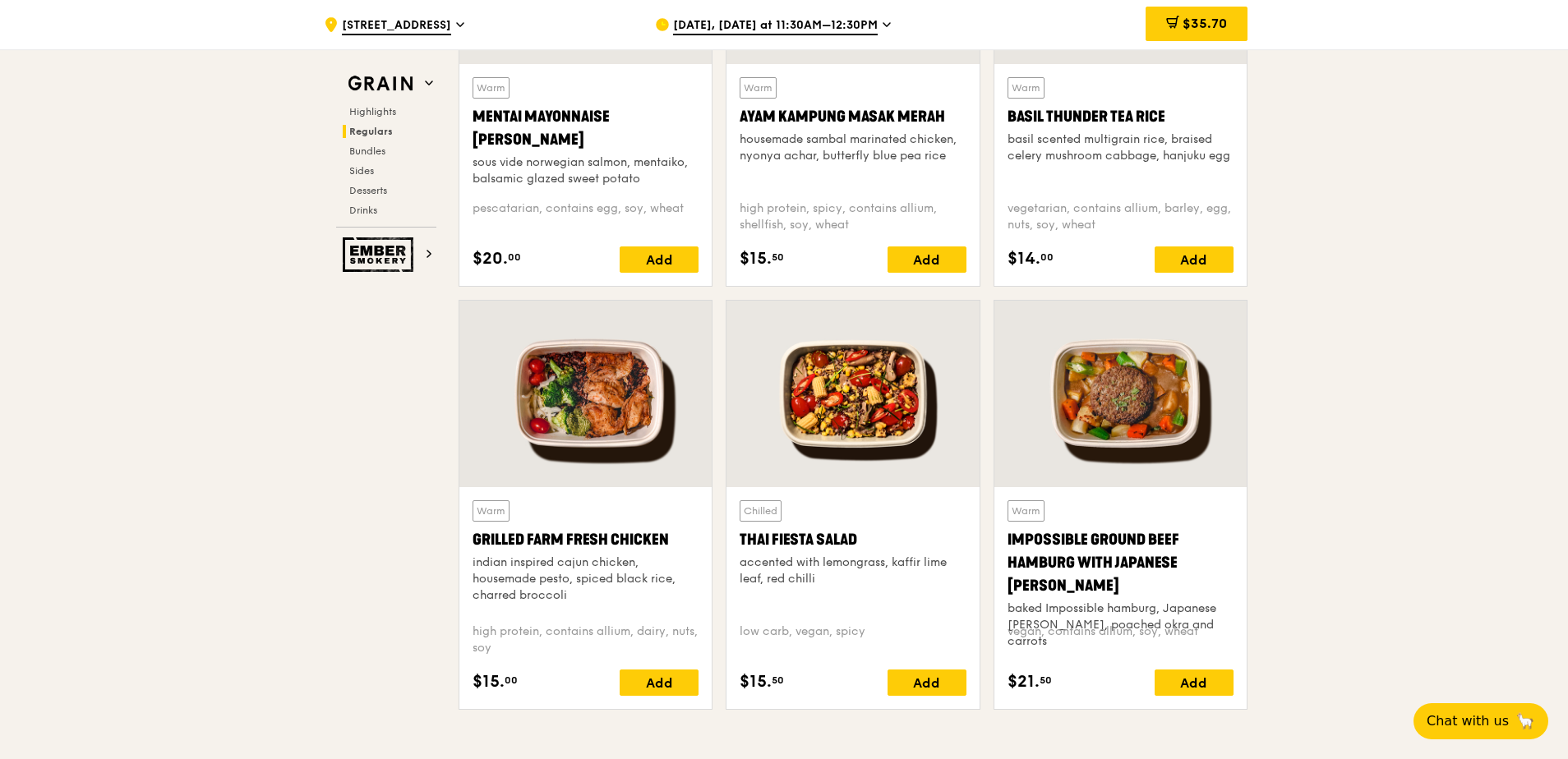
scroll to position [1561, 0]
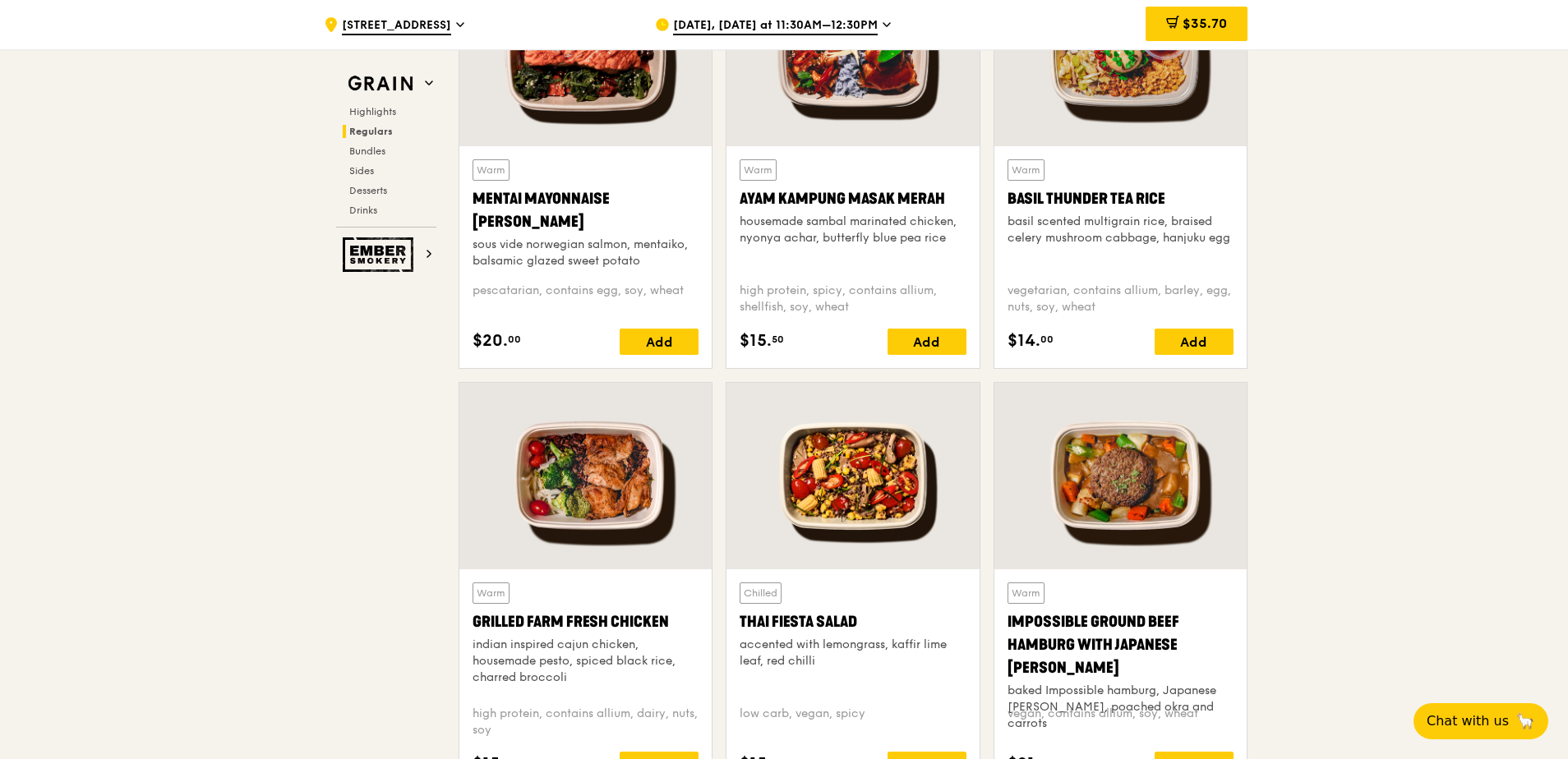
click at [587, 190] on div "Mentai Mayonnaise [PERSON_NAME]" at bounding box center [586, 210] width 226 height 46
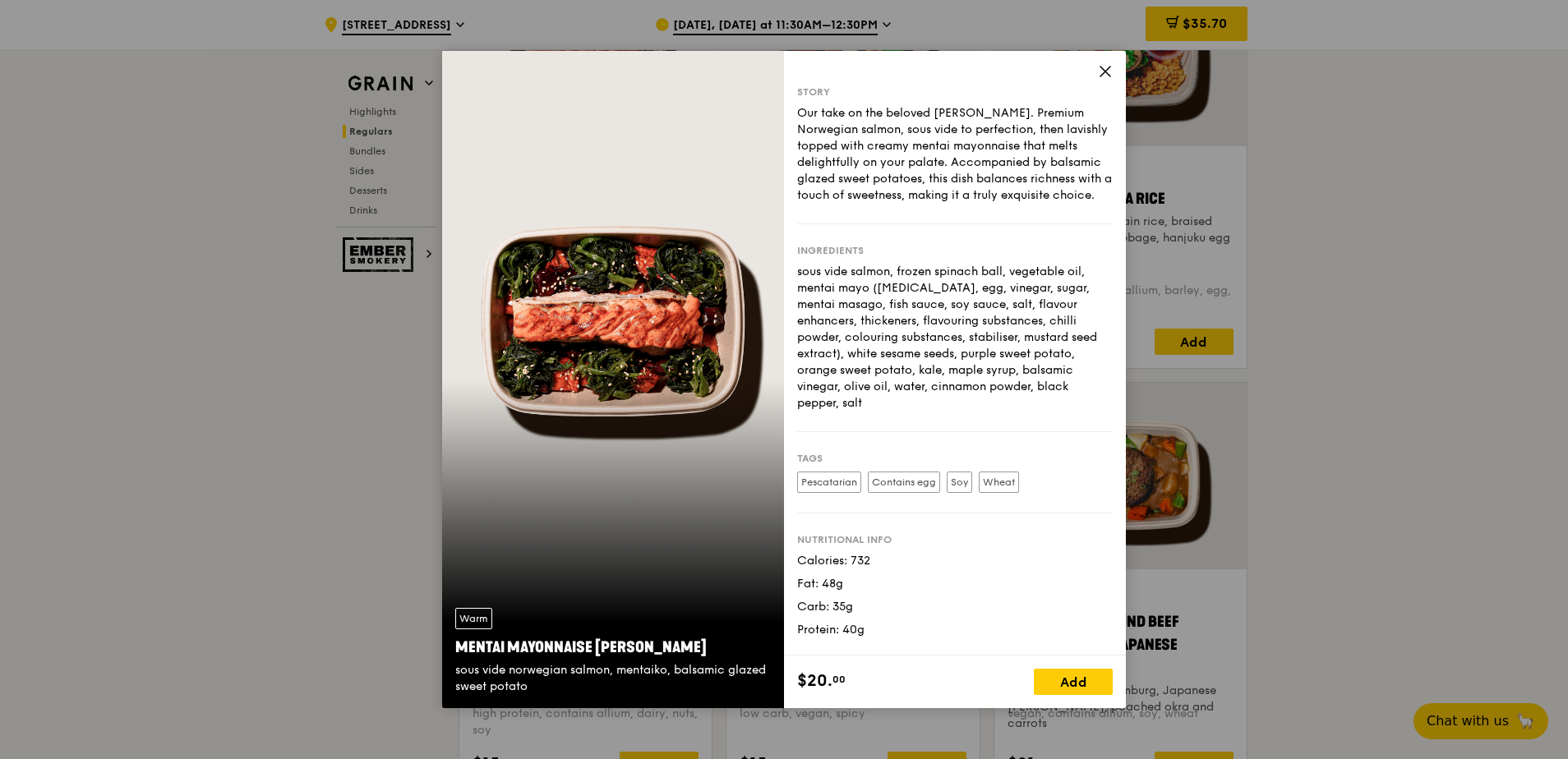
click at [1104, 70] on icon at bounding box center [1106, 71] width 10 height 10
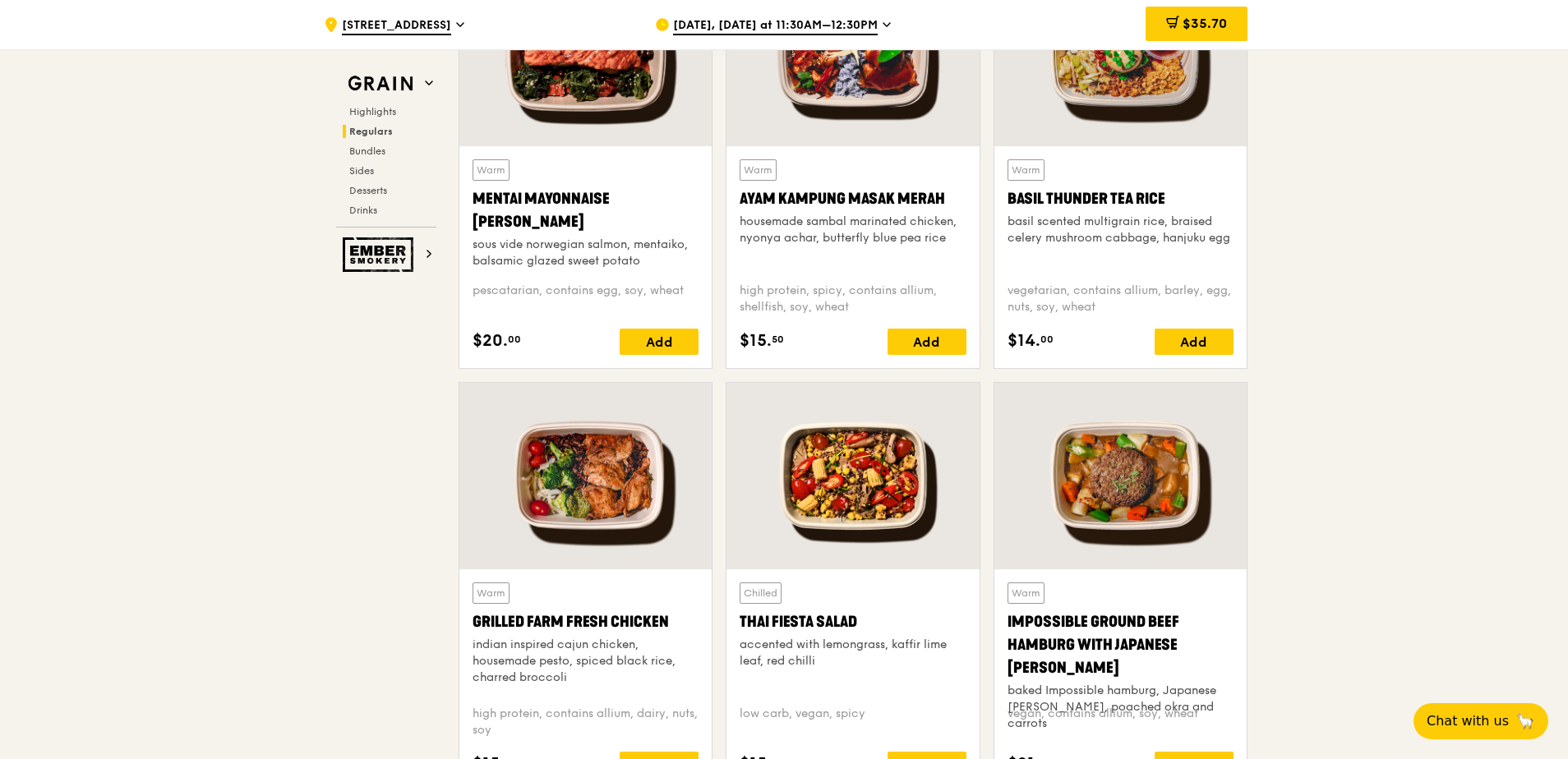
click at [570, 510] on div at bounding box center [585, 476] width 252 height 186
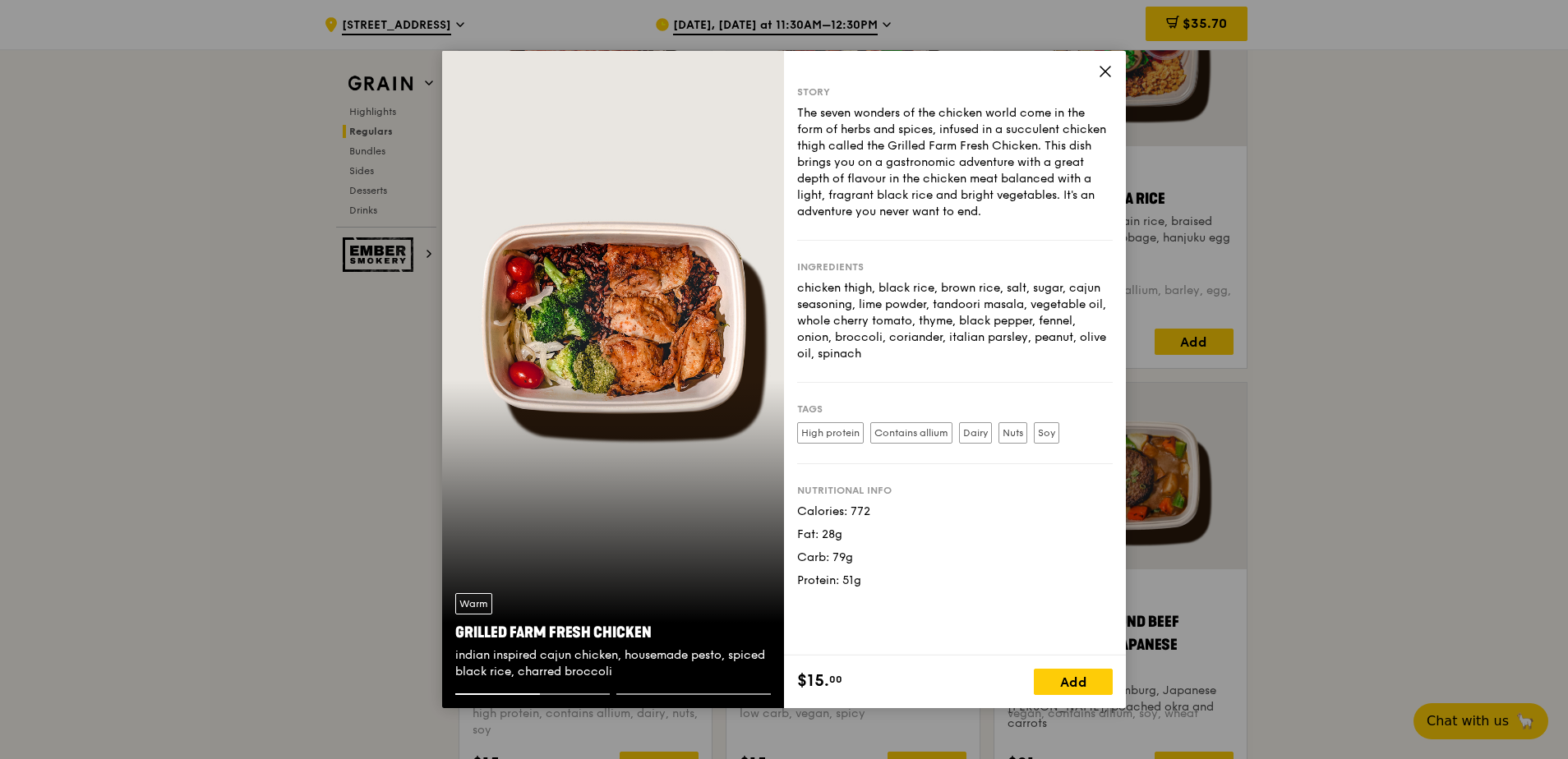
click at [1107, 73] on icon at bounding box center [1106, 71] width 10 height 10
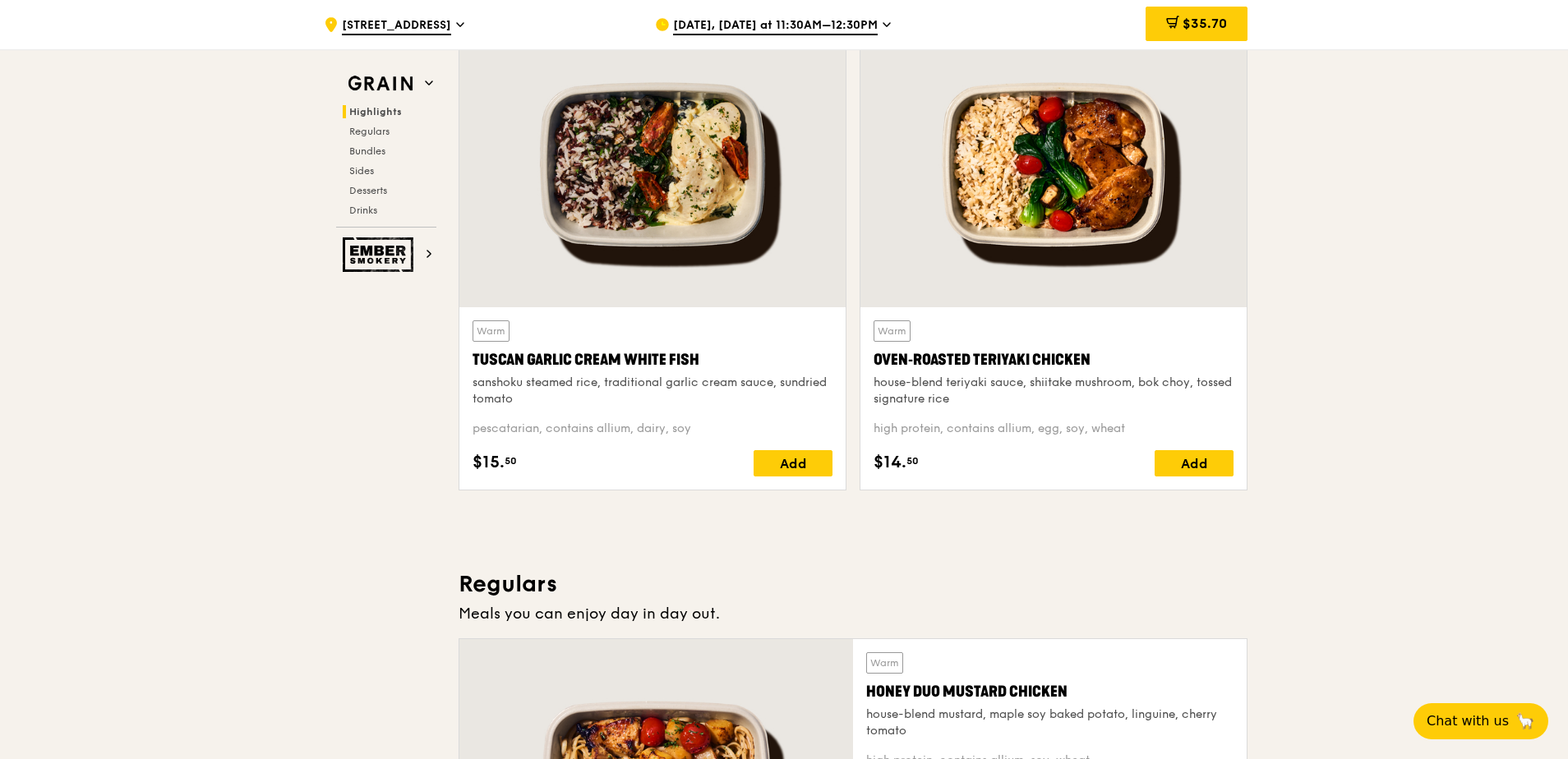
scroll to position [575, 0]
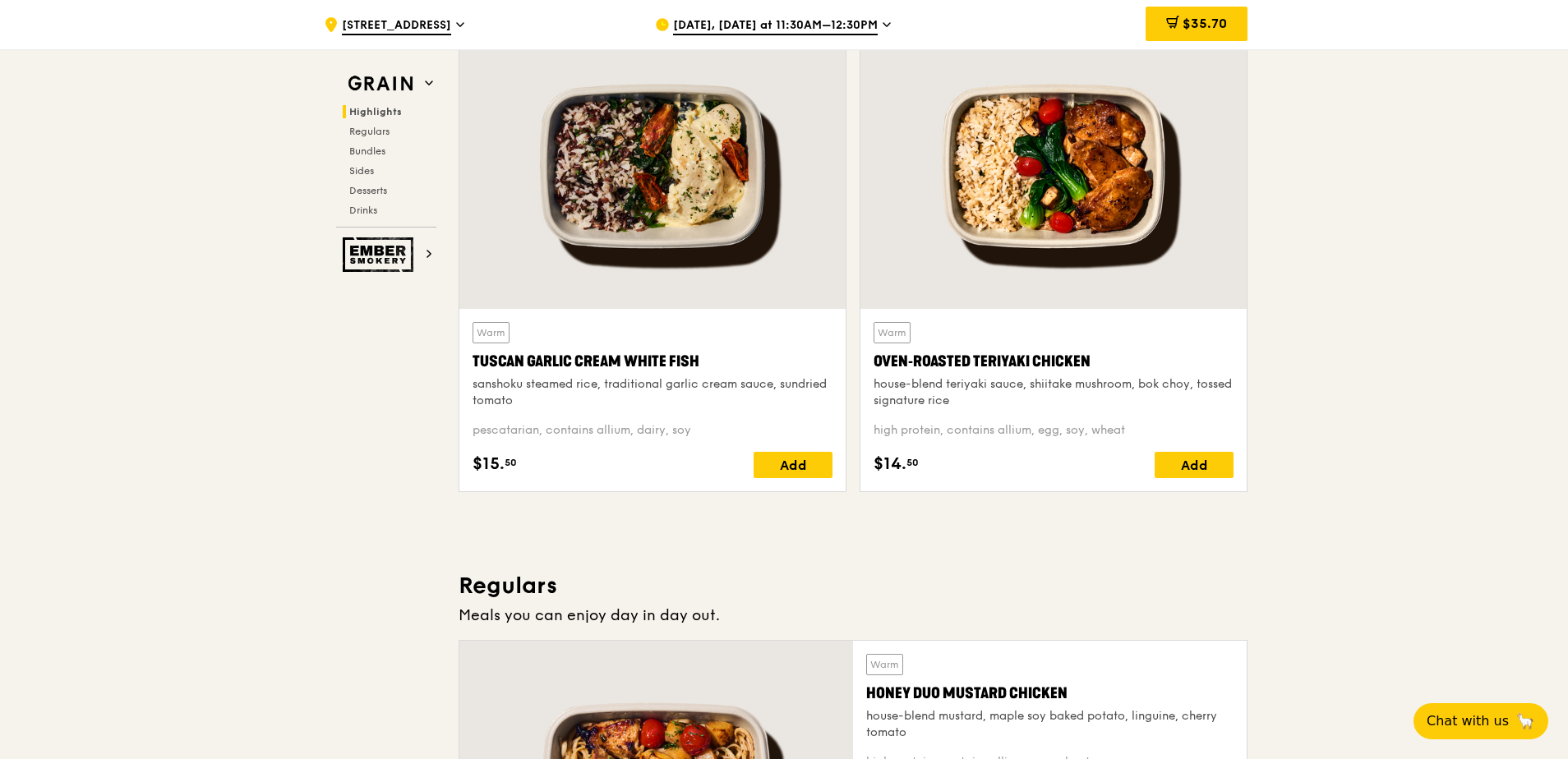
click at [743, 383] on div "sanshoku steamed rice, traditional garlic cream sauce, sundried tomato" at bounding box center [652, 393] width 359 height 33
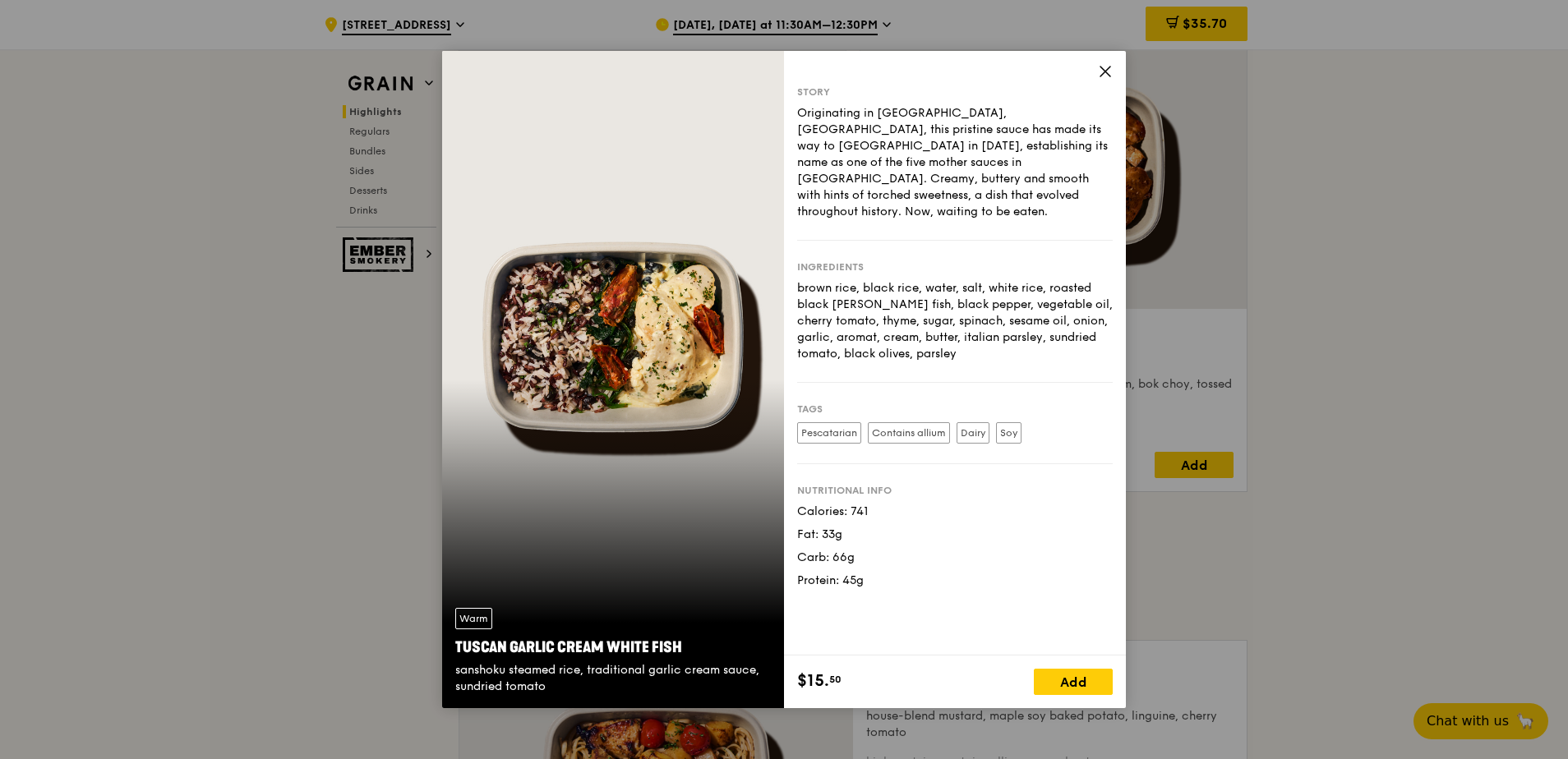
click at [1101, 71] on icon at bounding box center [1105, 71] width 14 height 14
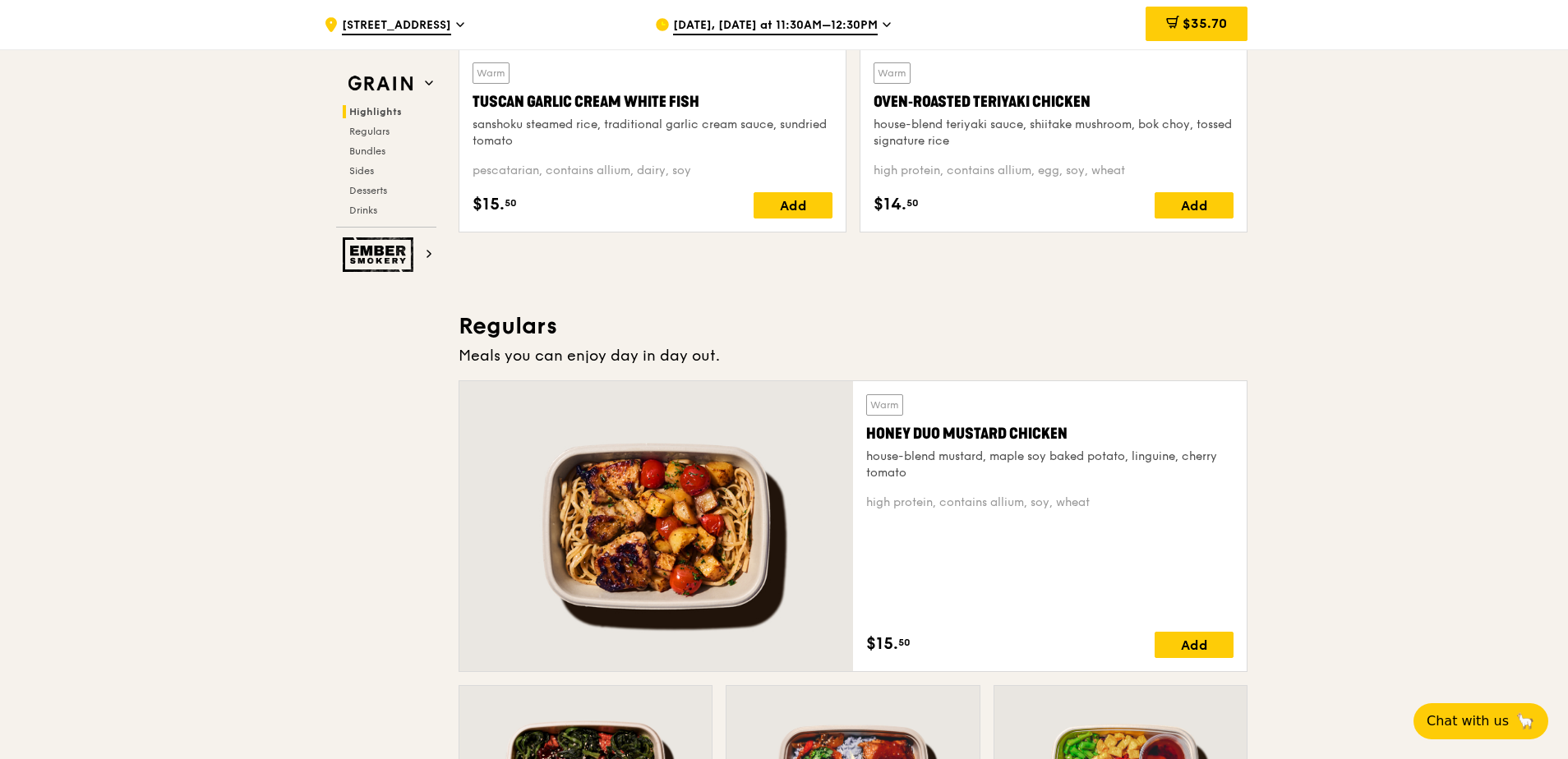
scroll to position [1232, 0]
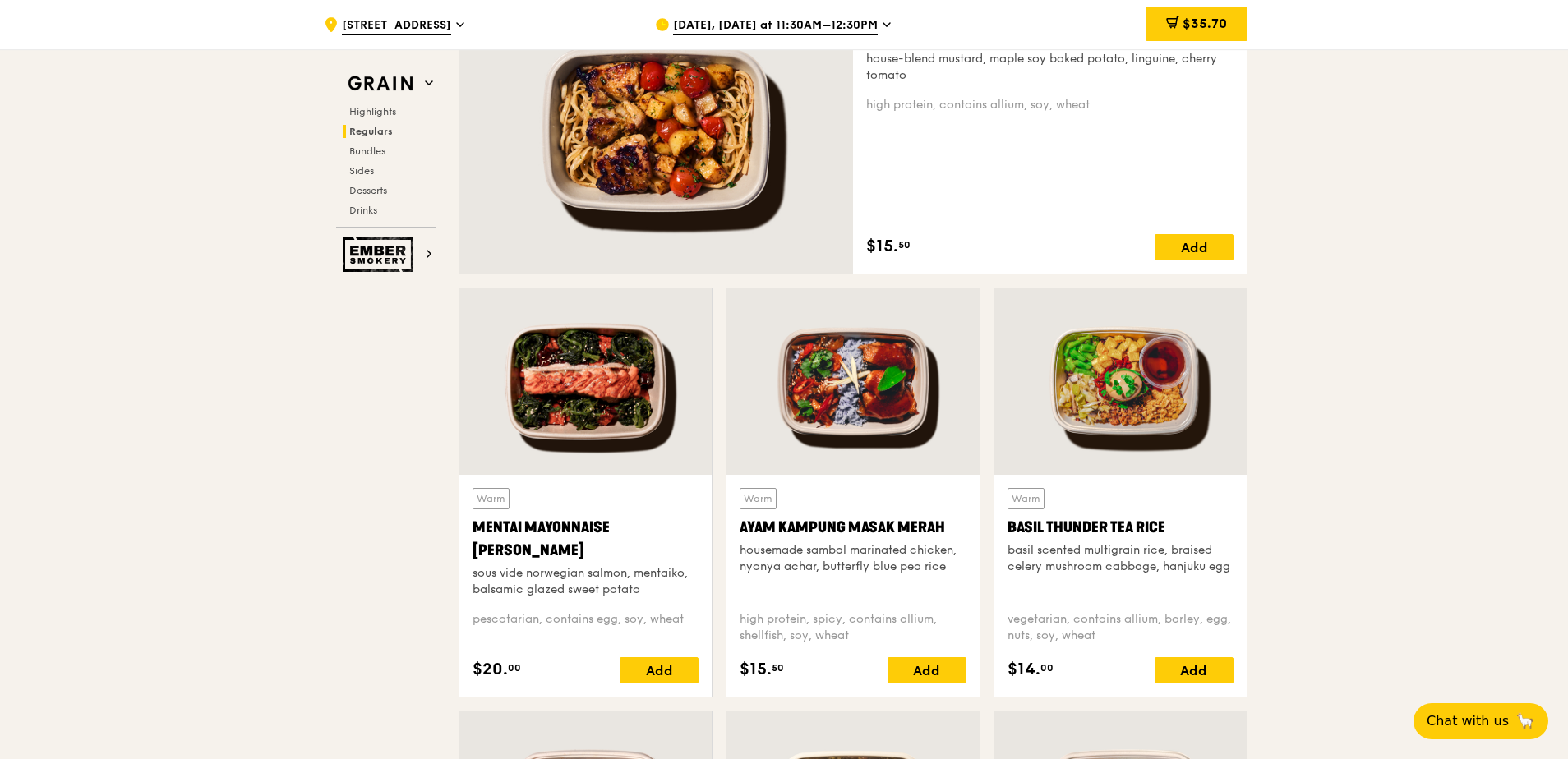
click at [615, 402] on div at bounding box center [585, 381] width 252 height 186
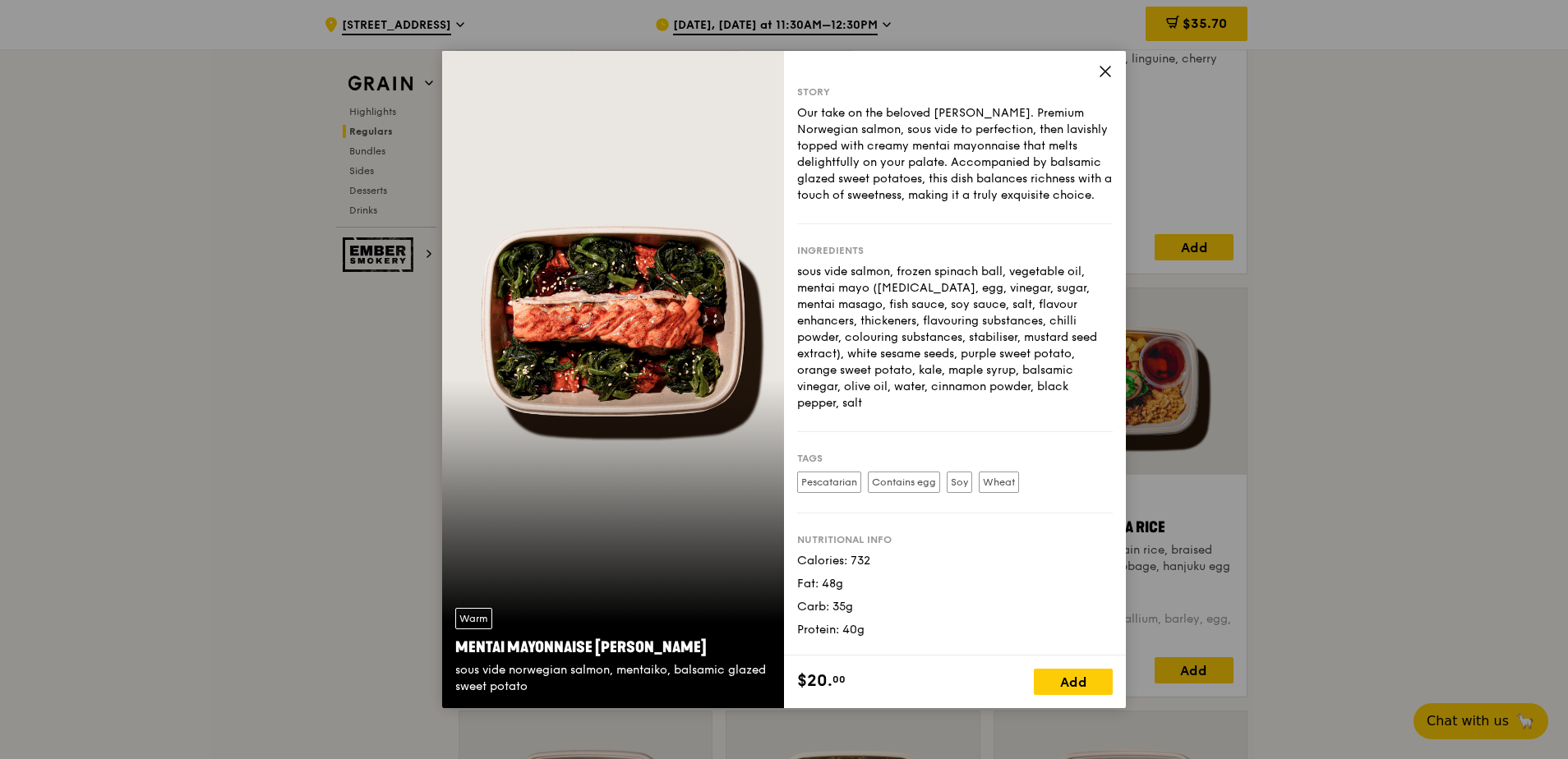
click at [1104, 70] on icon at bounding box center [1106, 71] width 10 height 10
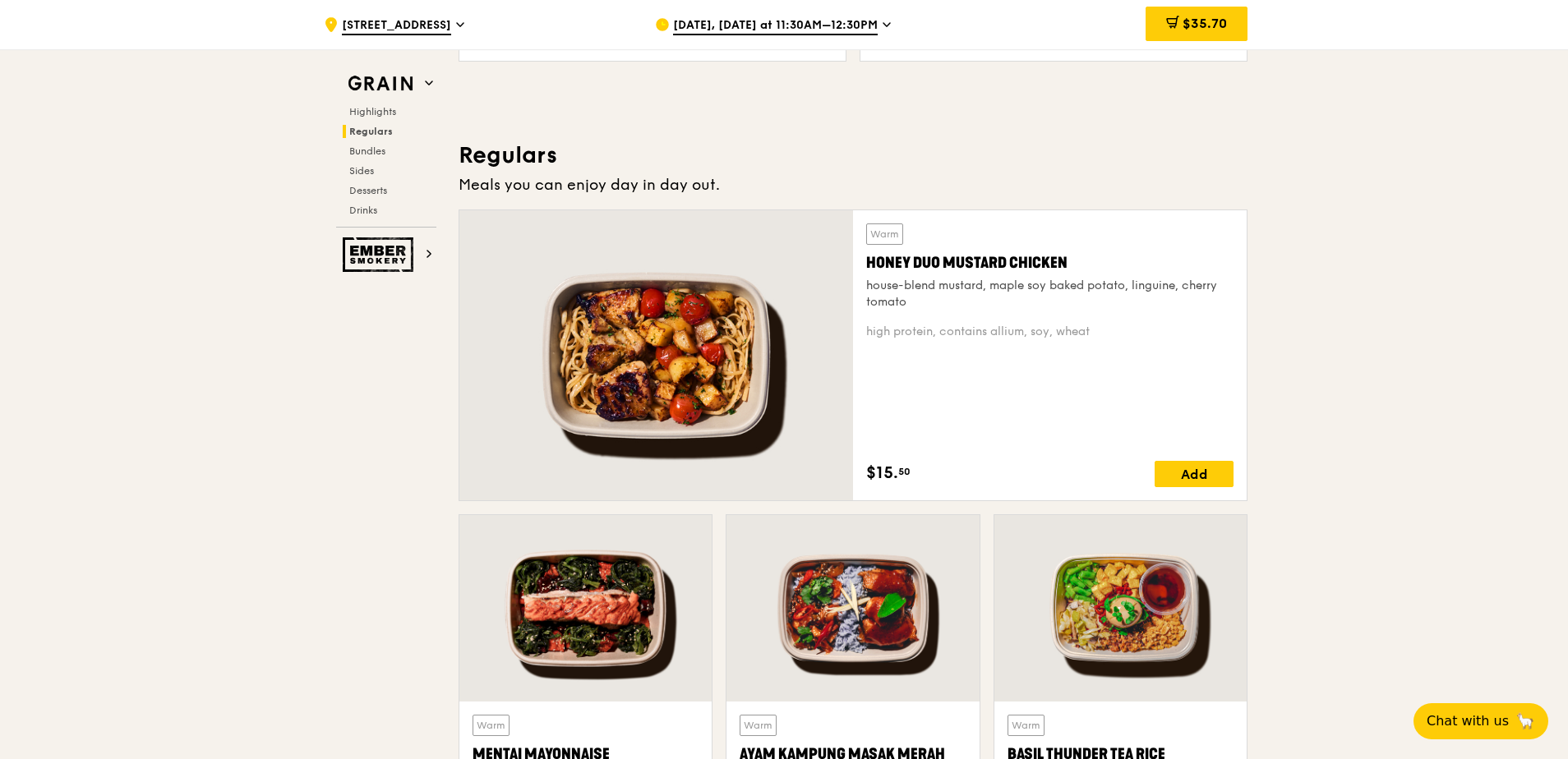
scroll to position [986, 0]
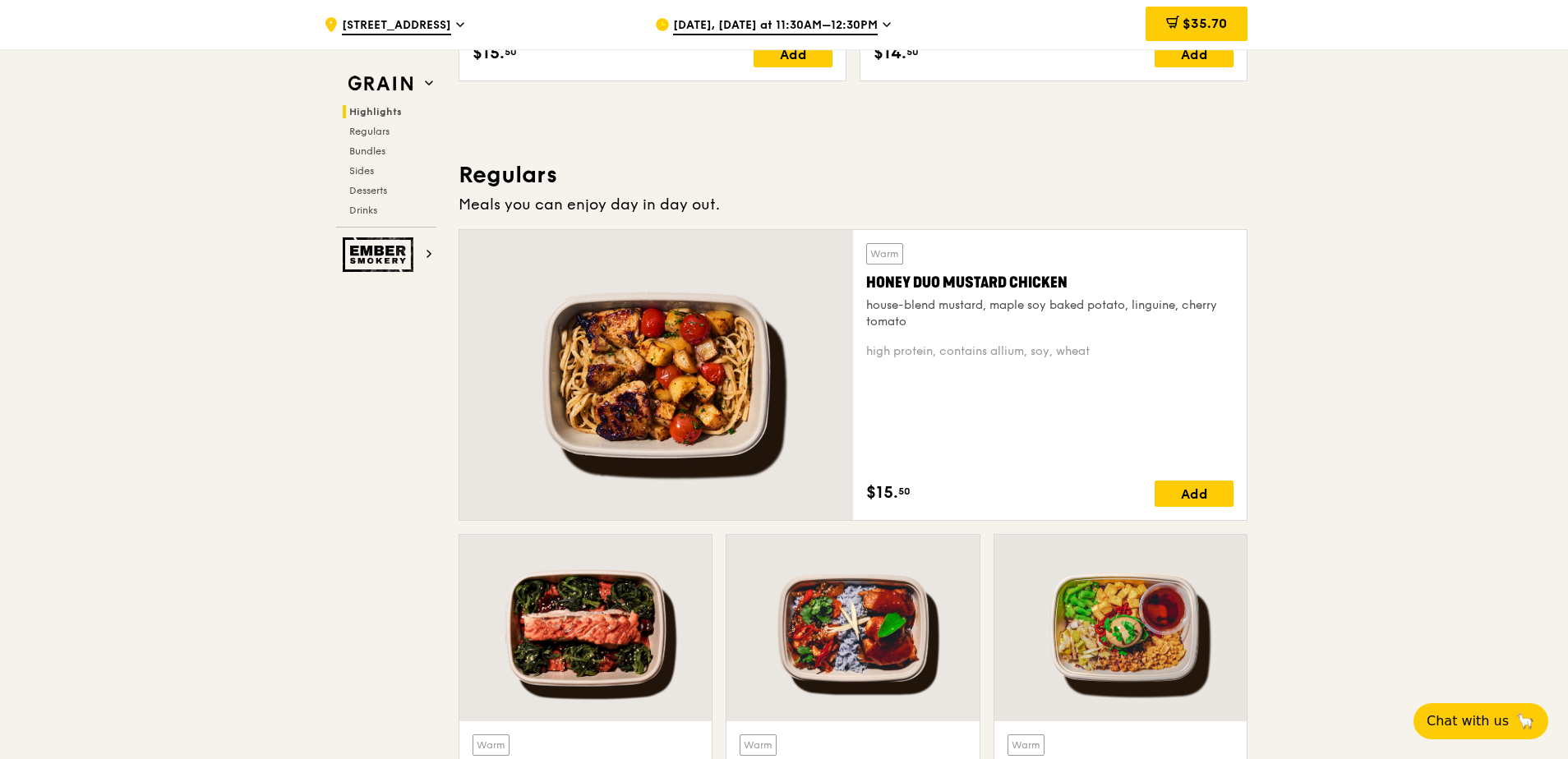
click at [982, 295] on div "Warm Honey Duo Mustard Chicken house-blend mustard, maple soy baked potato, lin…" at bounding box center [1050, 286] width 367 height 87
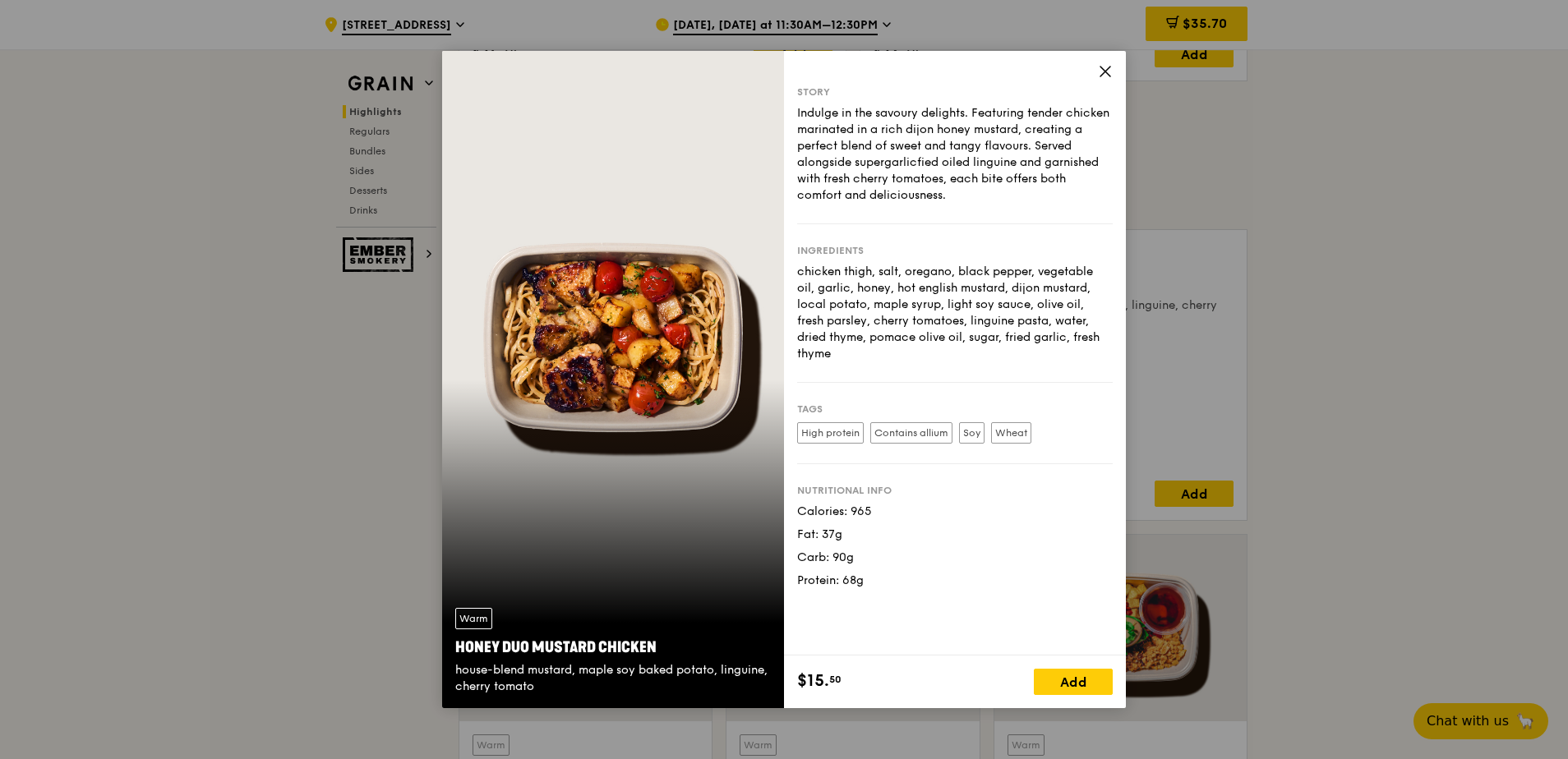
click at [1107, 70] on icon at bounding box center [1106, 71] width 10 height 10
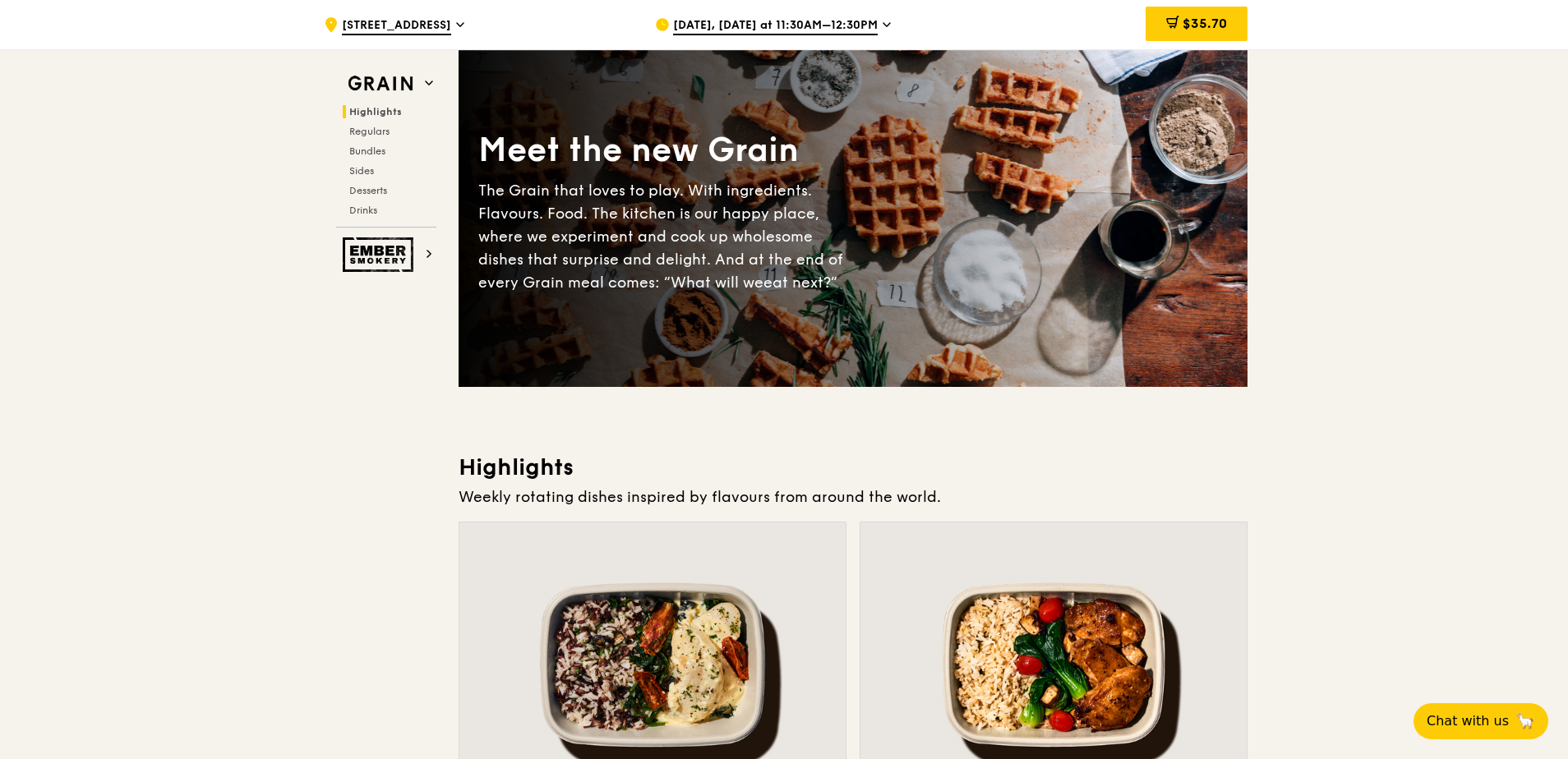
scroll to position [0, 0]
